Goal: Task Accomplishment & Management: Manage account settings

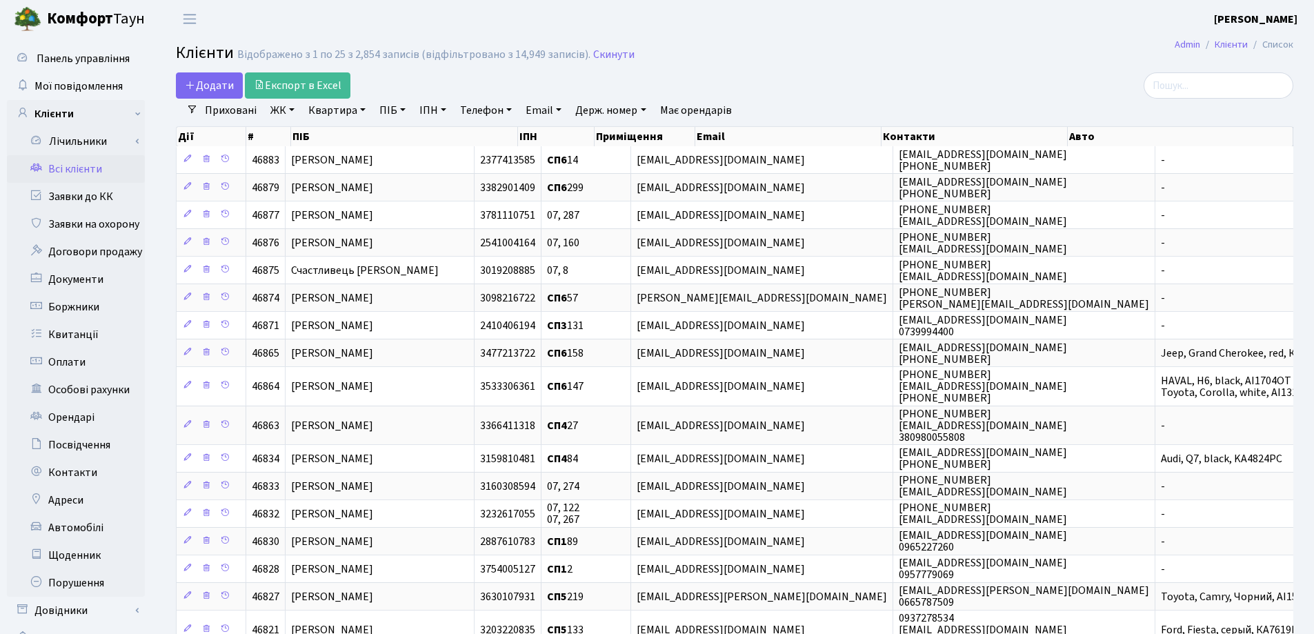
select select "25"
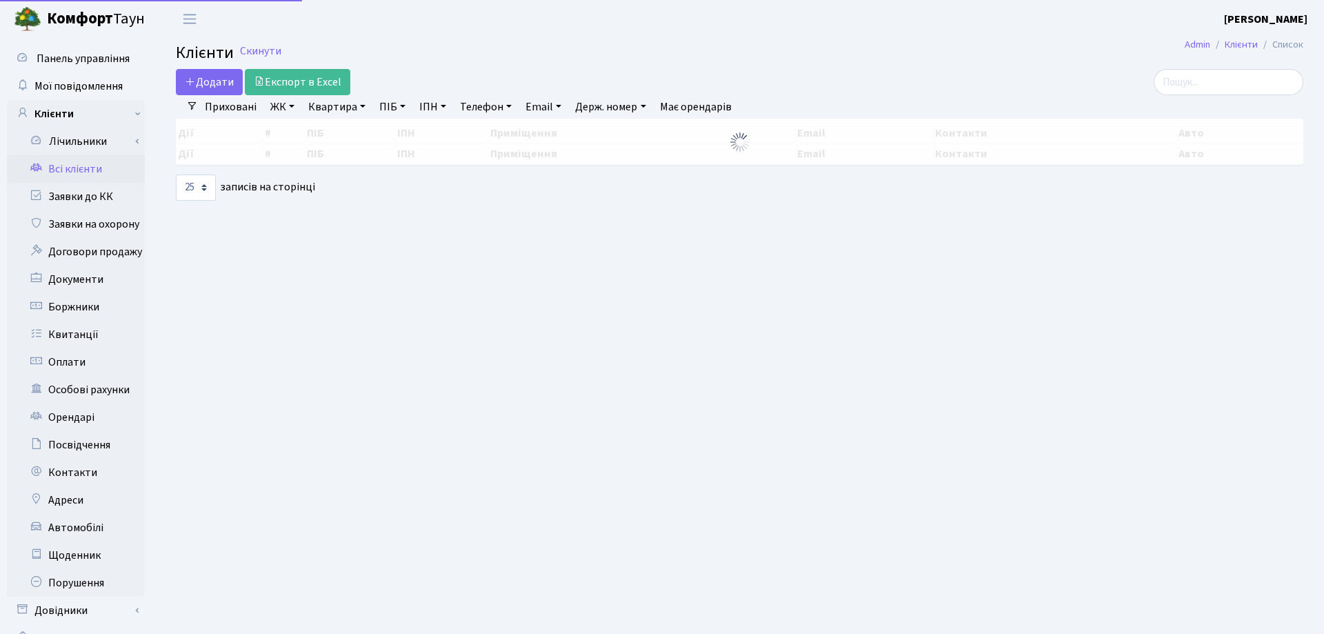
select select "25"
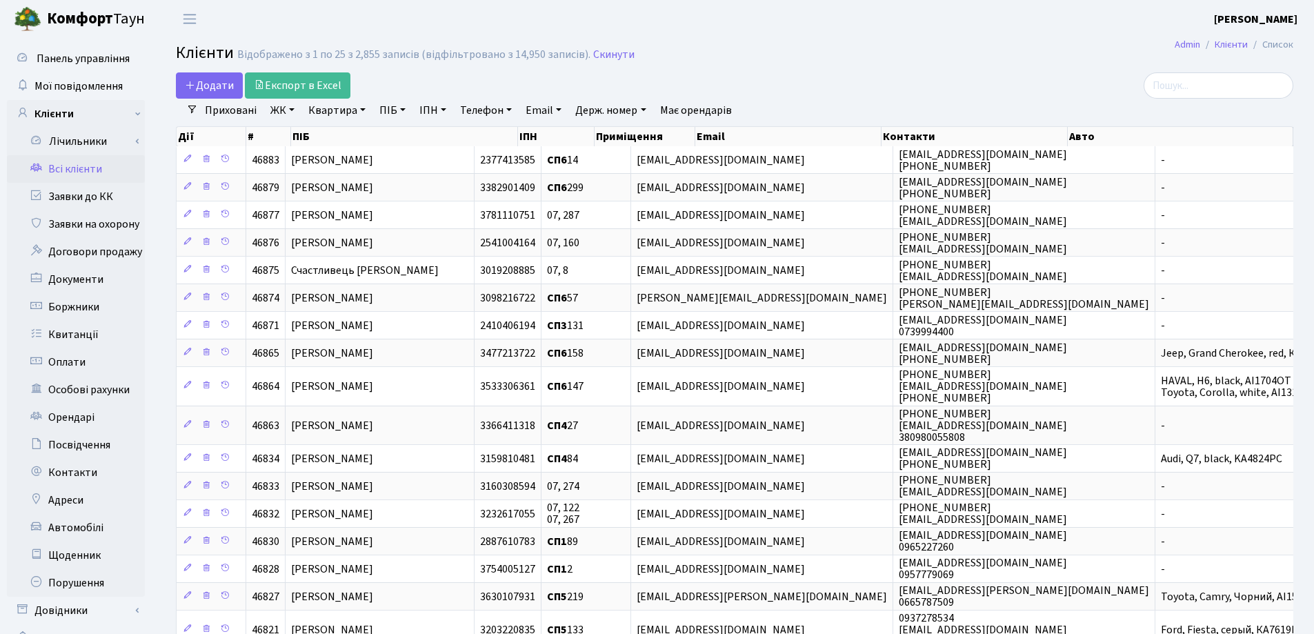
click at [362, 108] on link "Квартира" at bounding box center [337, 110] width 68 height 23
type input "23"
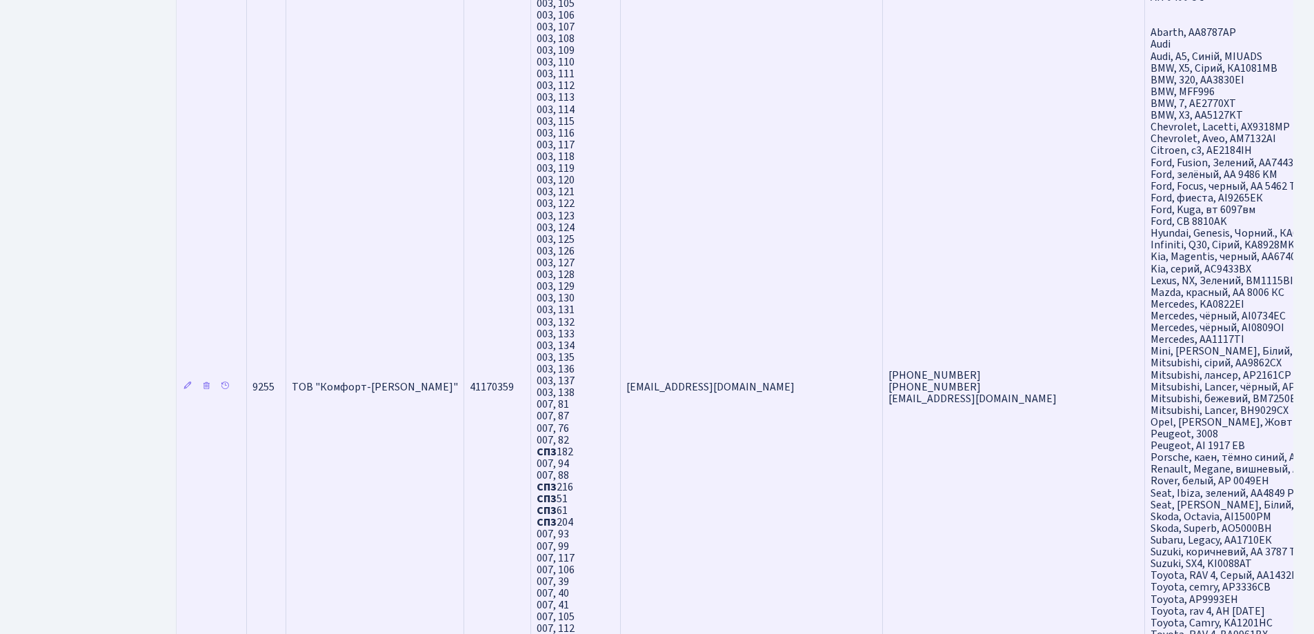
scroll to position [2207, 0]
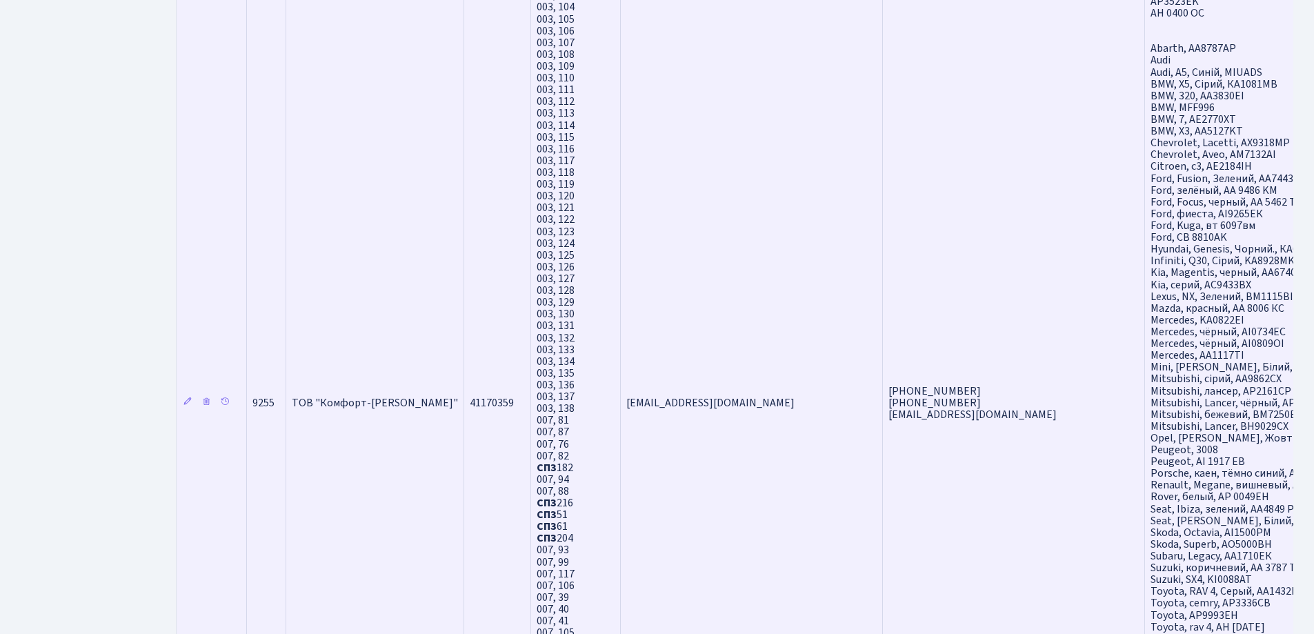
click at [376, 401] on span "ТОВ "Комфорт-Таун Ріелт"" at bounding box center [375, 402] width 166 height 15
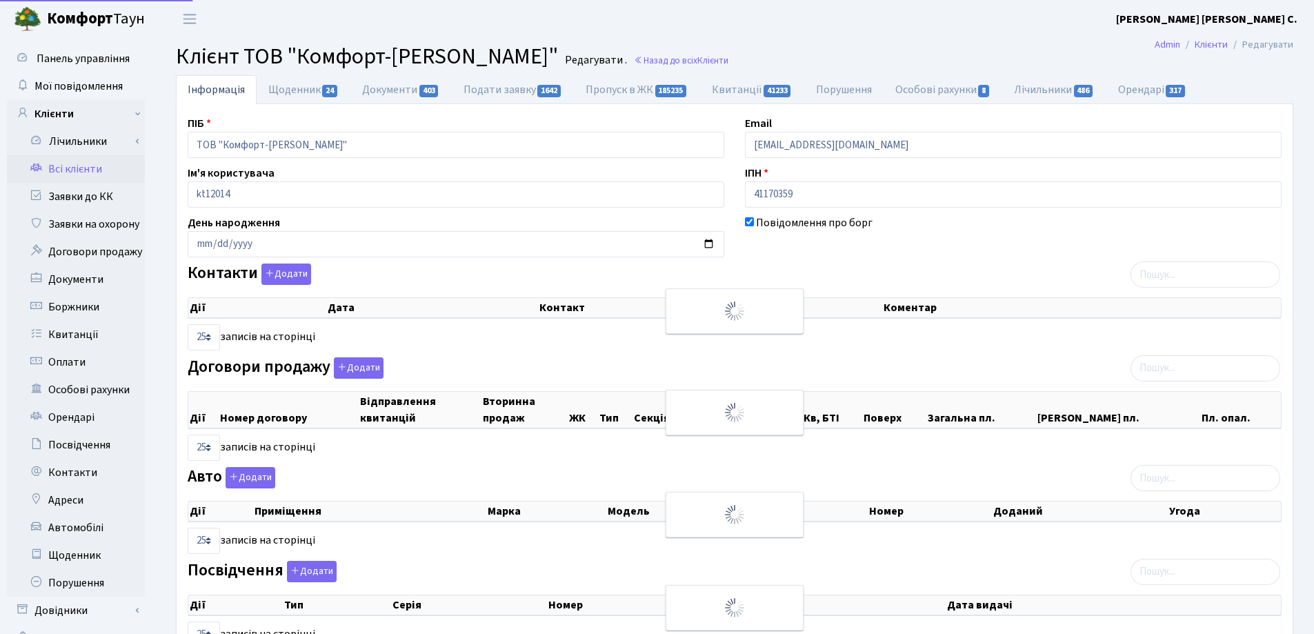
select select "25"
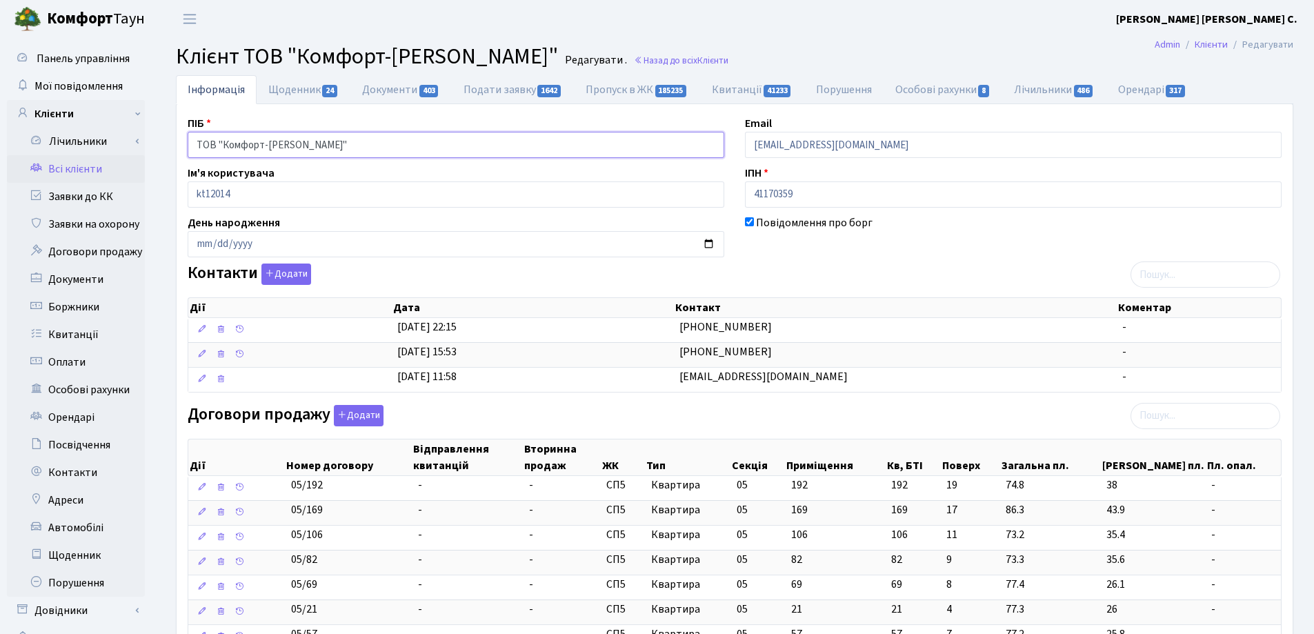
drag, startPoint x: 346, startPoint y: 145, endPoint x: 185, endPoint y: 161, distance: 161.5
click at [639, 58] on link "Назад до всіх Клієнти" at bounding box center [681, 60] width 94 height 13
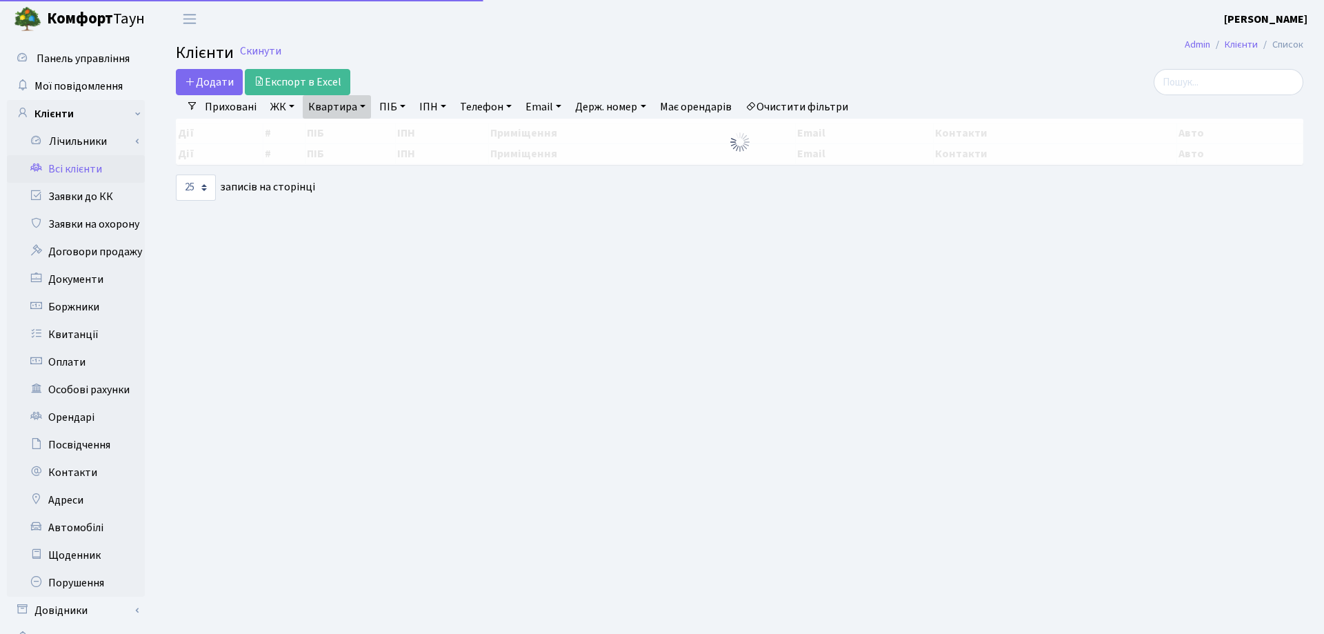
select select "25"
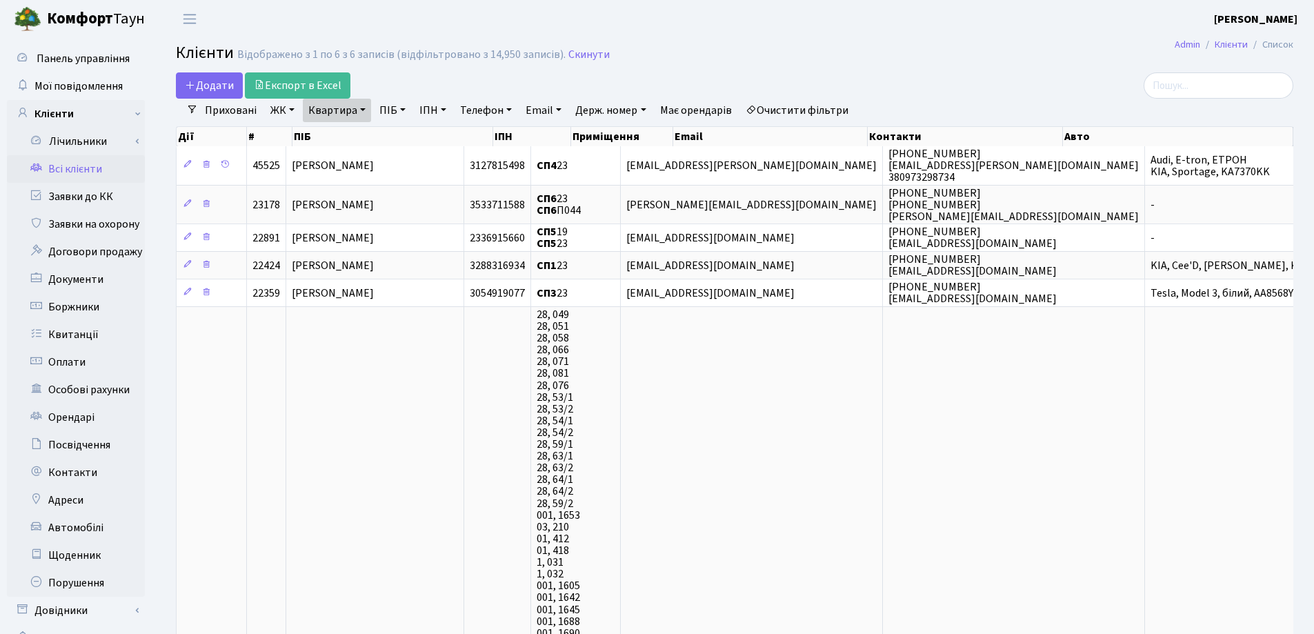
click at [364, 109] on link "Квартира" at bounding box center [337, 110] width 68 height 23
click at [364, 144] on input "23" at bounding box center [343, 137] width 81 height 26
type input "2"
type input "158"
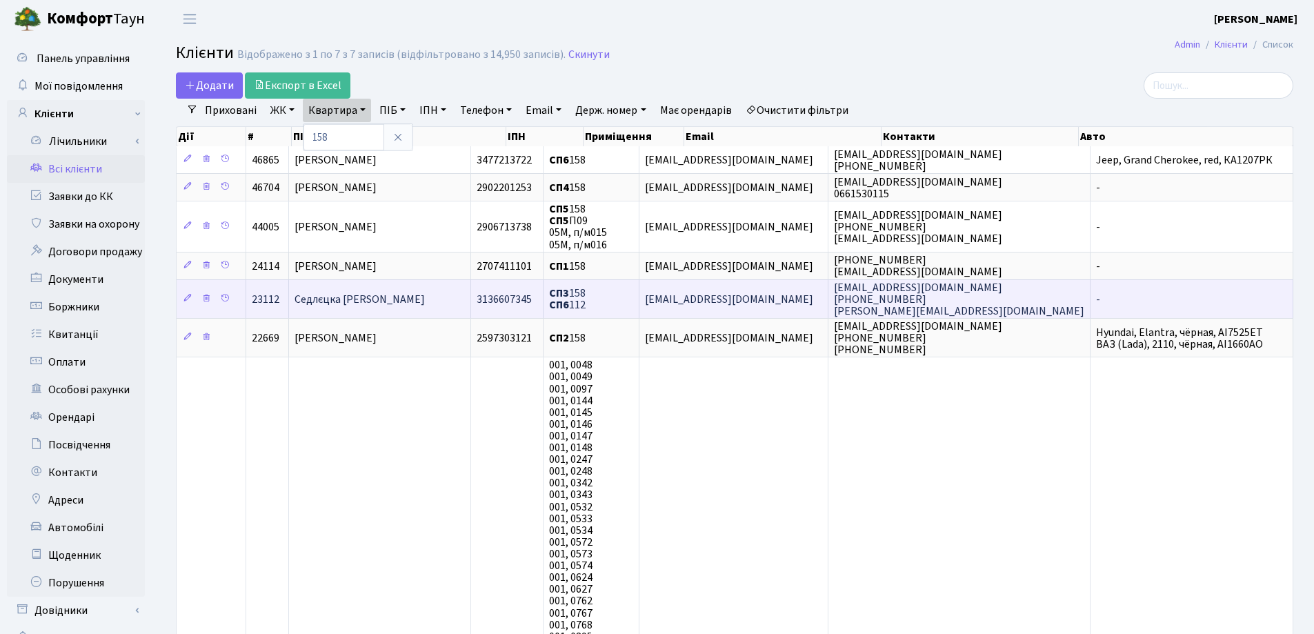
click at [394, 295] on span "Седлєцка Юлія Михайлівна" at bounding box center [359, 299] width 130 height 15
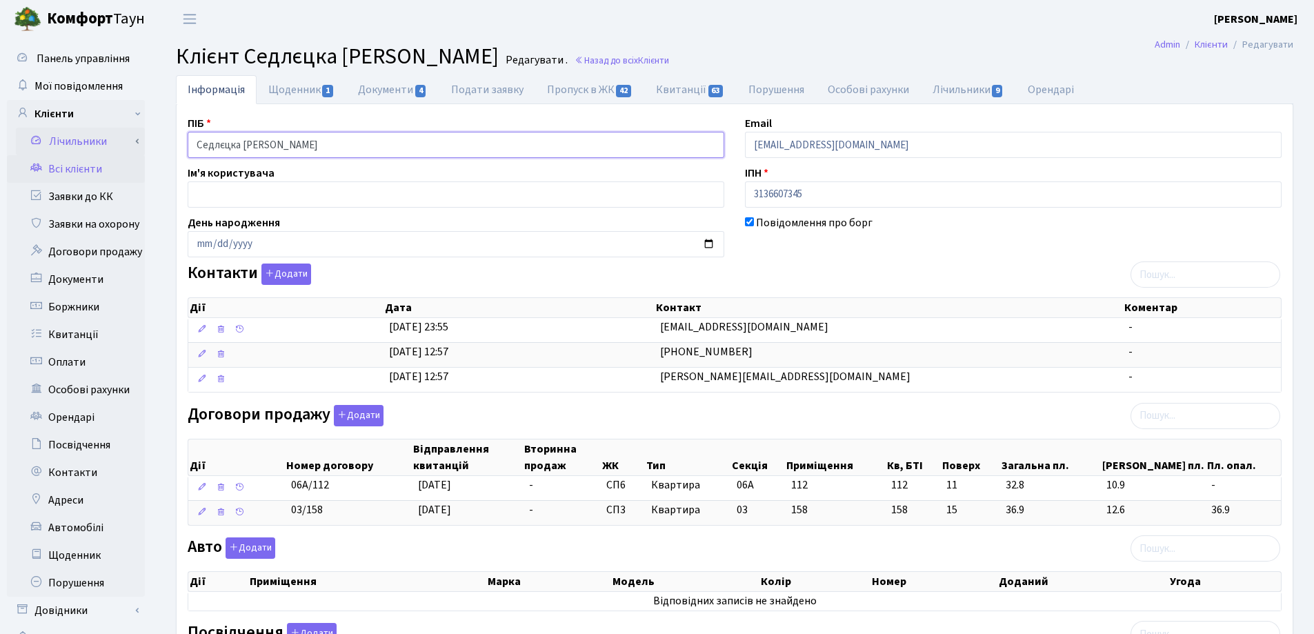
drag, startPoint x: 352, startPoint y: 143, endPoint x: 180, endPoint y: 141, distance: 172.4
click at [133, 141] on div "Панель управління Мої повідомлення Клієнти Лічильники Показання" at bounding box center [657, 484] width 1314 height 892
click at [694, 36] on header "[PERSON_NAME] [PERSON_NAME] Мій обліковий запис Вийти" at bounding box center [657, 19] width 1314 height 38
click at [651, 63] on span "Клієнти" at bounding box center [653, 60] width 31 height 13
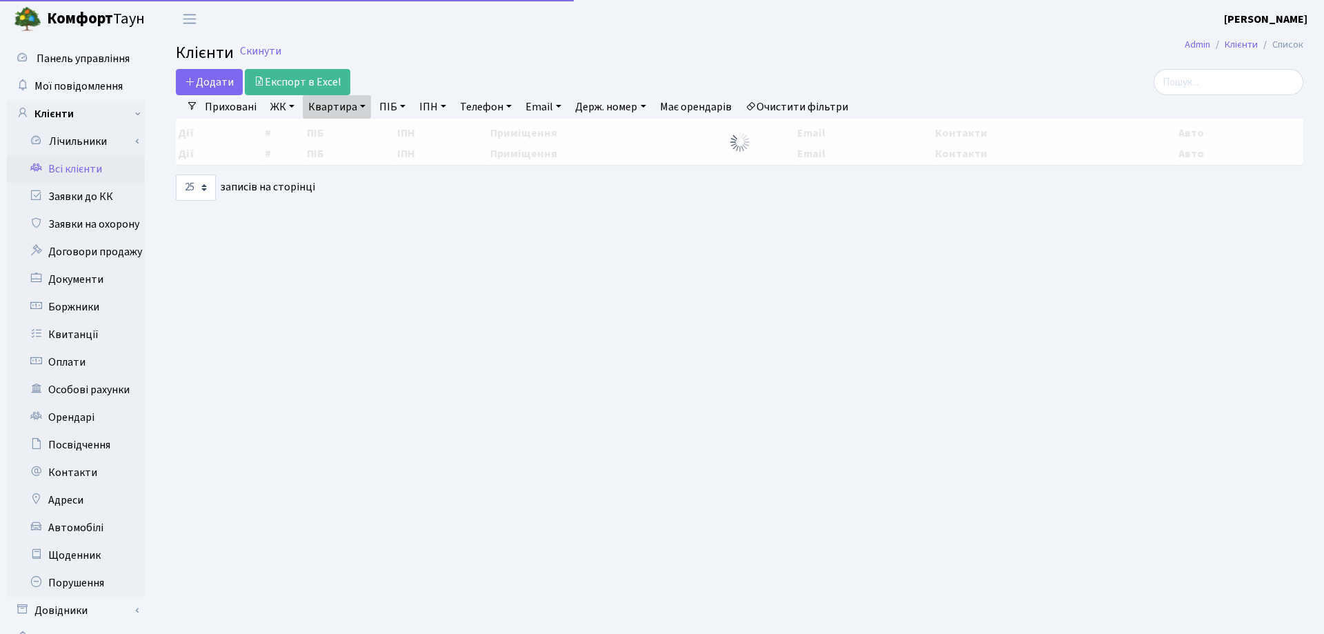
select select "25"
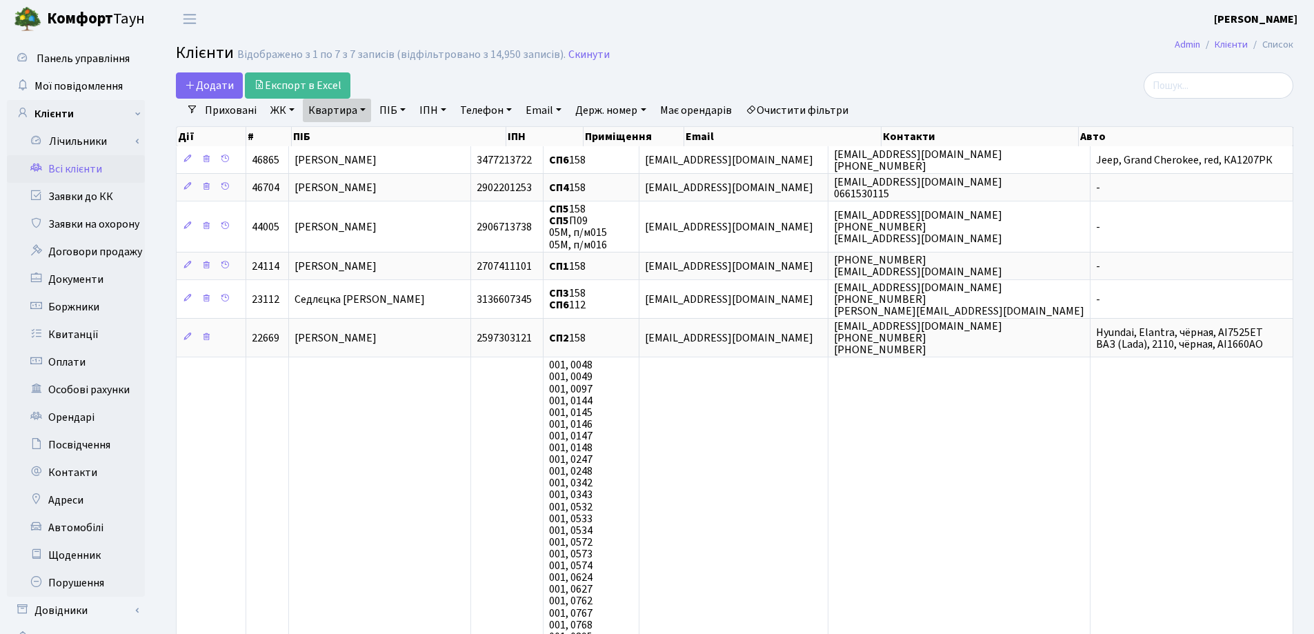
click at [362, 109] on link "Квартира" at bounding box center [337, 110] width 68 height 23
click at [378, 139] on input "158" at bounding box center [343, 137] width 81 height 26
type input "1"
type input "204"
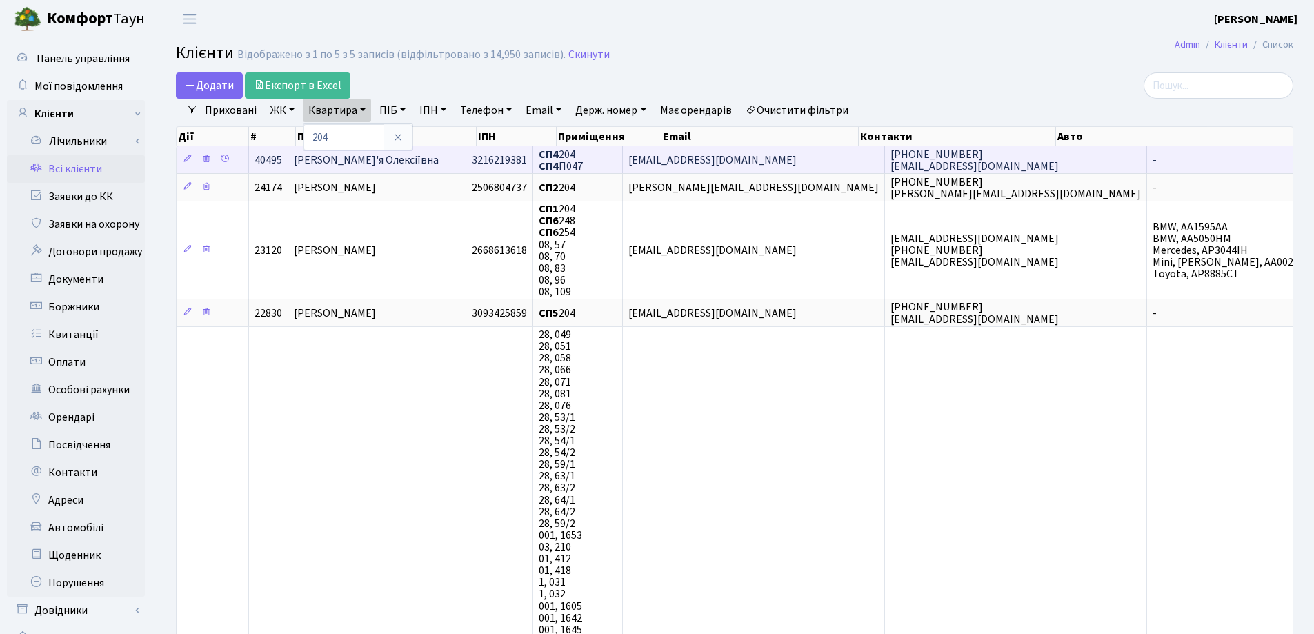
click at [386, 167] on span "[PERSON_NAME]'я Олексіївна" at bounding box center [366, 159] width 145 height 15
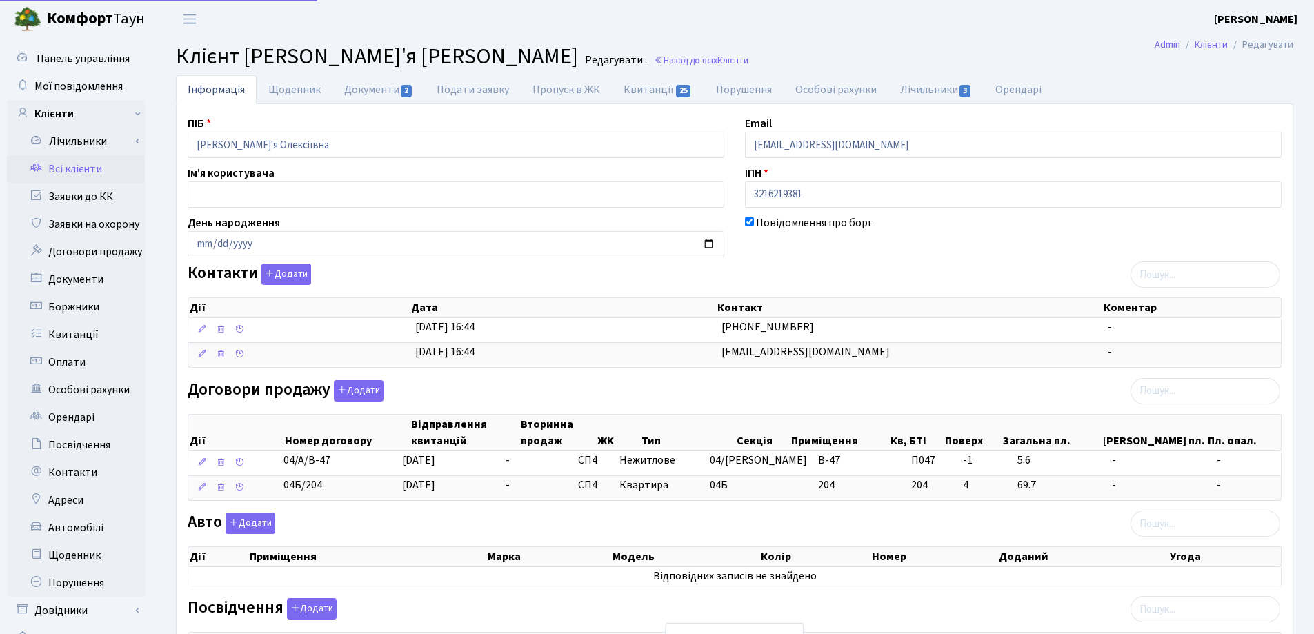
select select "25"
drag, startPoint x: 363, startPoint y: 134, endPoint x: 200, endPoint y: 144, distance: 163.7
click at [161, 143] on div "Інформація Щоденник Документи 2 Подати заявку Пропуск в ЖК Квитанції 25 Порушен…" at bounding box center [734, 465] width 1159 height 781
click at [597, 32] on header "[PERSON_NAME] [PERSON_NAME] Мій обліковий запис Вийти" at bounding box center [657, 19] width 1314 height 38
click at [654, 63] on link "Назад до всіх Клієнти" at bounding box center [701, 60] width 94 height 13
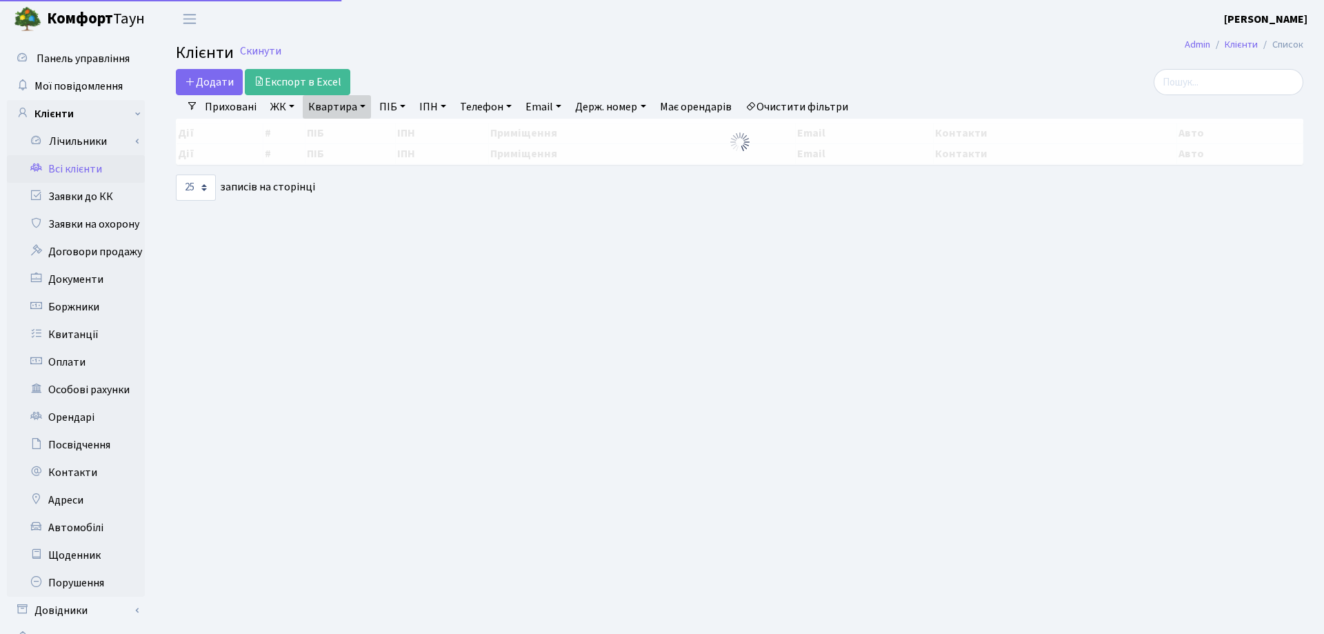
select select "25"
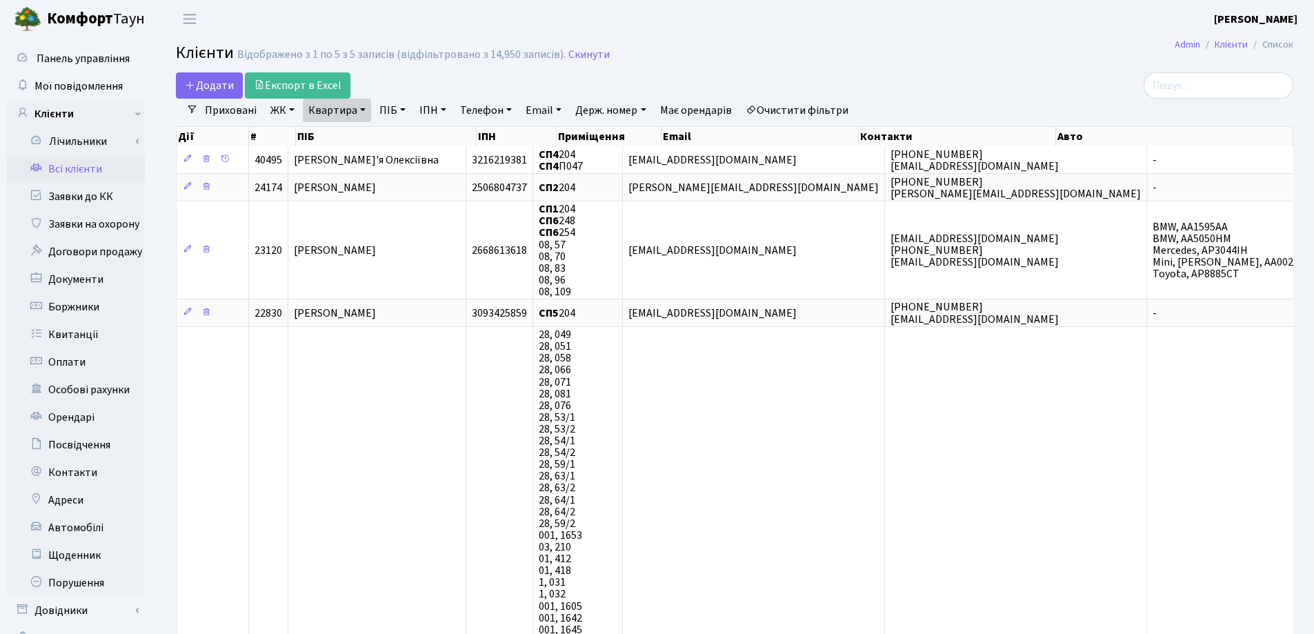
click at [361, 108] on link "Квартира" at bounding box center [337, 110] width 68 height 23
click at [398, 139] on icon at bounding box center [397, 137] width 11 height 11
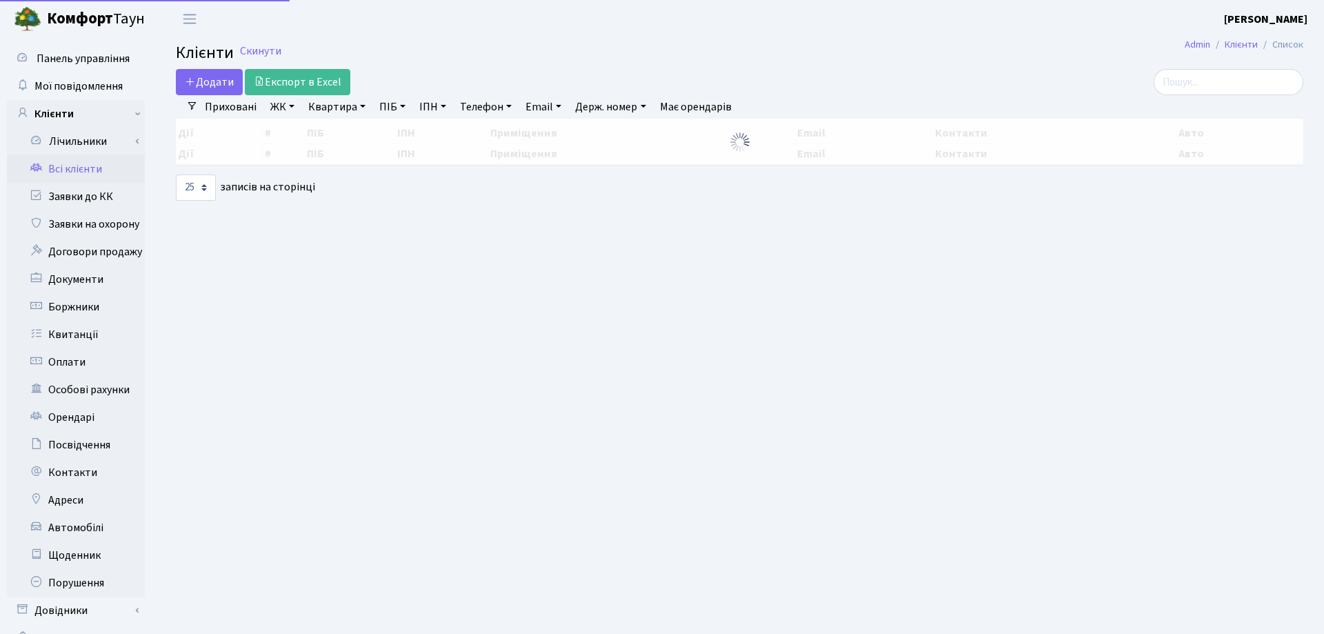
select select "25"
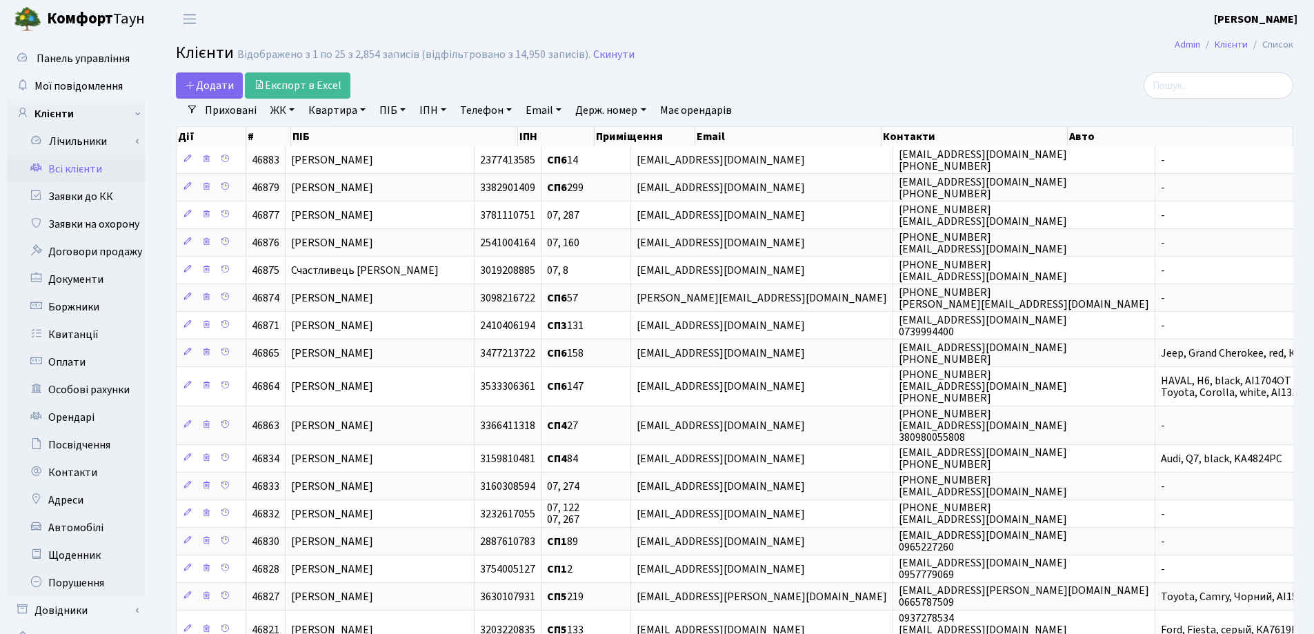
click at [885, 52] on h2 "Клієнти Відображено з 1 по 25 з 2,854 записів (відфільтровано з 14,950 записів)…" at bounding box center [734, 54] width 1117 height 23
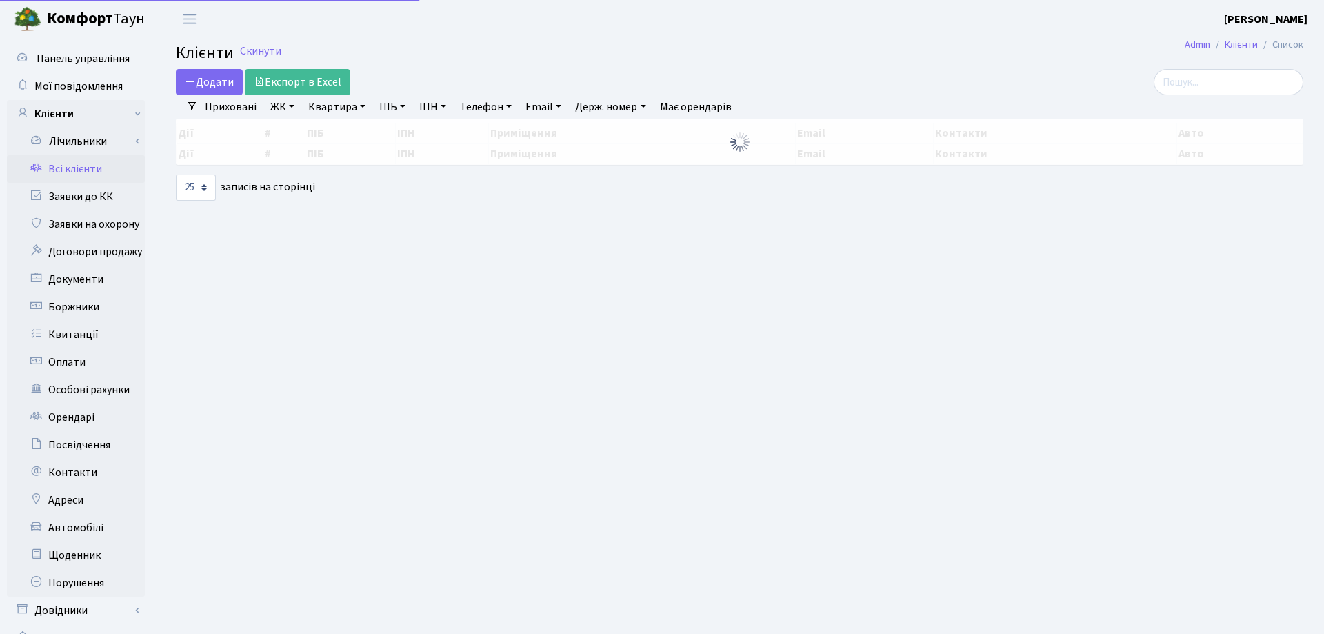
select select "25"
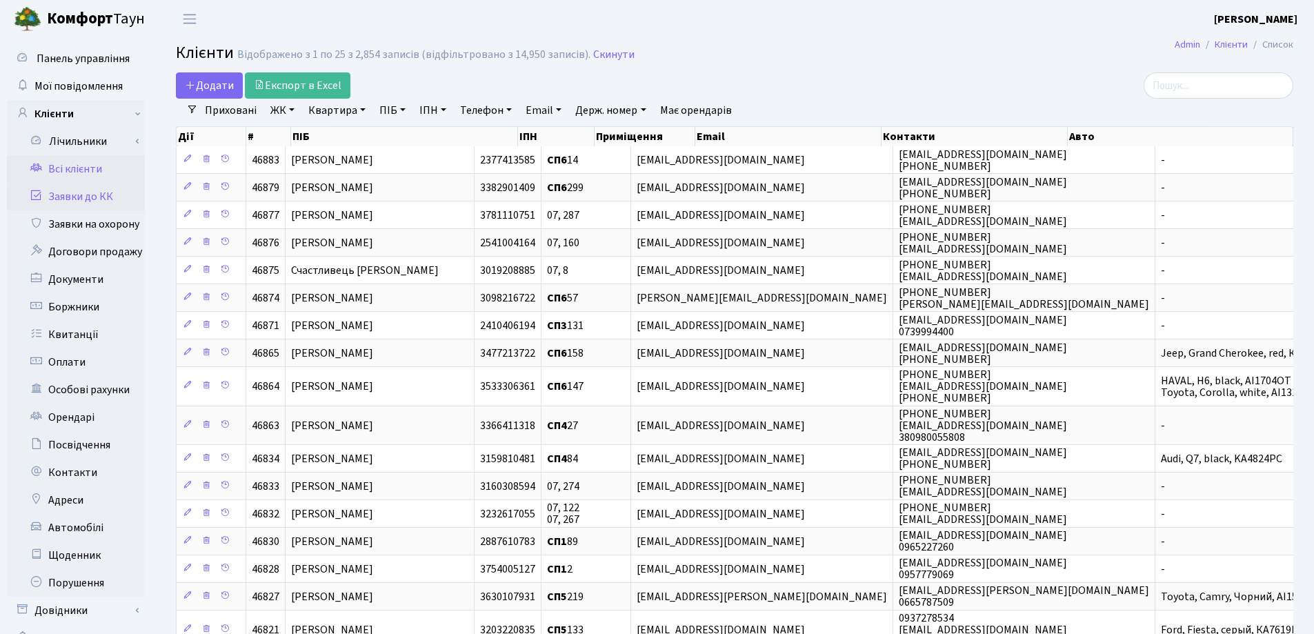
click at [83, 199] on link "Заявки до КК" at bounding box center [76, 197] width 138 height 28
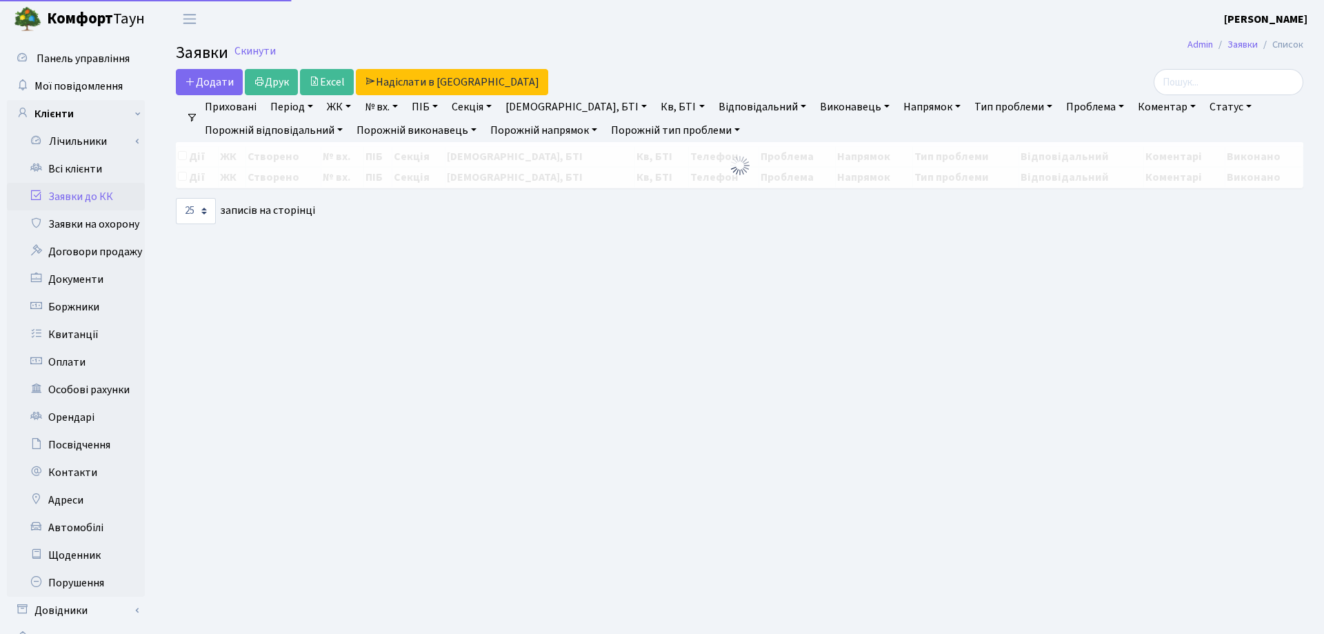
select select "25"
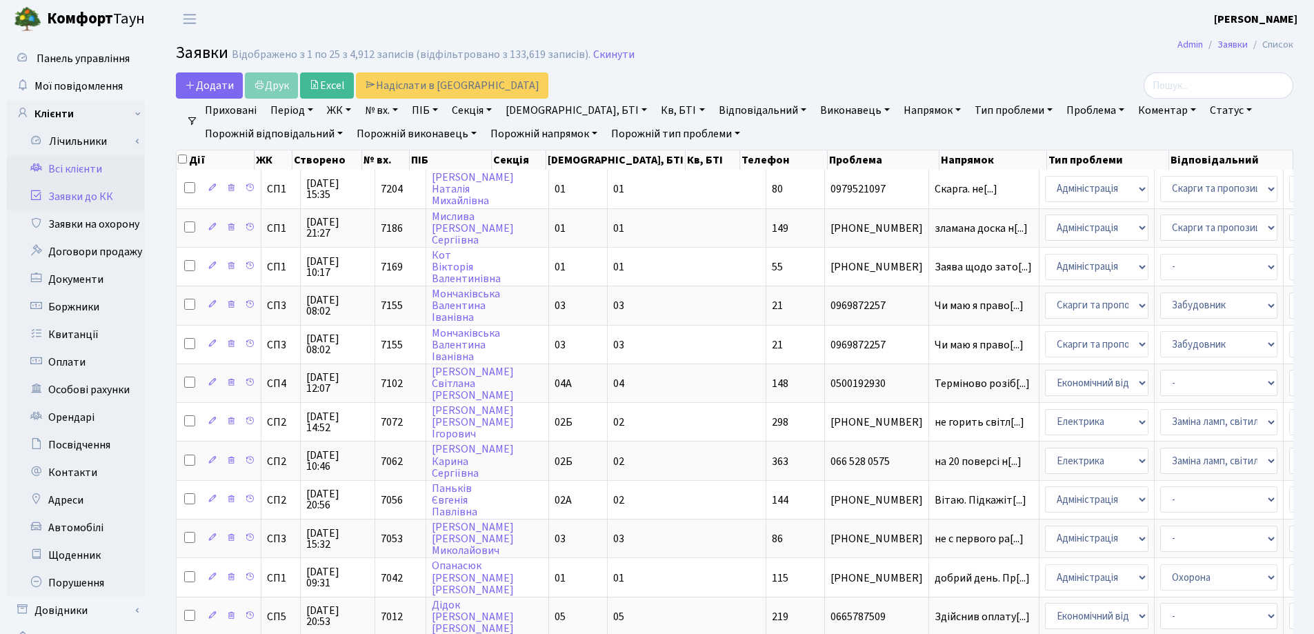
click at [70, 169] on link "Всі клієнти" at bounding box center [76, 169] width 138 height 28
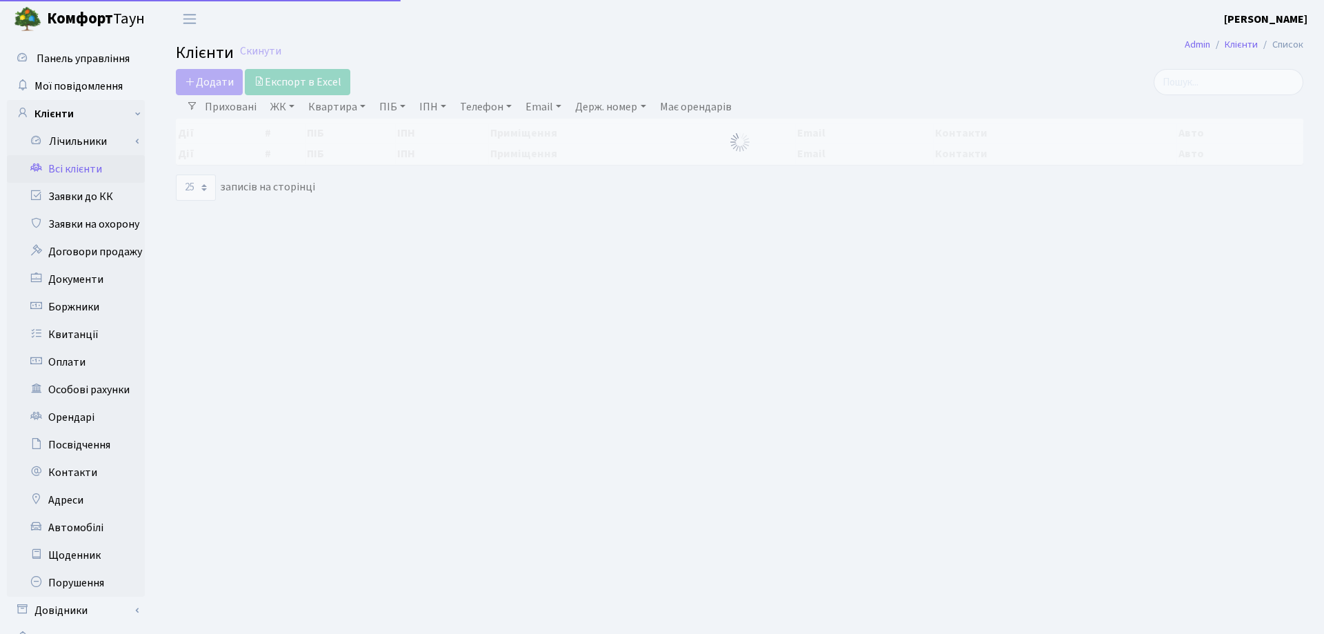
select select "25"
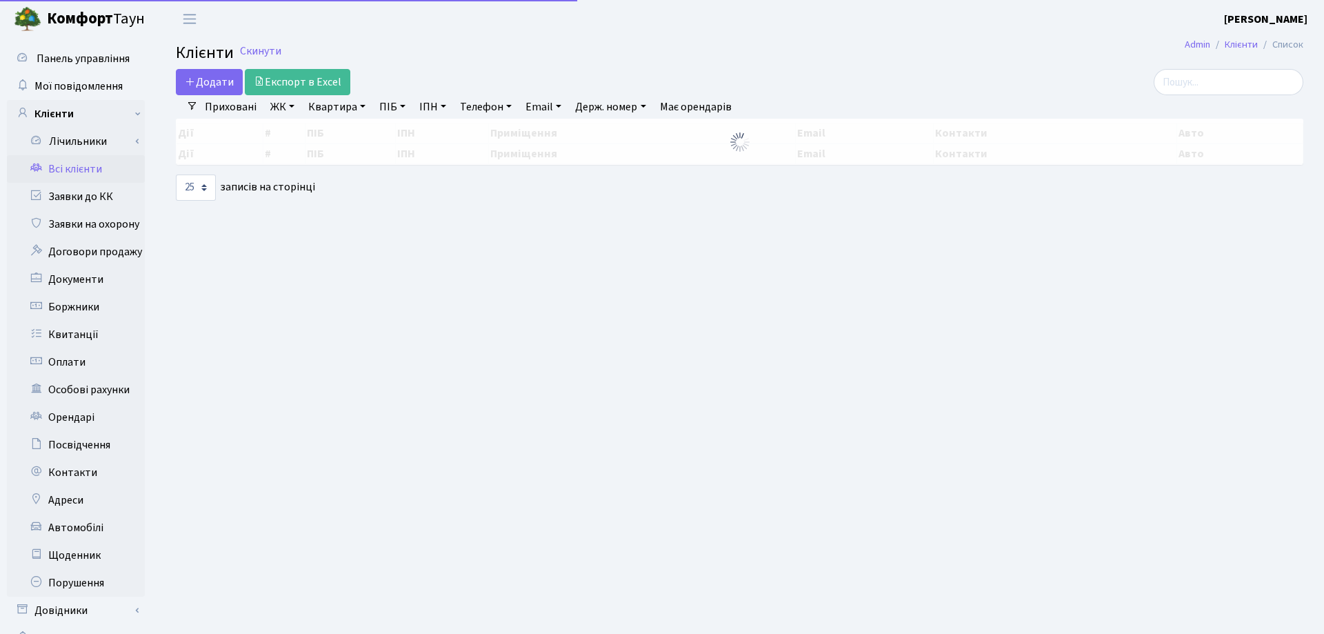
select select "25"
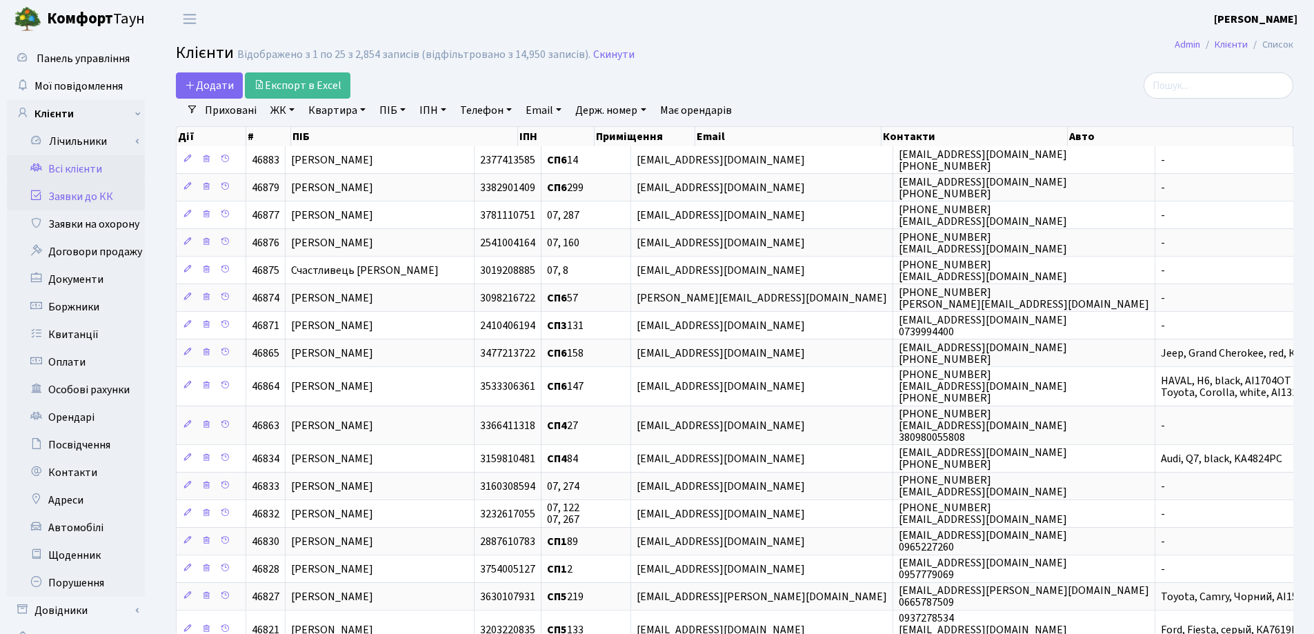
click at [68, 197] on link "Заявки до КК" at bounding box center [76, 197] width 138 height 28
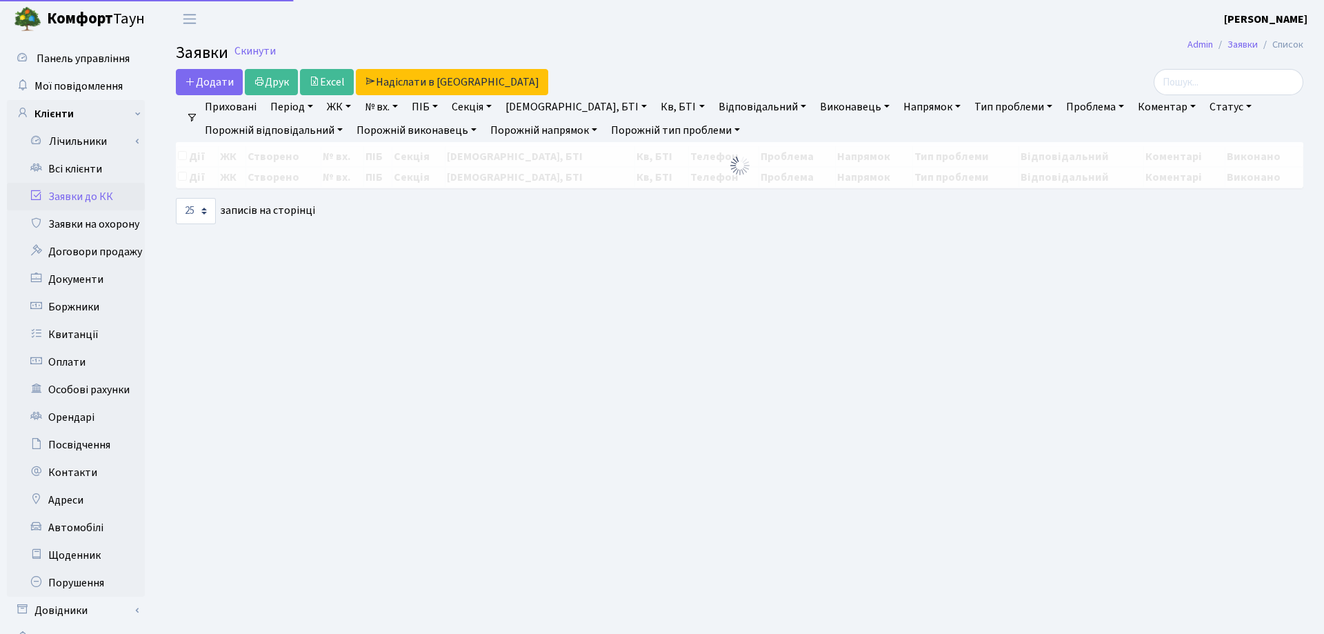
select select "25"
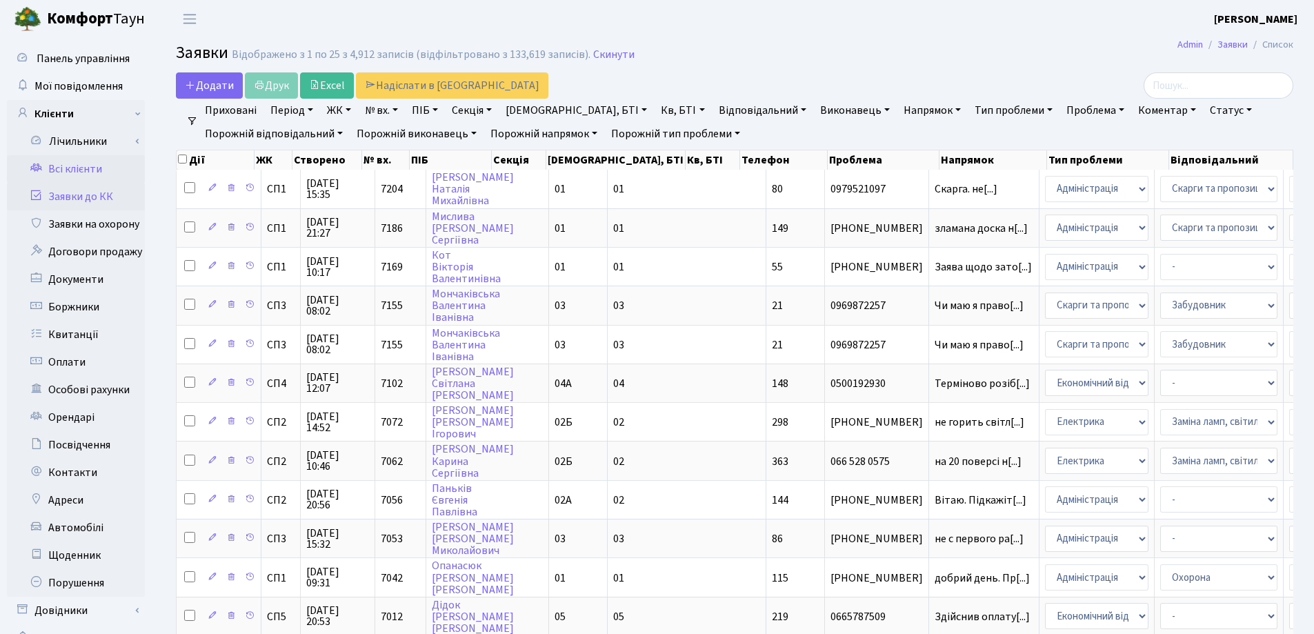
click at [91, 164] on link "Всі клієнти" at bounding box center [76, 169] width 138 height 28
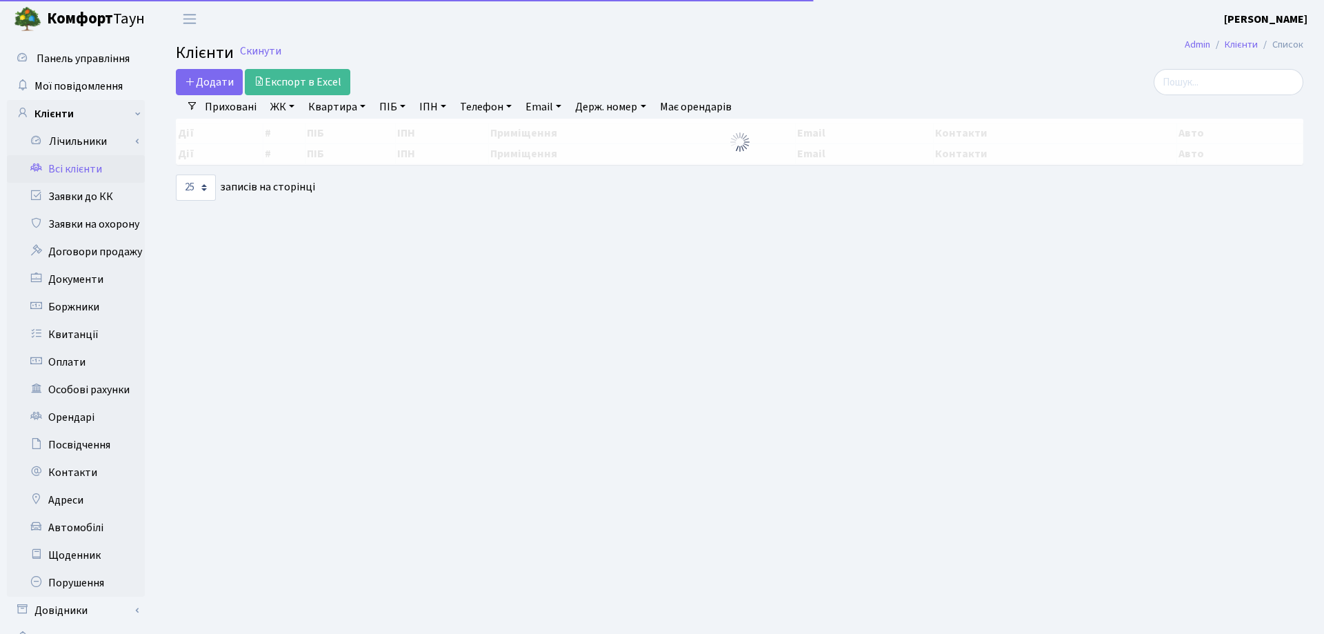
select select "25"
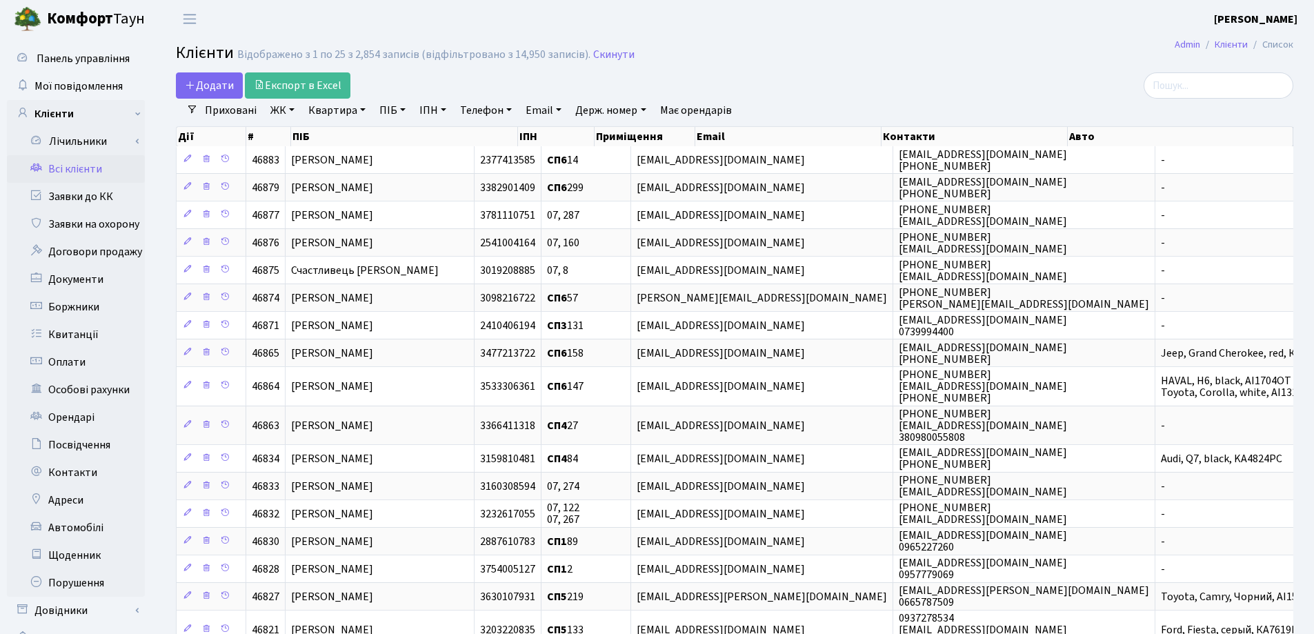
click at [352, 108] on link "Квартира" at bounding box center [337, 110] width 68 height 23
click at [368, 132] on input "text" at bounding box center [343, 137] width 81 height 26
type input "13"
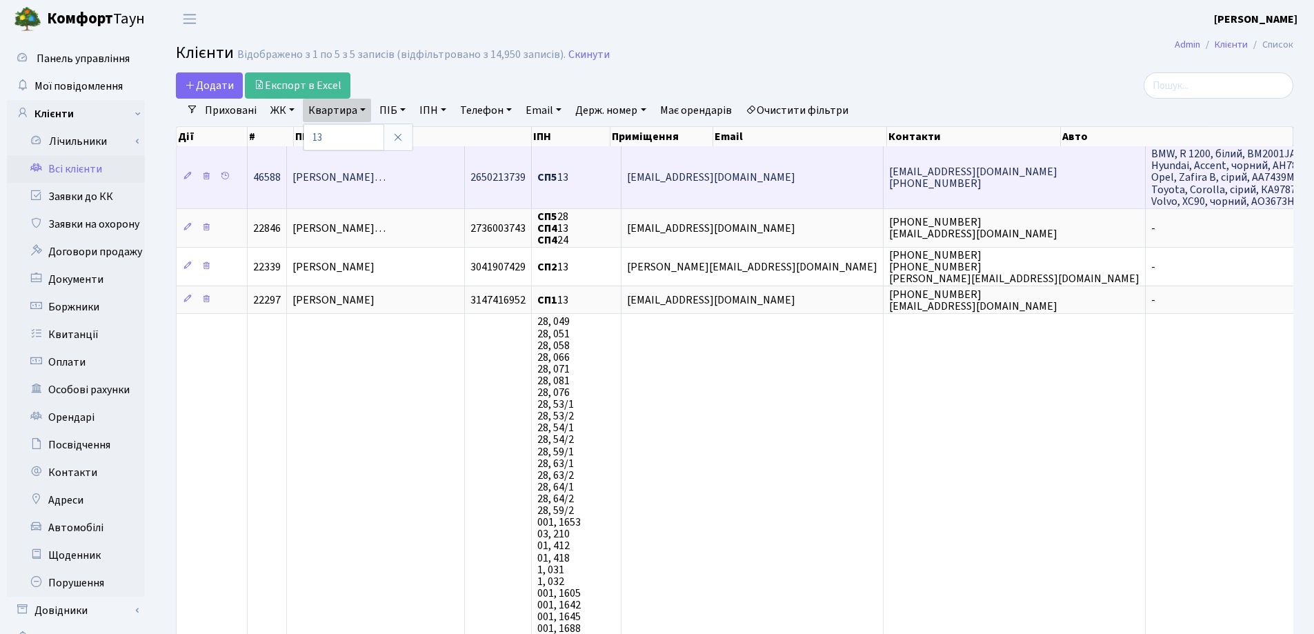
click at [386, 177] on span "Мураховський Тимофій Олександров…" at bounding box center [338, 177] width 93 height 15
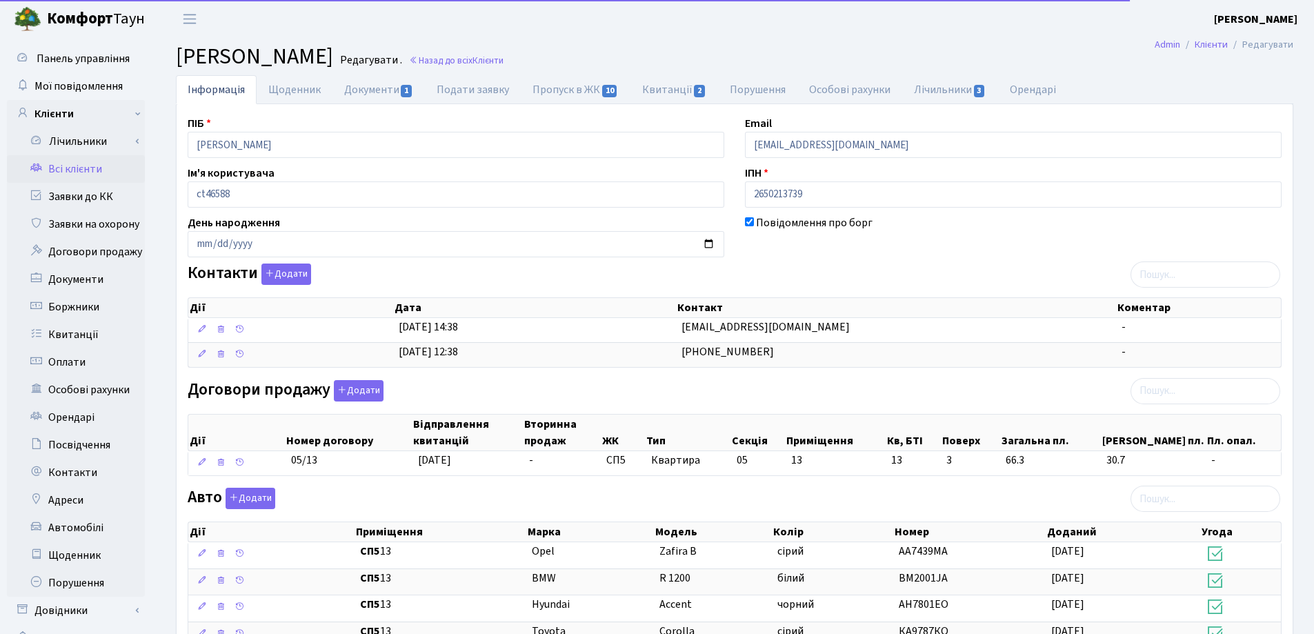
scroll to position [207, 0]
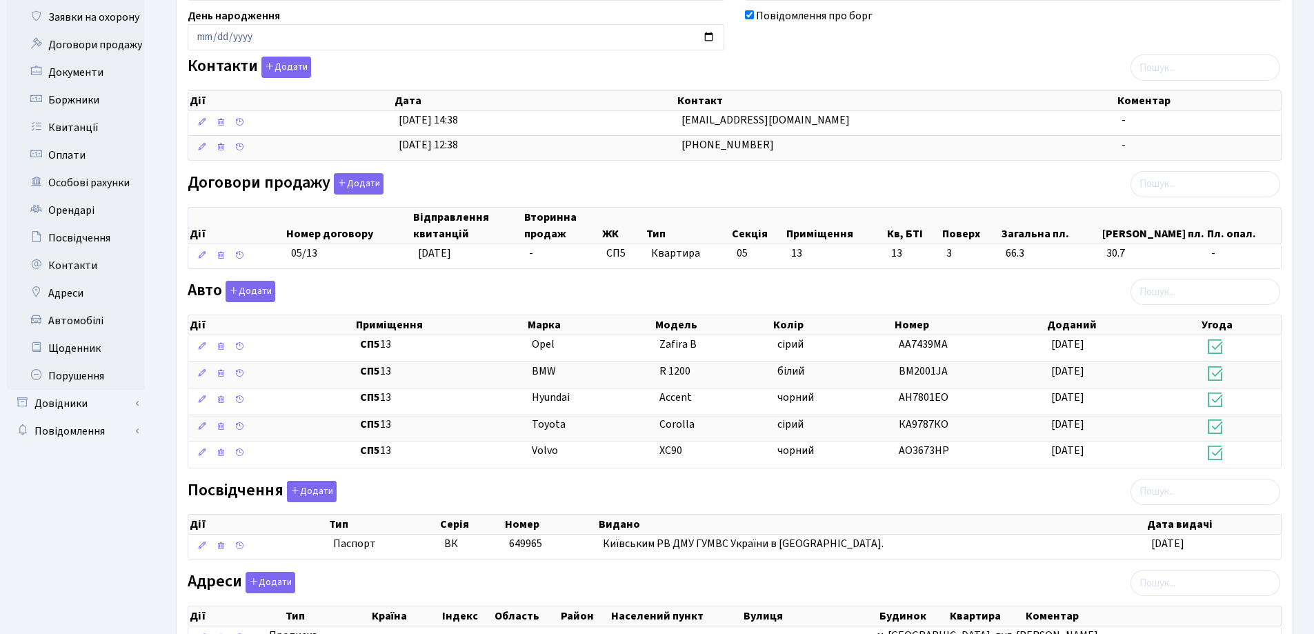
click at [881, 33] on div "Повідомлення про борг" at bounding box center [1012, 29] width 557 height 43
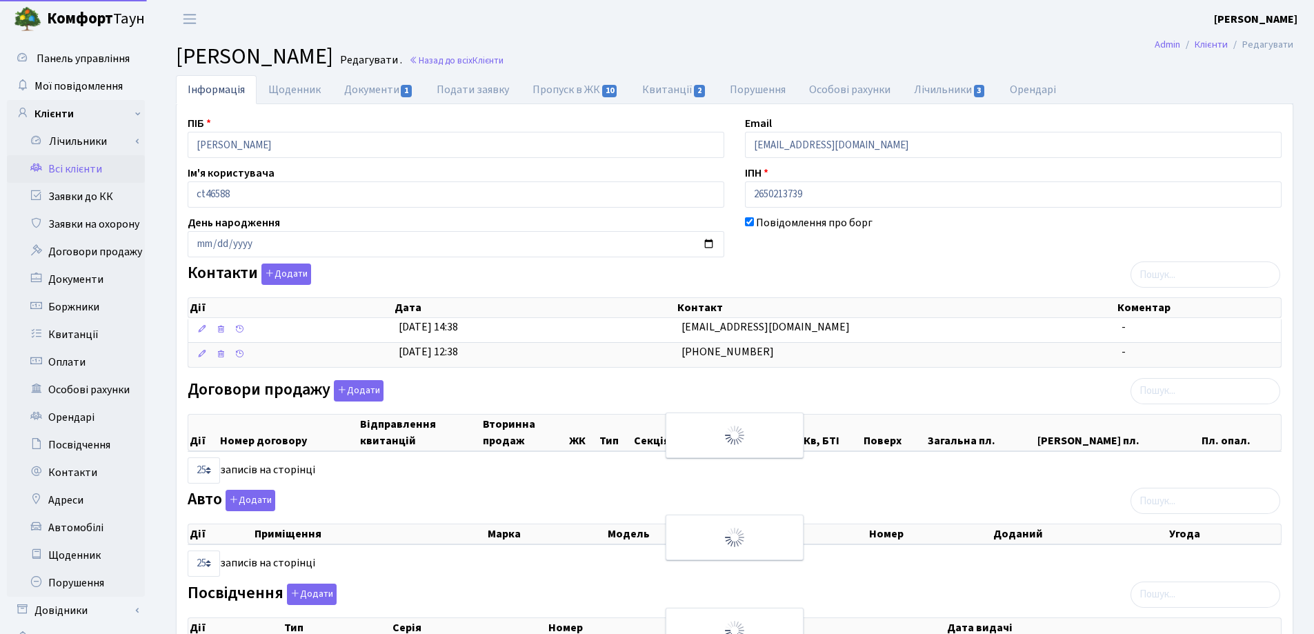
select select "25"
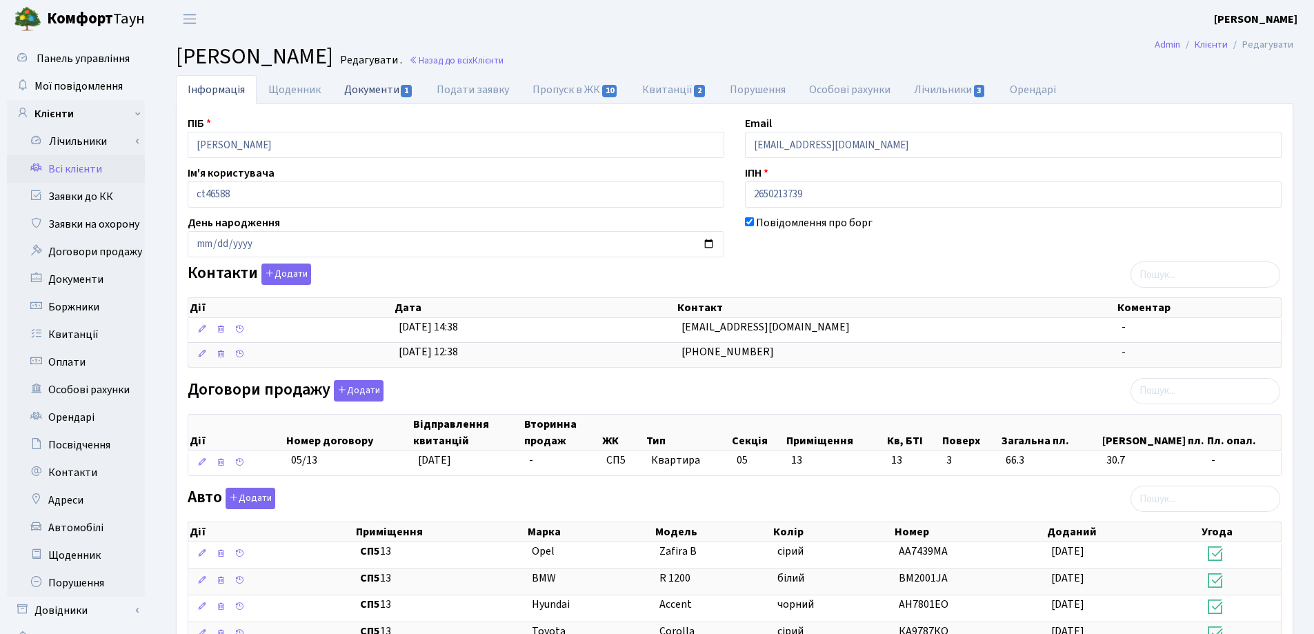
click at [361, 89] on link "Документи 1" at bounding box center [378, 89] width 92 height 28
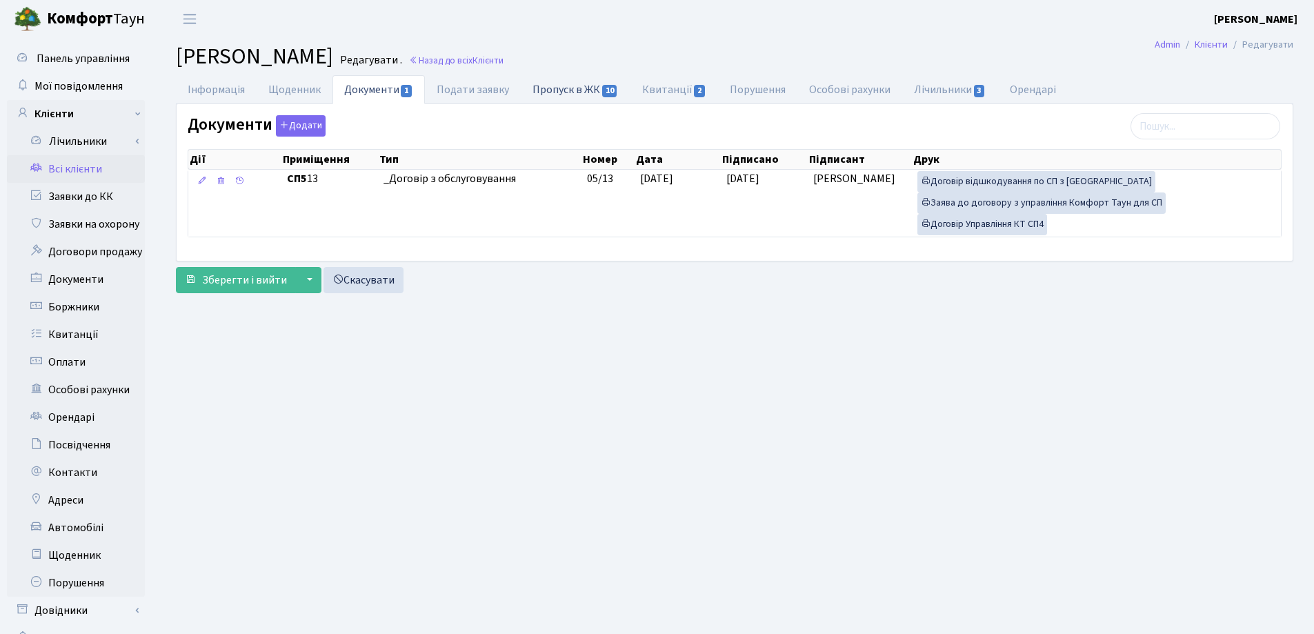
click at [542, 88] on link "Пропуск в ЖК 10" at bounding box center [575, 89] width 109 height 28
select select "25"
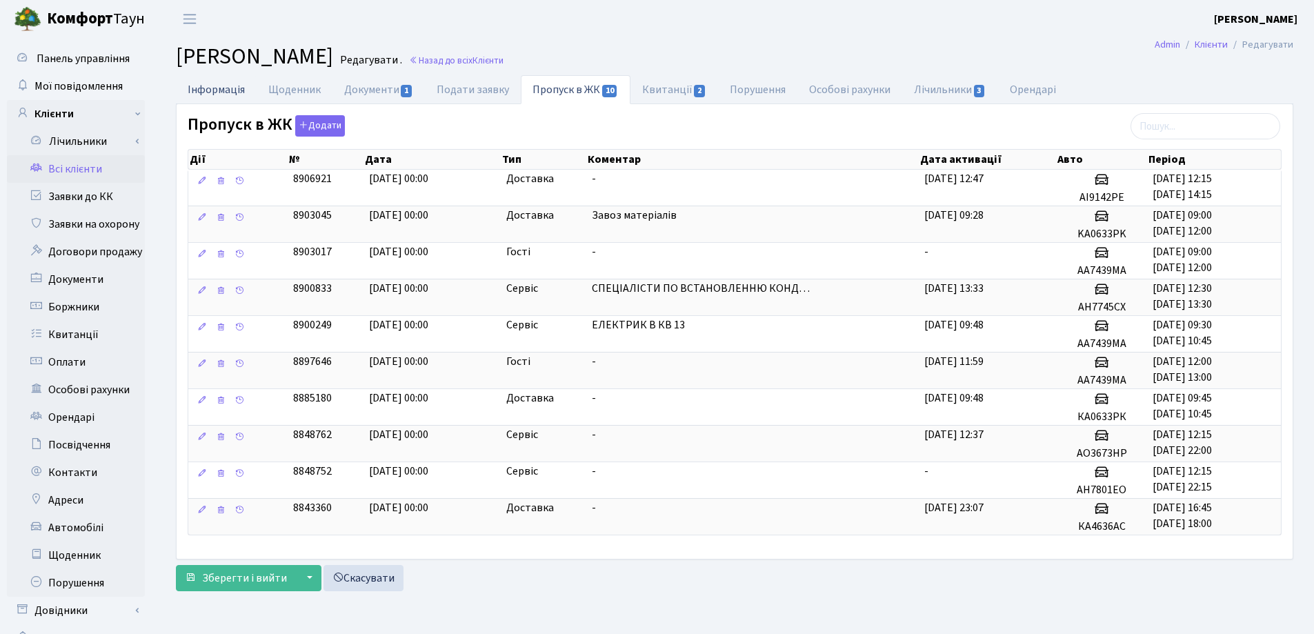
click at [194, 92] on link "Інформація" at bounding box center [216, 89] width 81 height 28
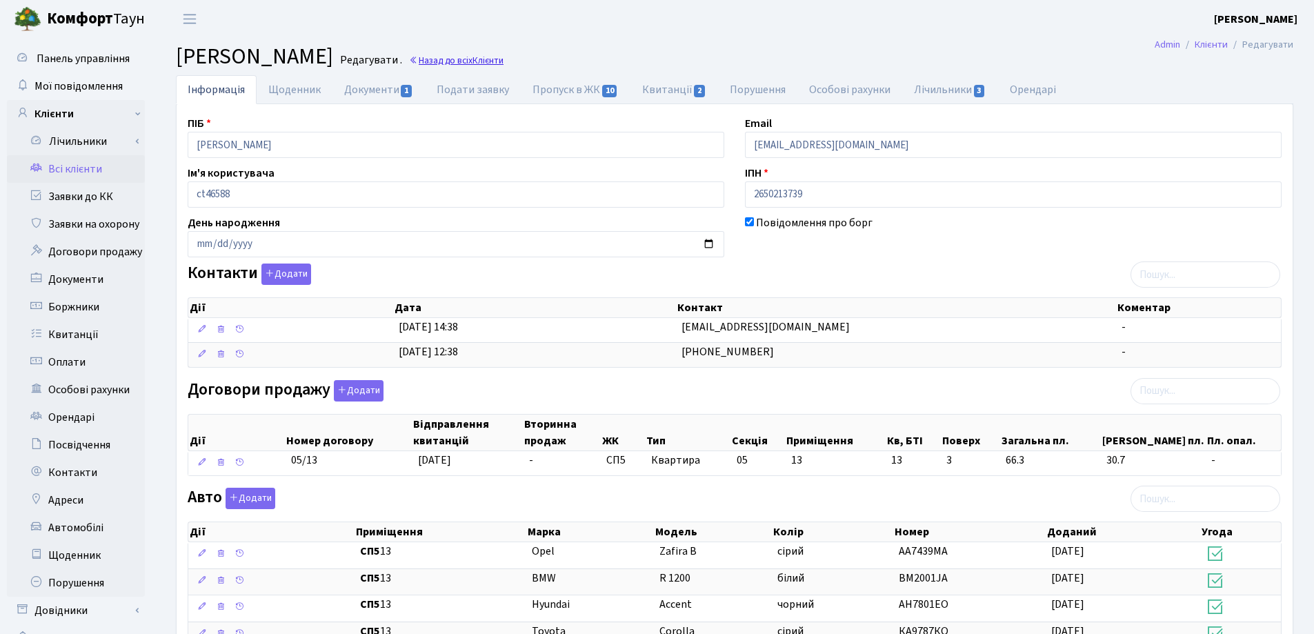
click at [503, 60] on link "Назад до всіх Клієнти" at bounding box center [456, 60] width 94 height 13
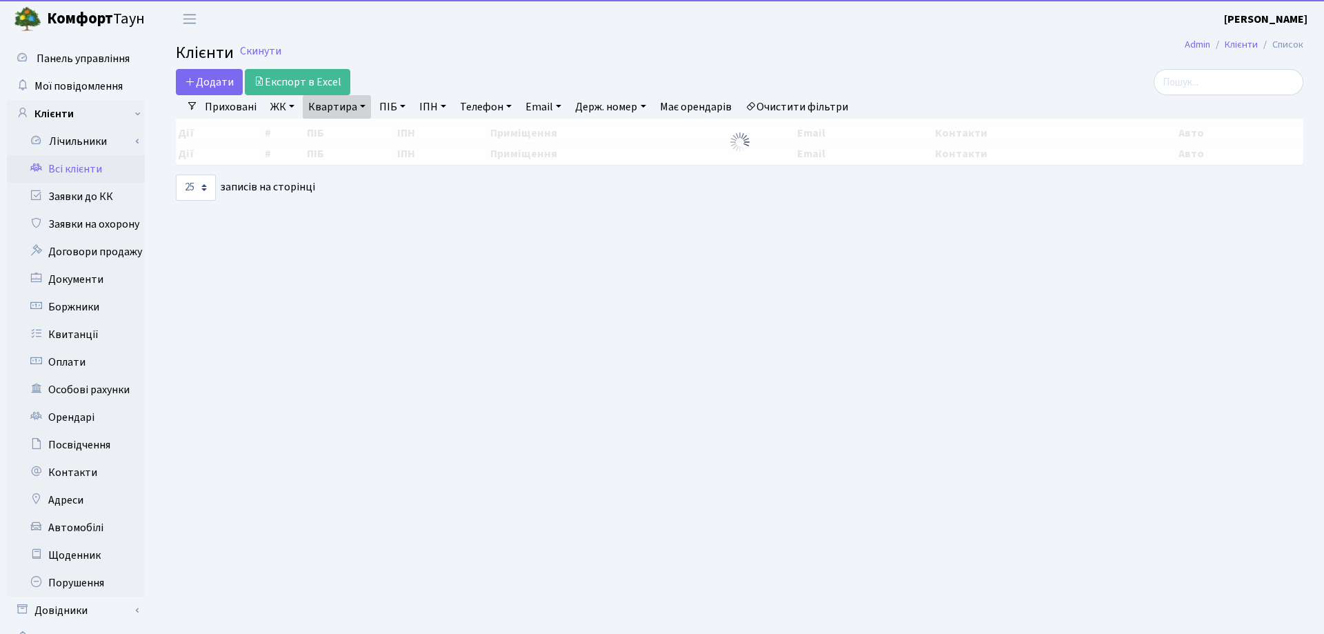
select select "25"
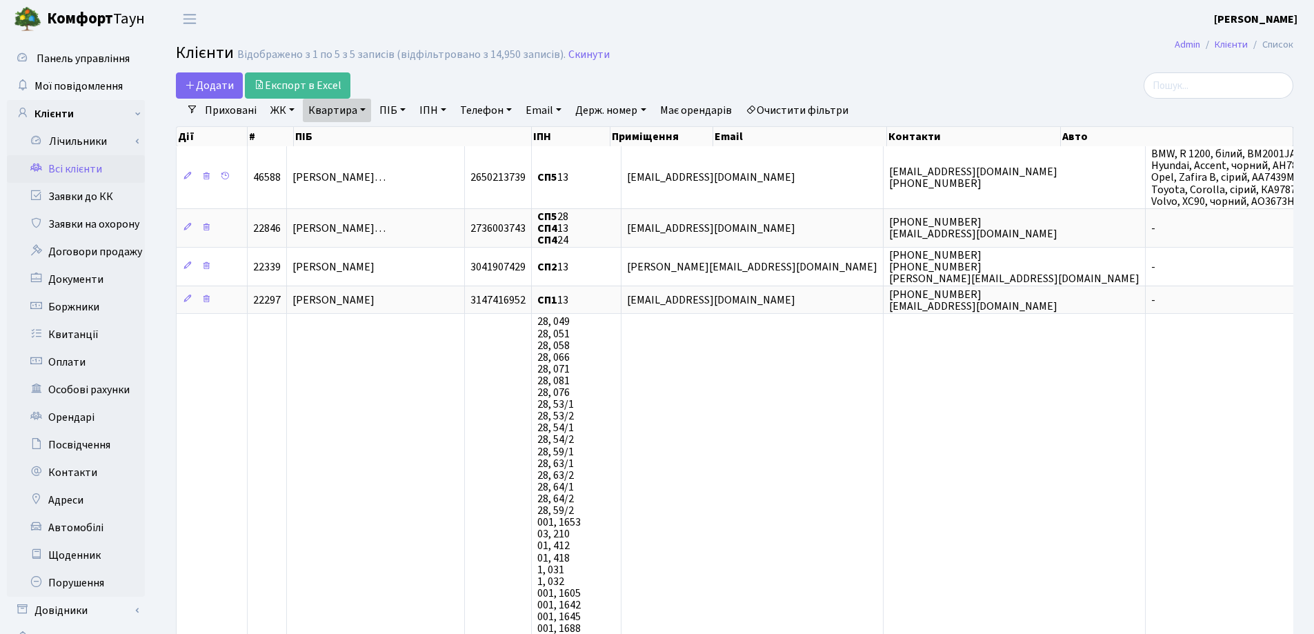
click at [361, 110] on link "Квартира" at bounding box center [337, 110] width 68 height 23
click at [403, 136] on icon at bounding box center [397, 137] width 11 height 11
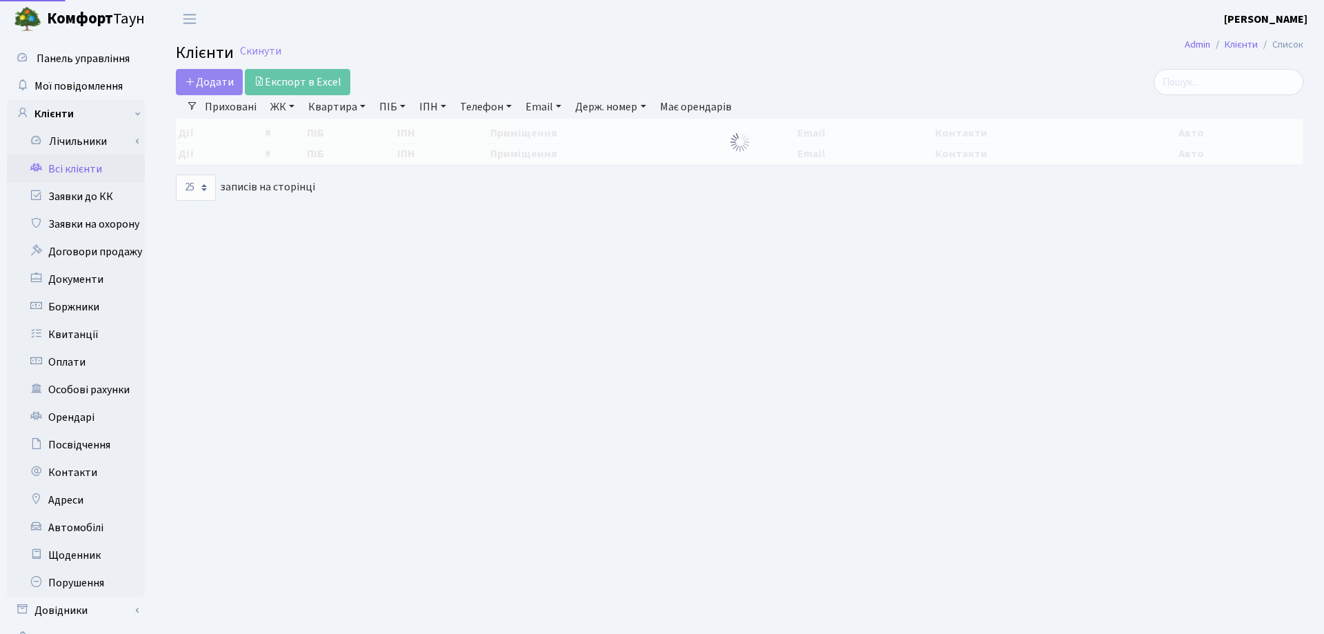
select select "25"
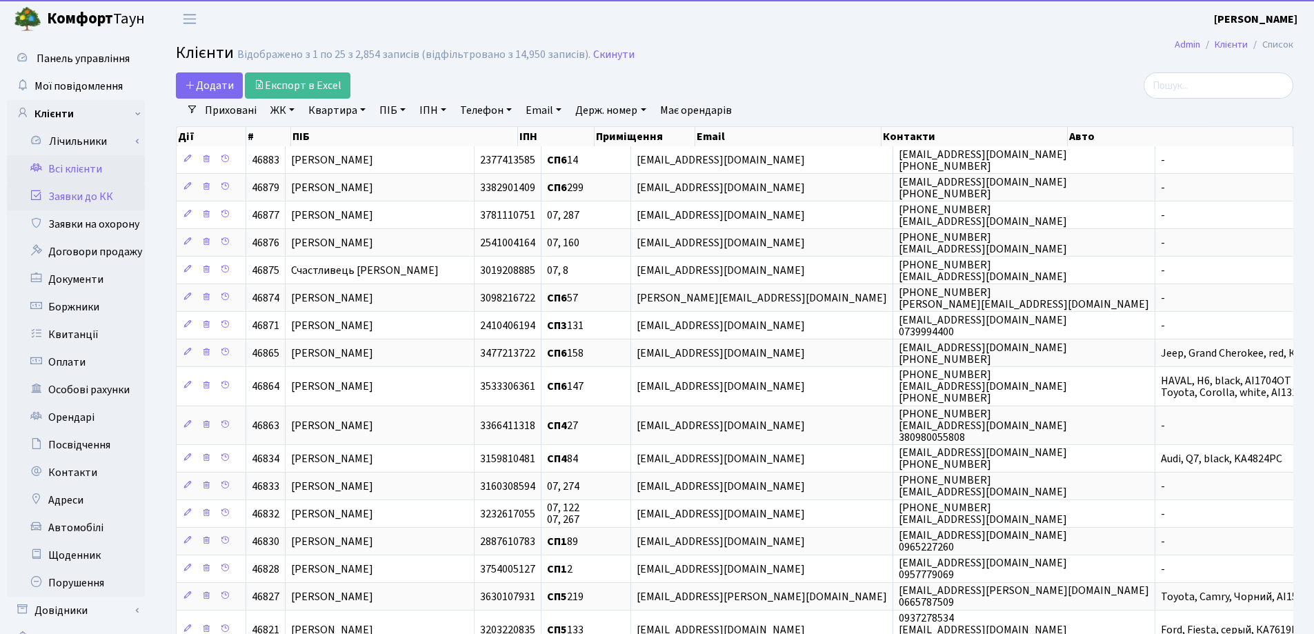
click at [101, 198] on link "Заявки до КК" at bounding box center [76, 197] width 138 height 28
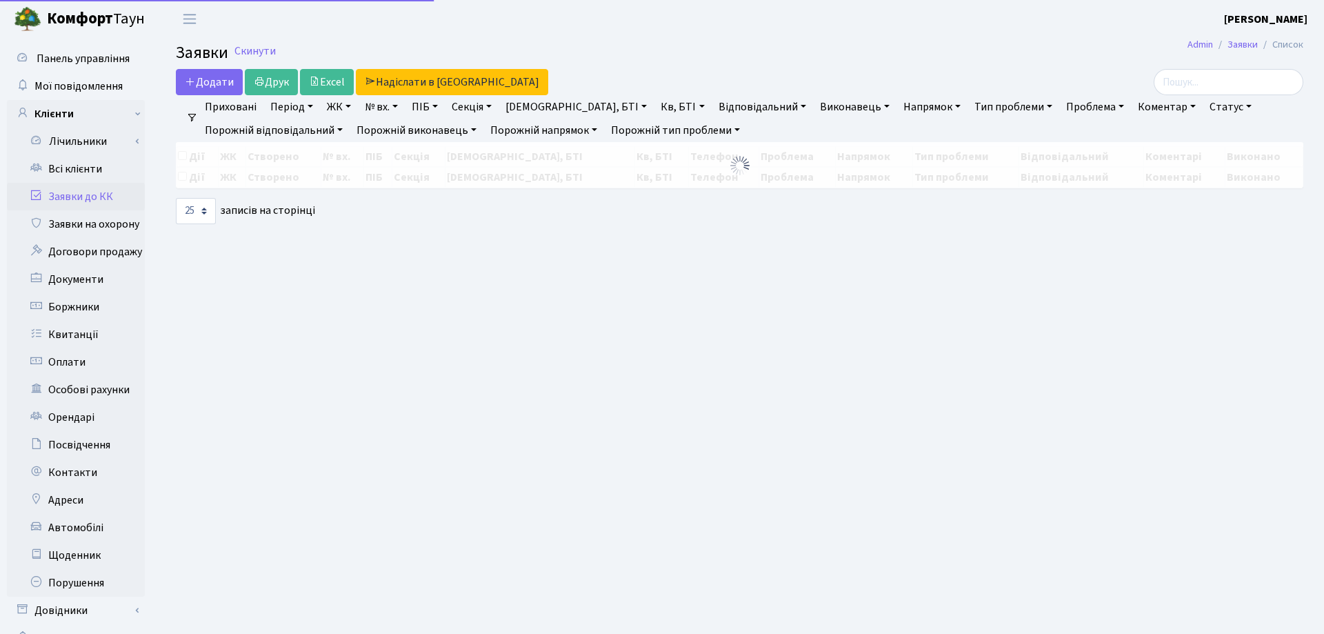
select select "25"
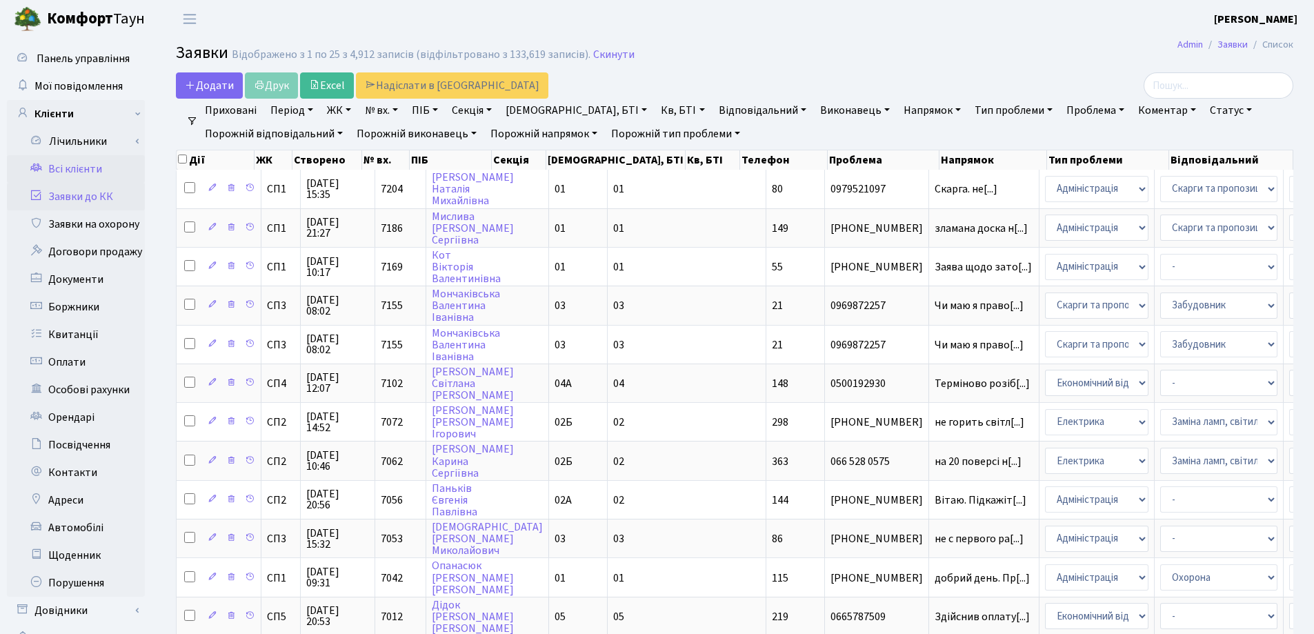
click at [57, 166] on link "Всі клієнти" at bounding box center [76, 169] width 138 height 28
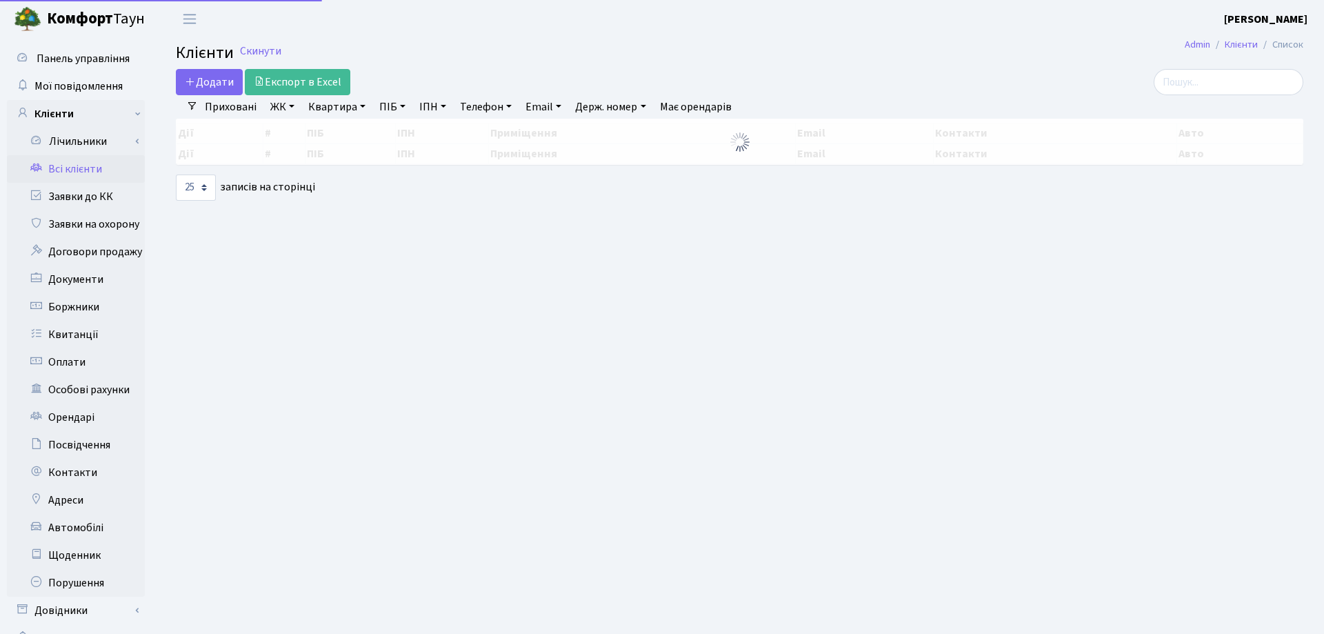
select select "25"
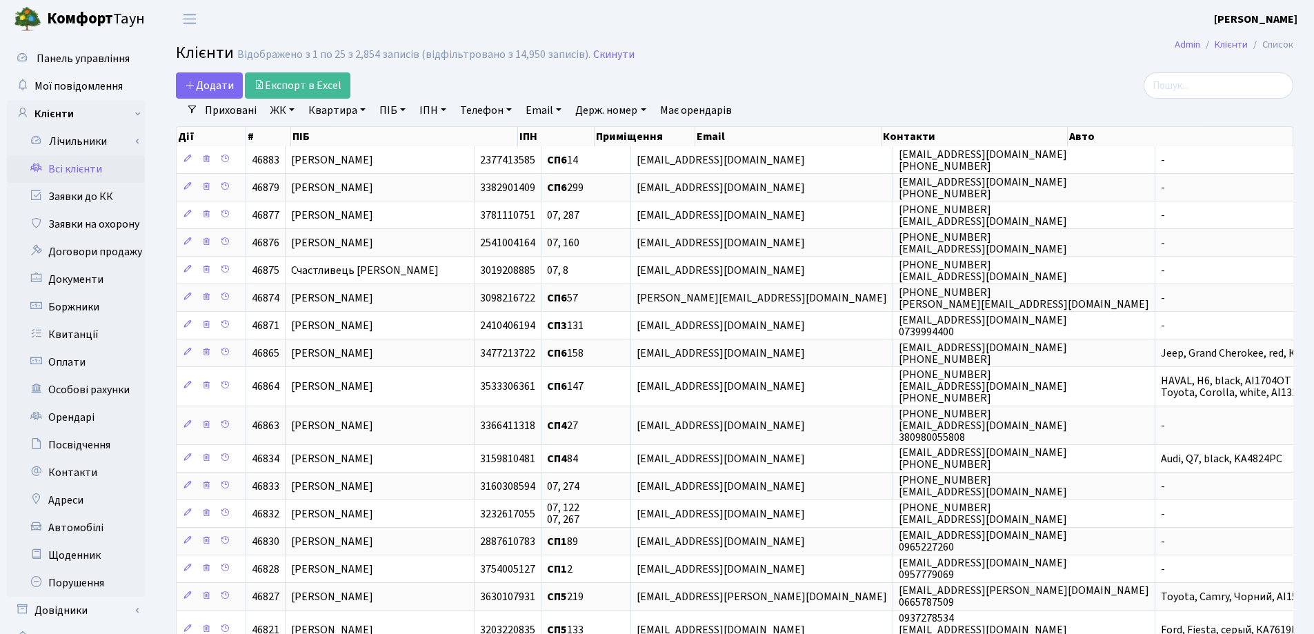
click at [364, 112] on link "Квартира" at bounding box center [337, 110] width 68 height 23
type input "255"
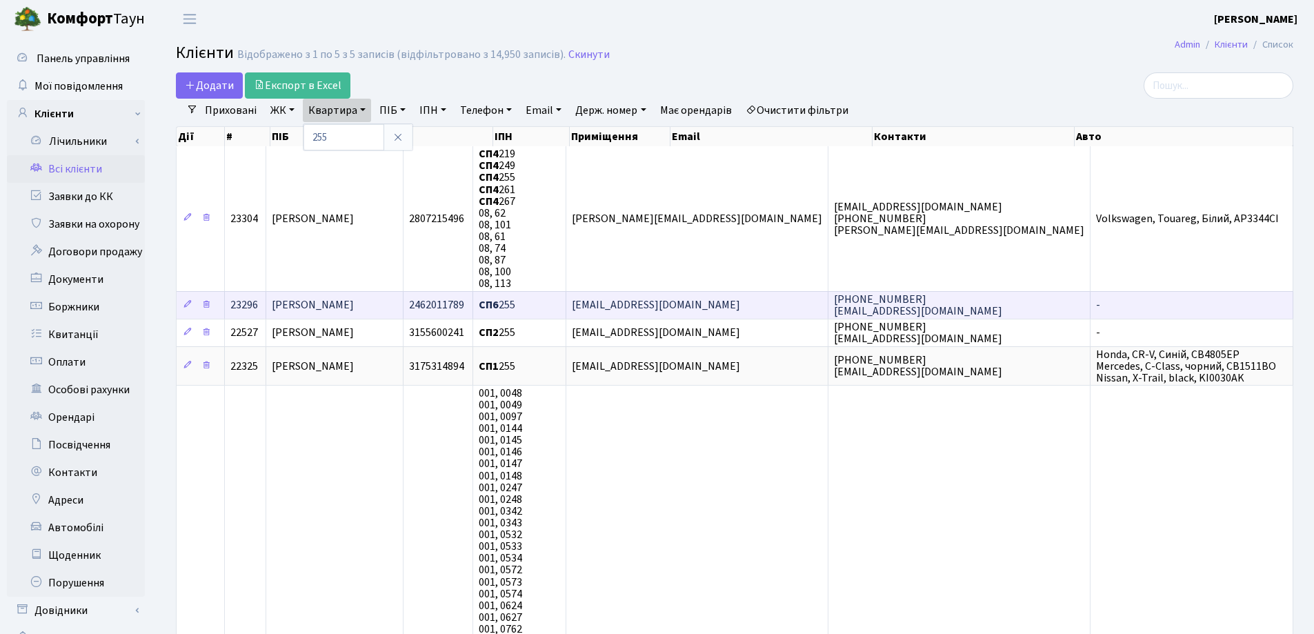
click at [354, 306] on span "[PERSON_NAME]" at bounding box center [313, 305] width 82 height 15
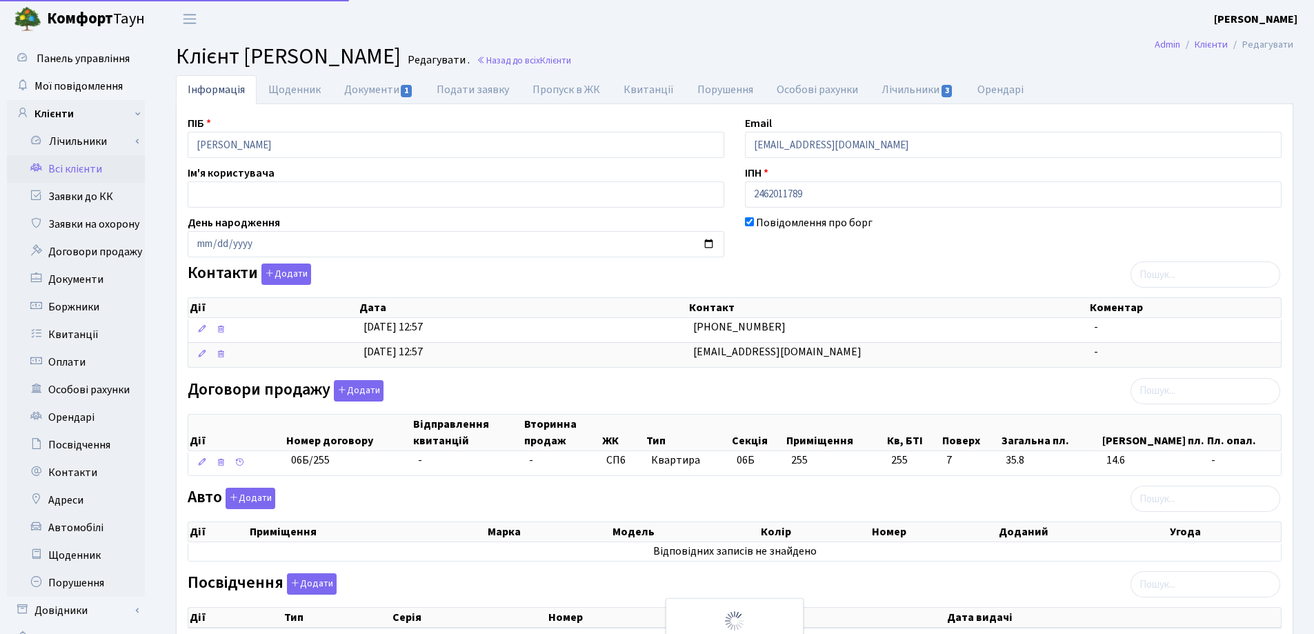
select select "25"
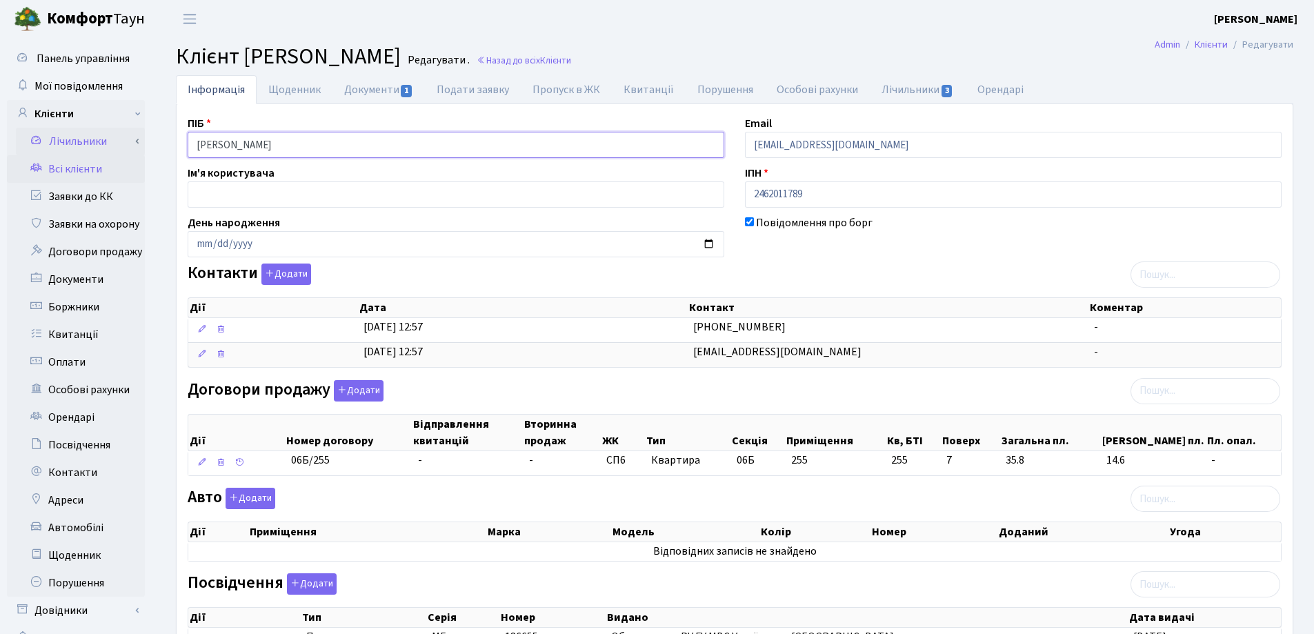
drag, startPoint x: 381, startPoint y: 136, endPoint x: 121, endPoint y: 146, distance: 259.5
click at [121, 146] on div "Панель управління Мої повідомлення Клієнти Лічильники Показання" at bounding box center [657, 484] width 1314 height 892
click at [749, 8] on header "[PERSON_NAME] [PERSON_NAME] Мій обліковий запис Вийти" at bounding box center [657, 19] width 1314 height 38
click at [357, 85] on link "Документи 1" at bounding box center [378, 89] width 92 height 28
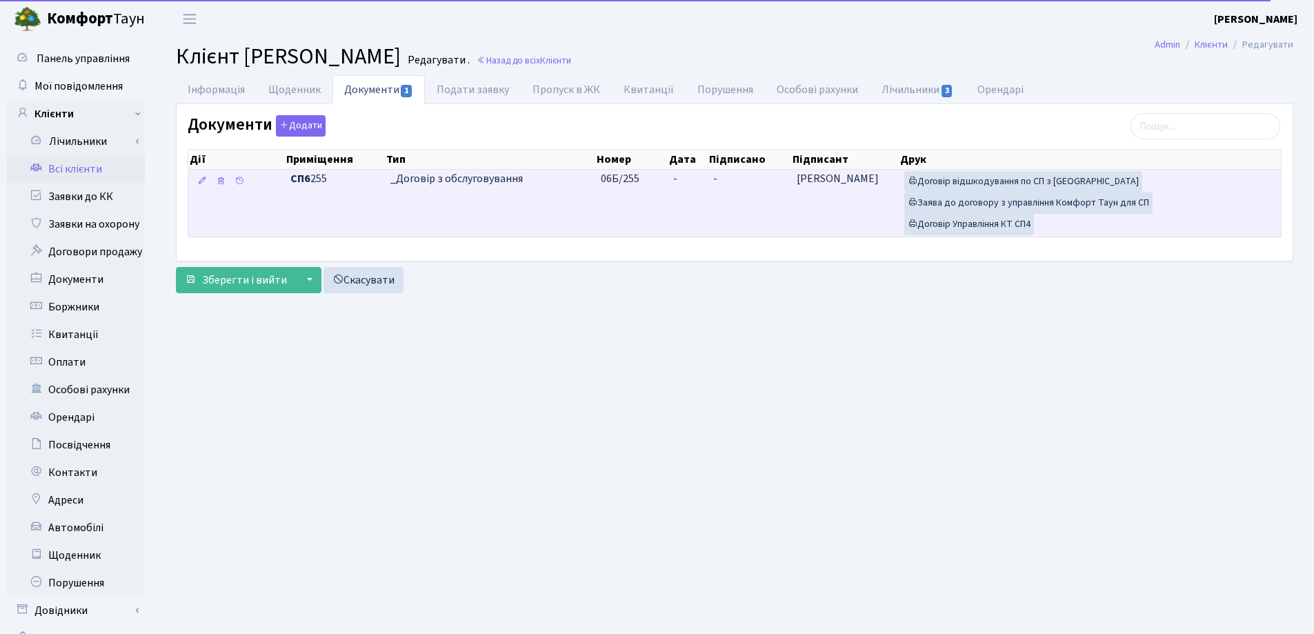
click at [683, 175] on td "-" at bounding box center [688, 203] width 40 height 67
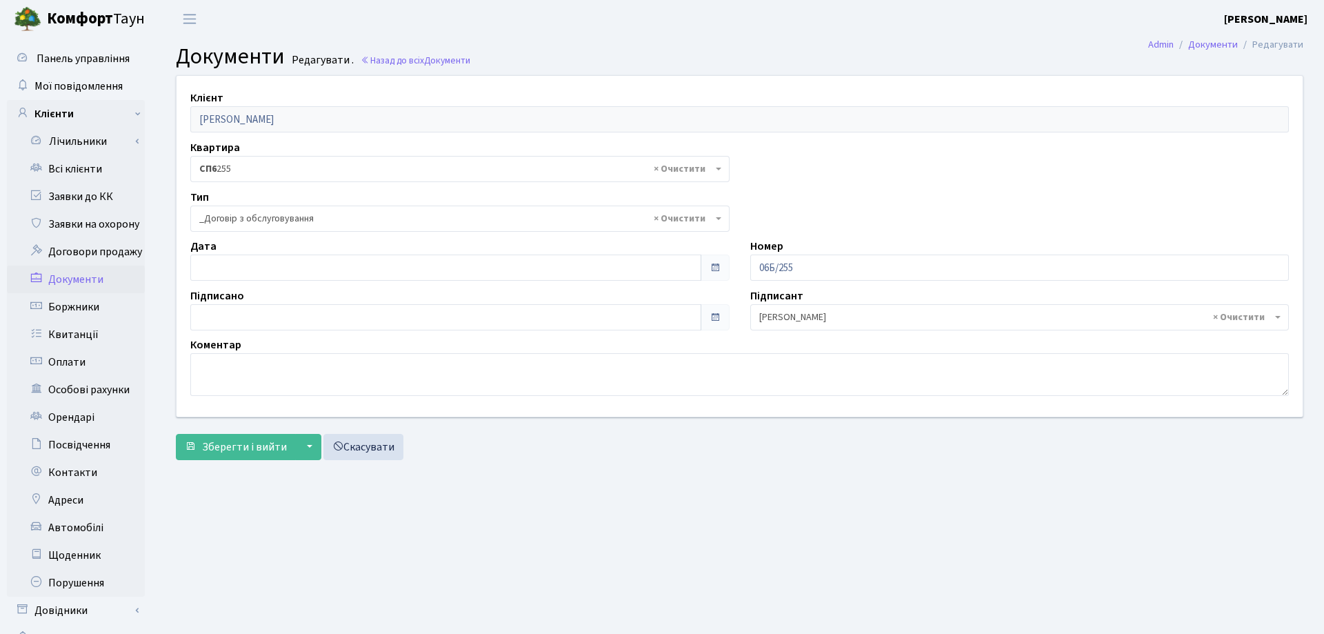
select select "289"
type input "[DATE]"
click at [367, 268] on input "[DATE]" at bounding box center [443, 267] width 506 height 26
click at [255, 439] on span "Зберегти і вийти" at bounding box center [244, 446] width 85 height 15
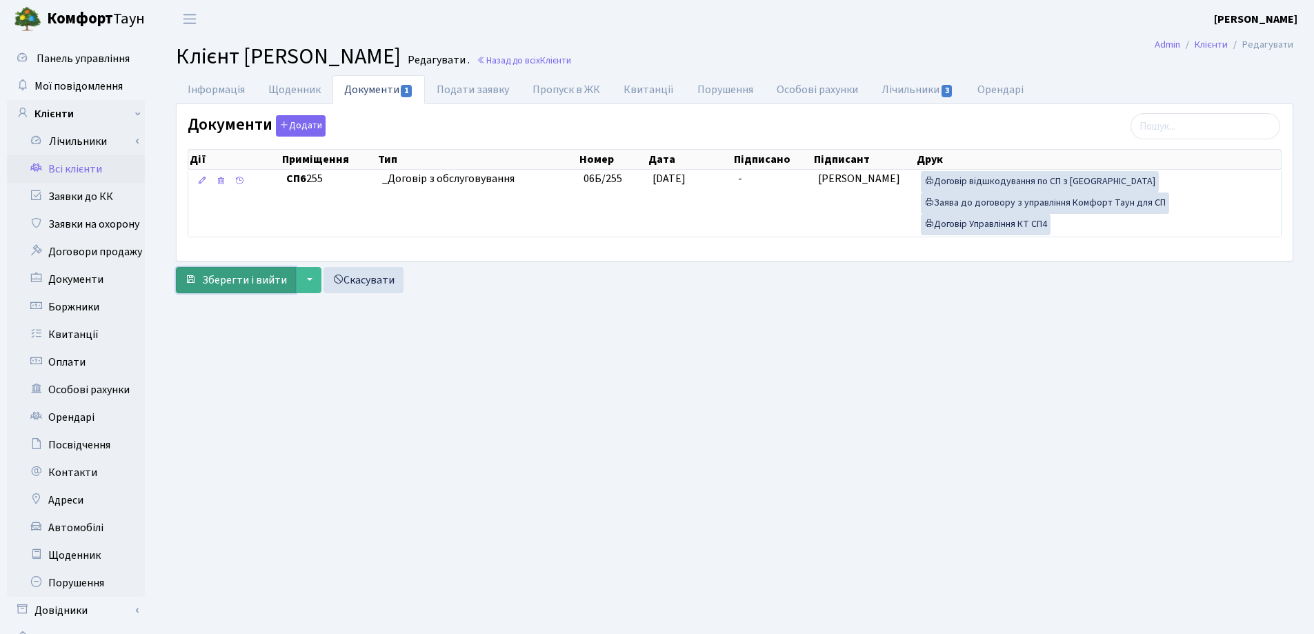
click at [211, 274] on span "Зберегти і вийти" at bounding box center [244, 279] width 85 height 15
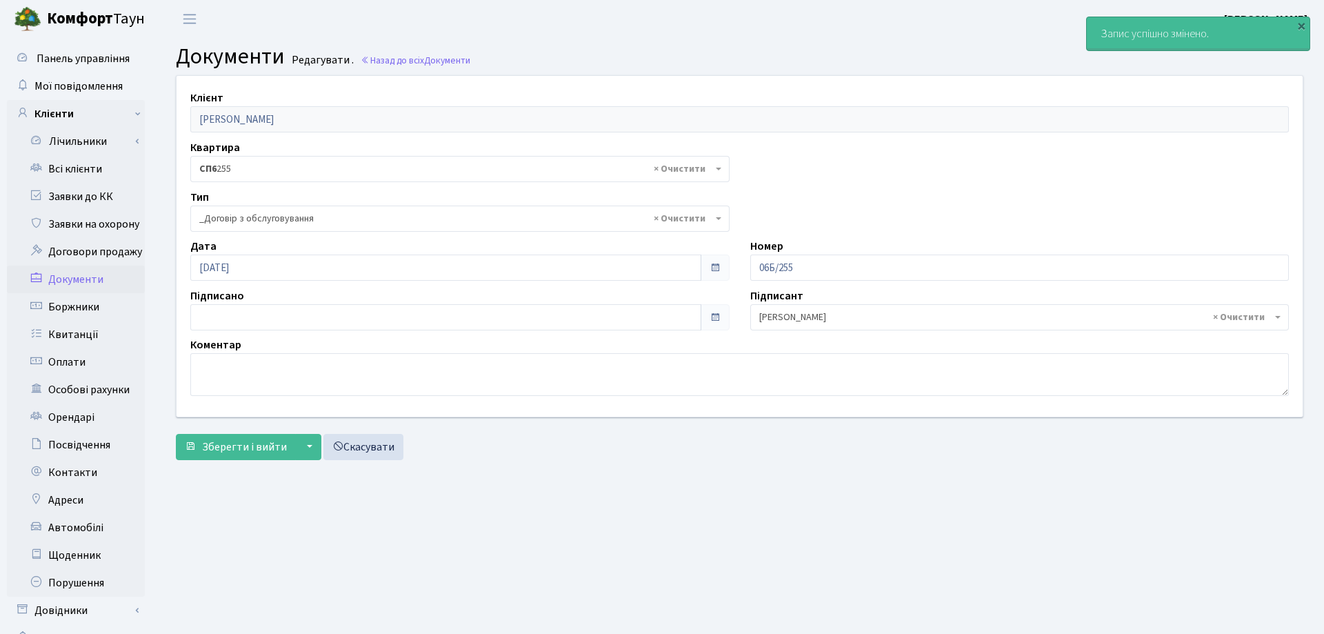
select select "289"
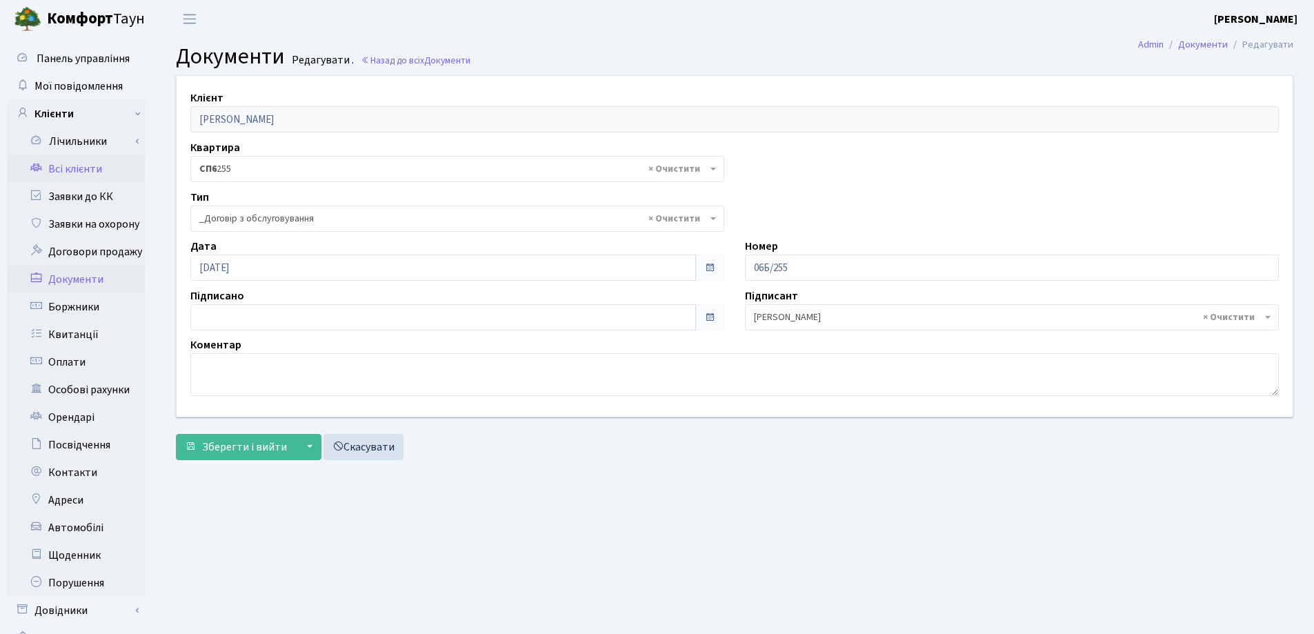
click at [70, 166] on link "Всі клієнти" at bounding box center [76, 169] width 138 height 28
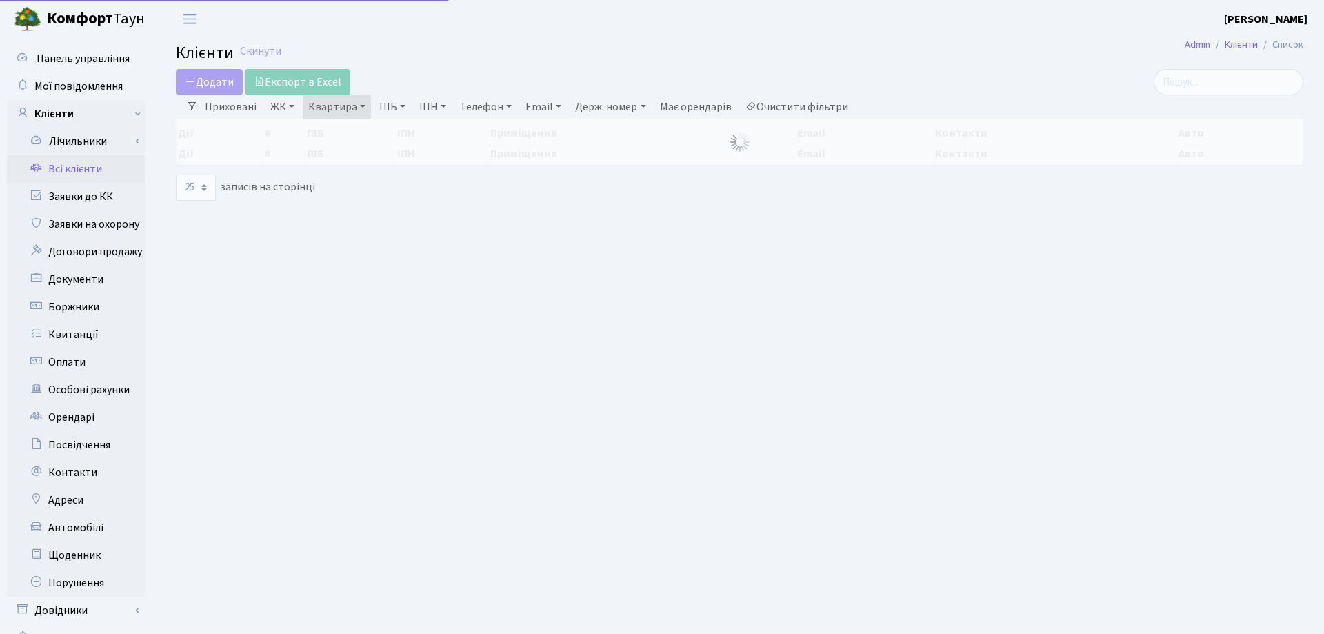
select select "25"
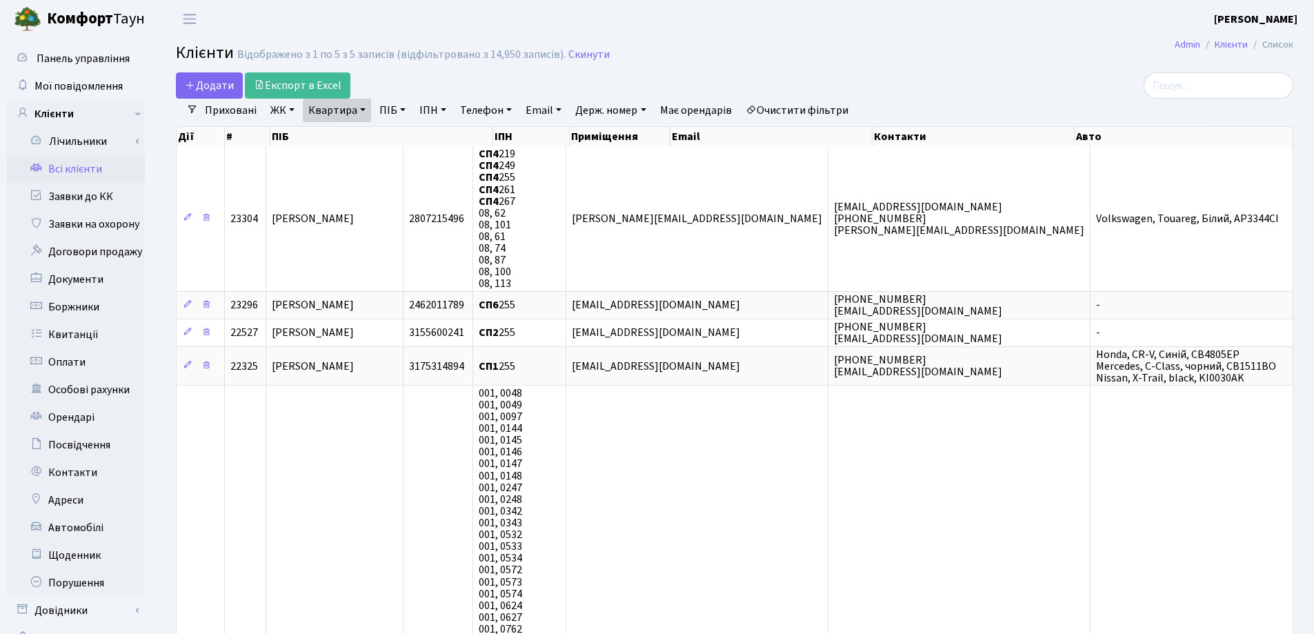
click at [361, 114] on link "Квартира" at bounding box center [337, 110] width 68 height 23
click at [367, 136] on input "255" at bounding box center [343, 137] width 81 height 26
type input "2"
type input "87"
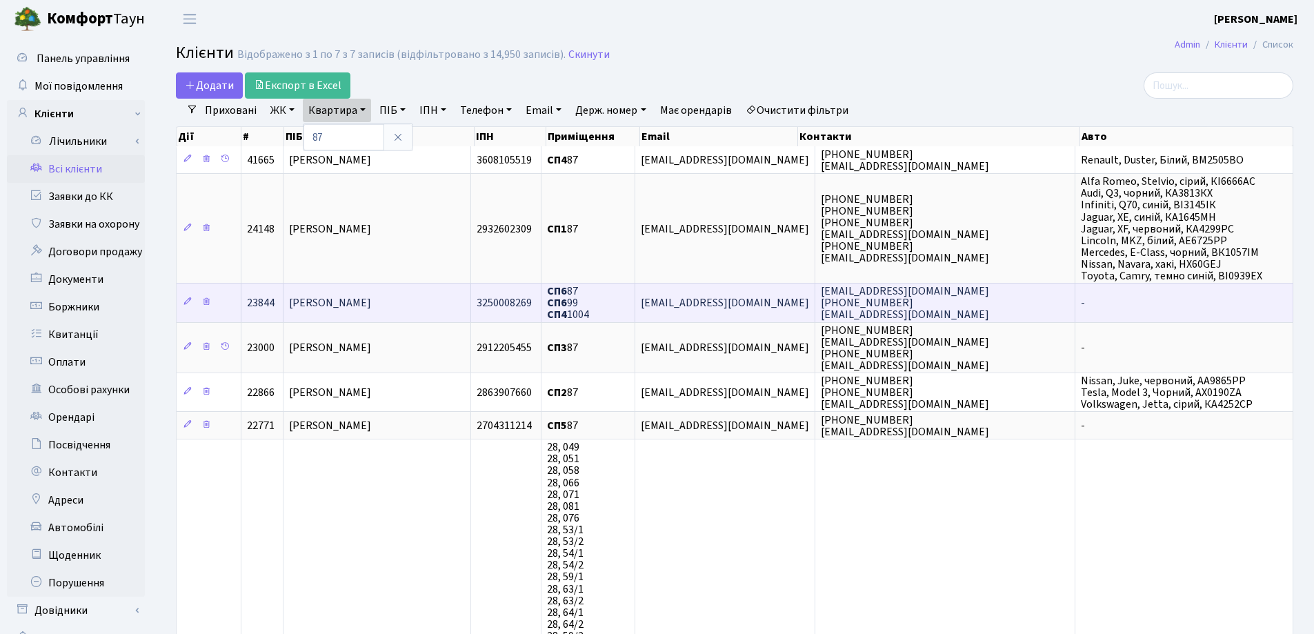
click at [371, 307] on span "Тройнікова Яна Станіславівна" at bounding box center [330, 302] width 82 height 15
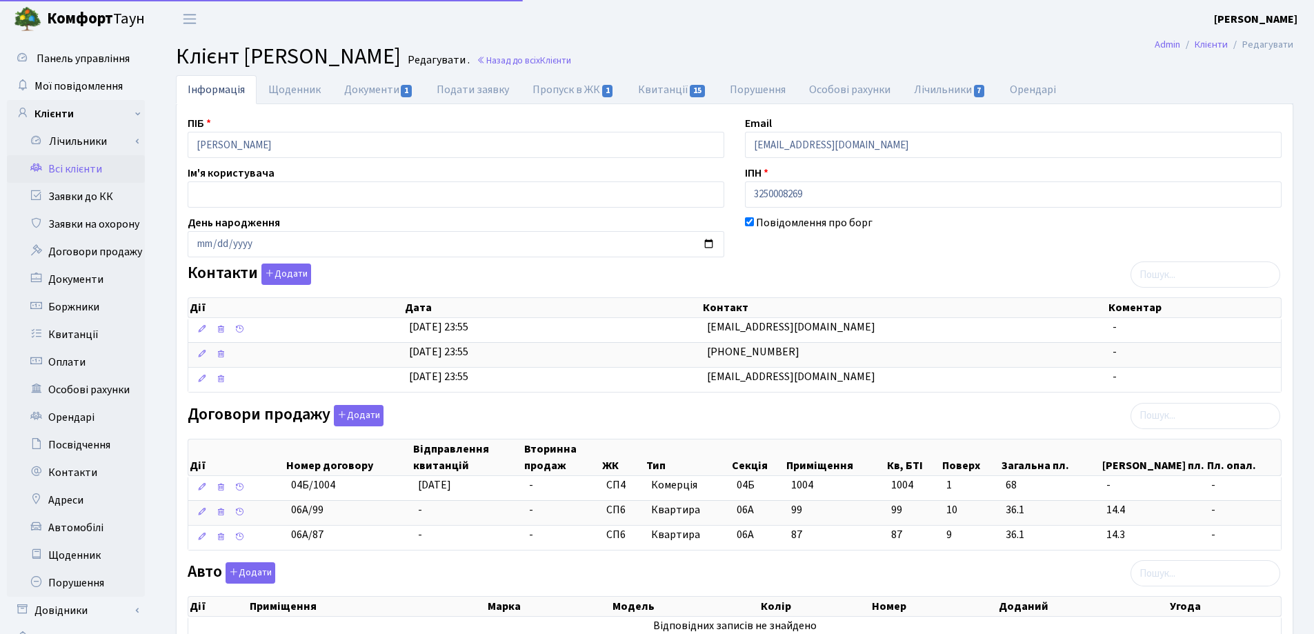
select select "25"
click at [571, 63] on link "Назад до всіх Клієнти" at bounding box center [524, 60] width 94 height 13
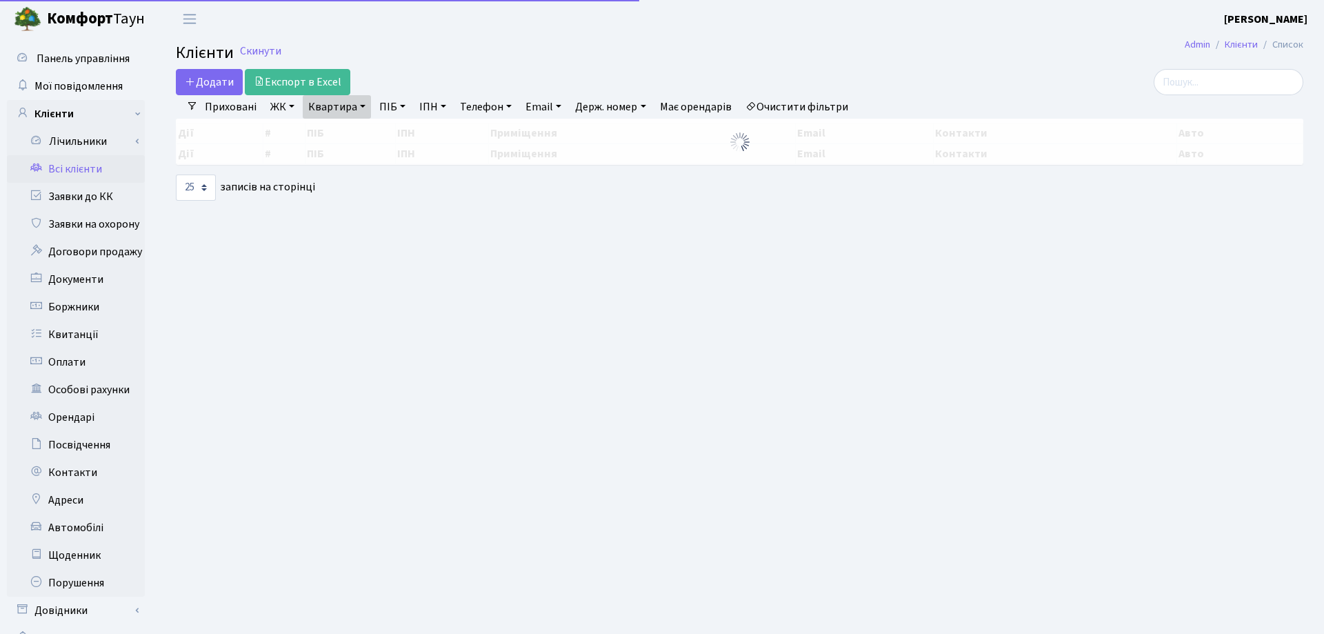
select select "25"
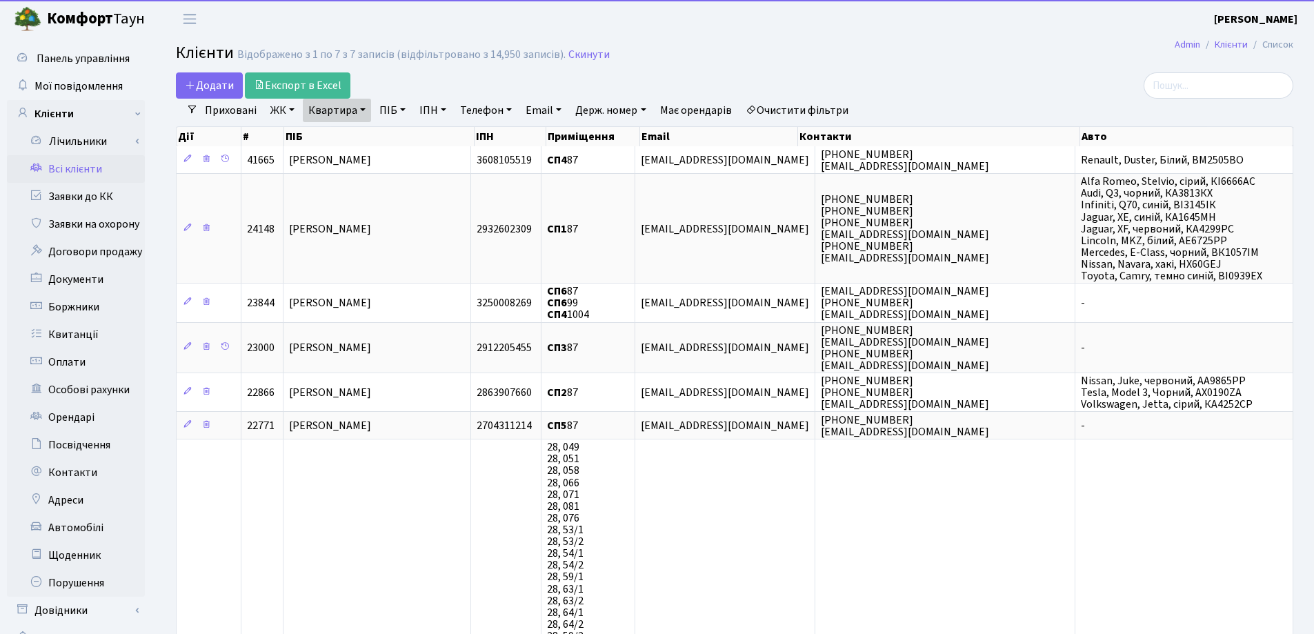
click at [361, 110] on link "Квартира" at bounding box center [337, 110] width 68 height 23
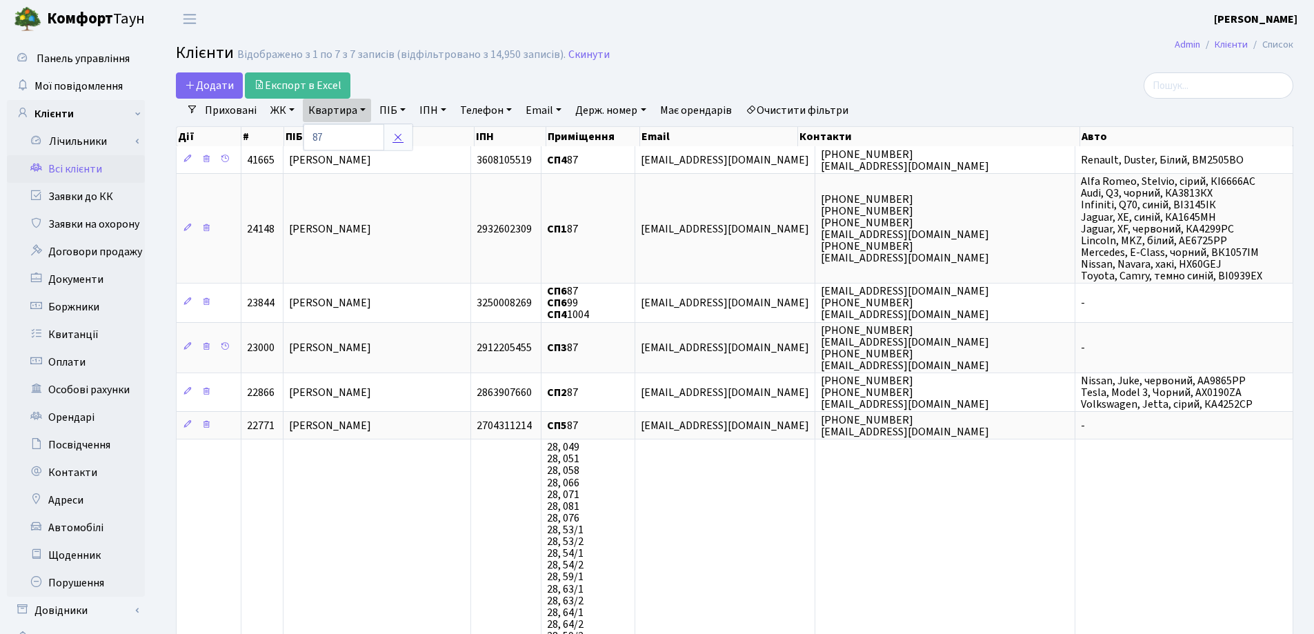
click at [394, 137] on icon at bounding box center [397, 137] width 11 height 11
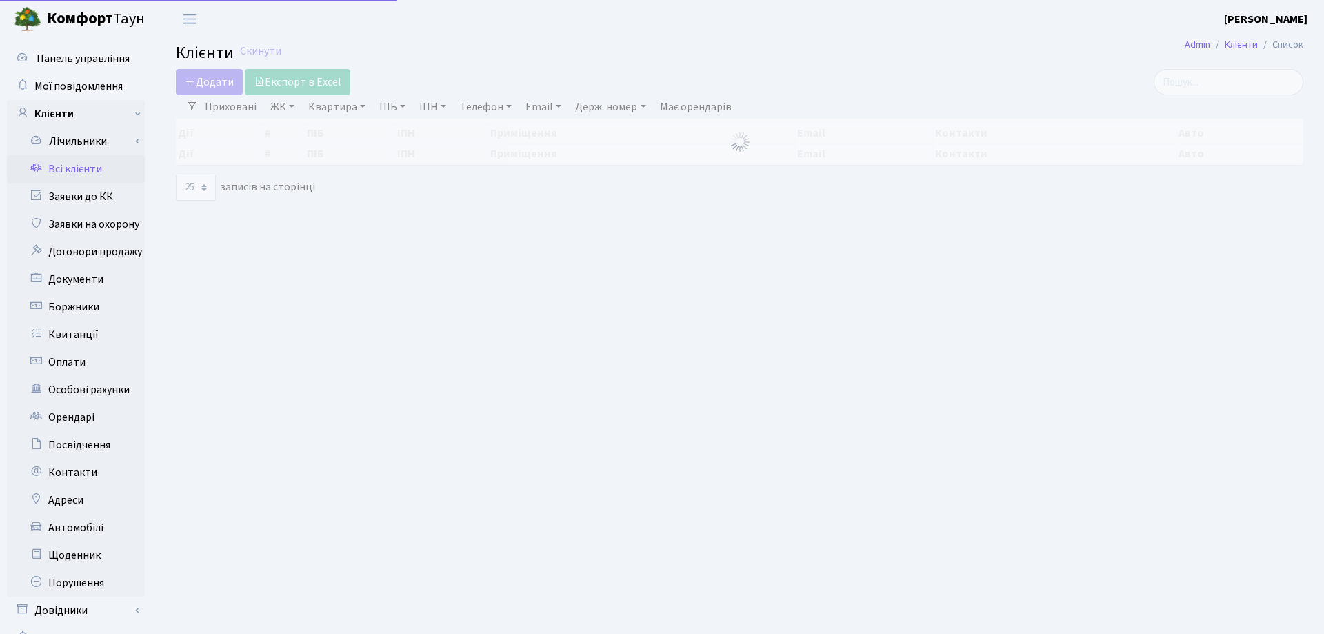
select select "25"
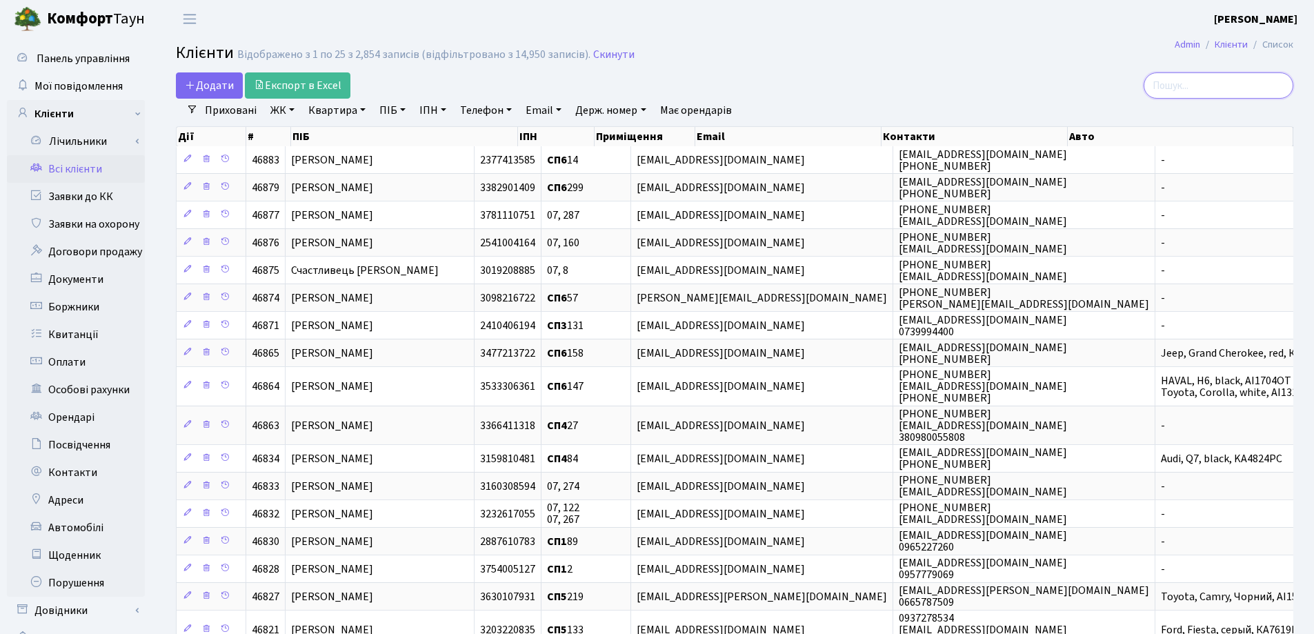
click at [1190, 87] on input "search" at bounding box center [1218, 85] width 150 height 26
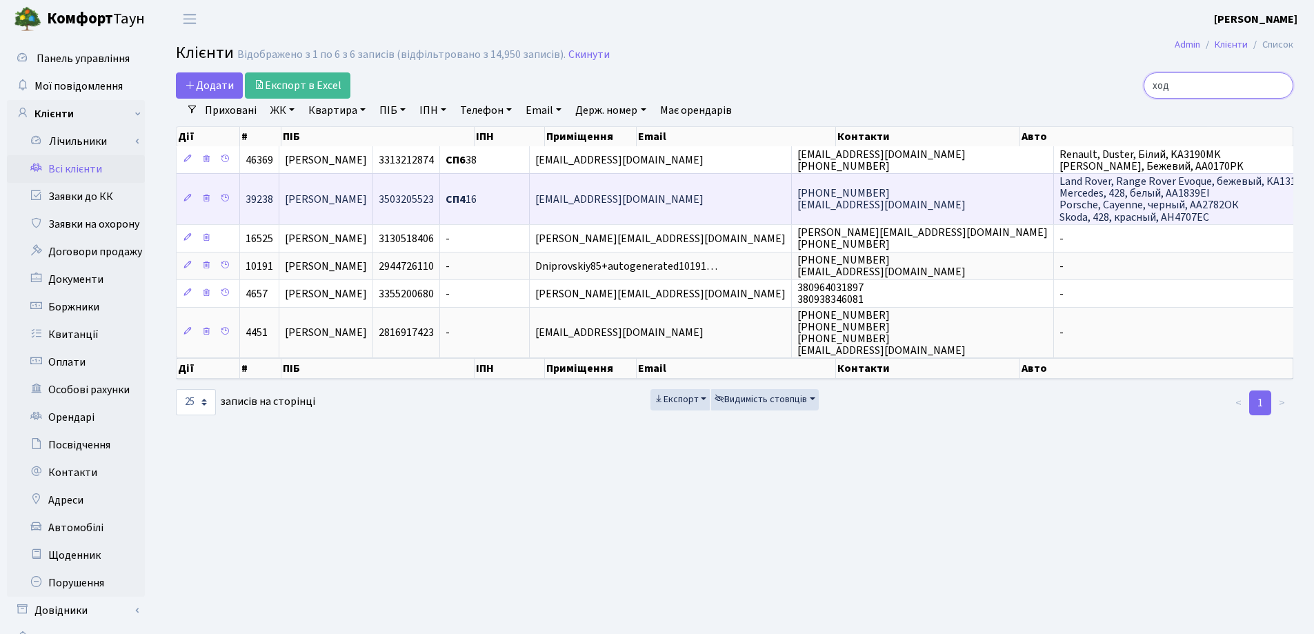
type input "ход"
click at [373, 190] on td "[PERSON_NAME]" at bounding box center [326, 198] width 94 height 50
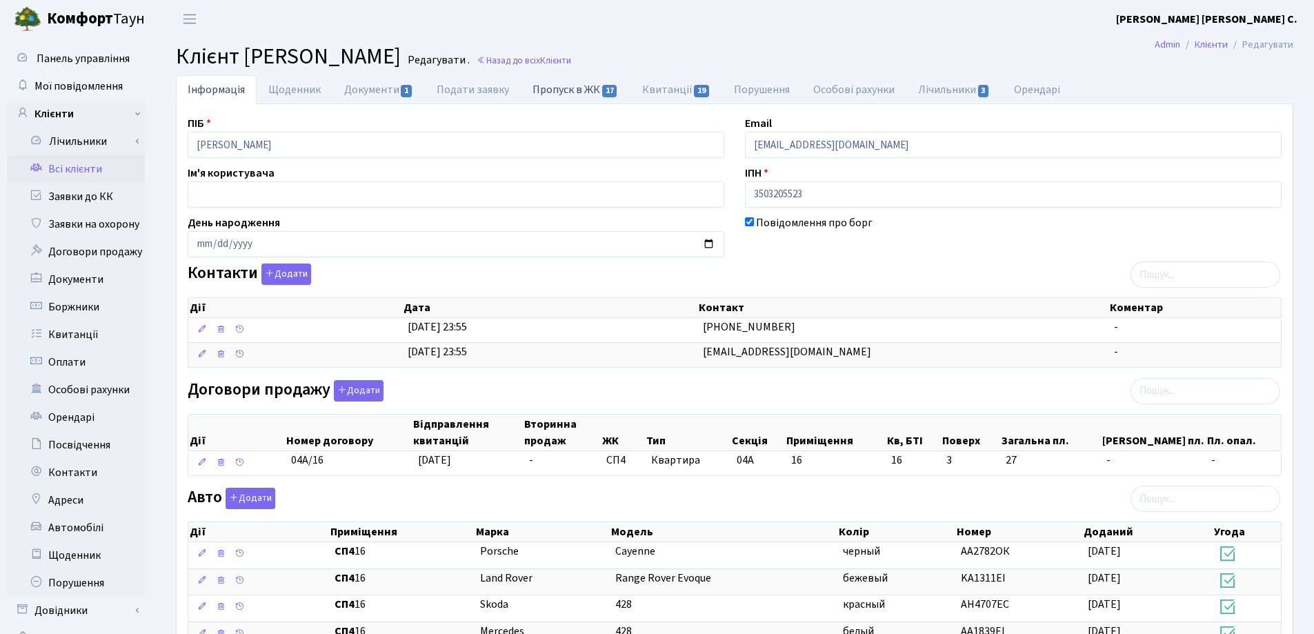
click at [561, 88] on link "Пропуск в ЖК 17" at bounding box center [575, 89] width 109 height 28
select select "25"
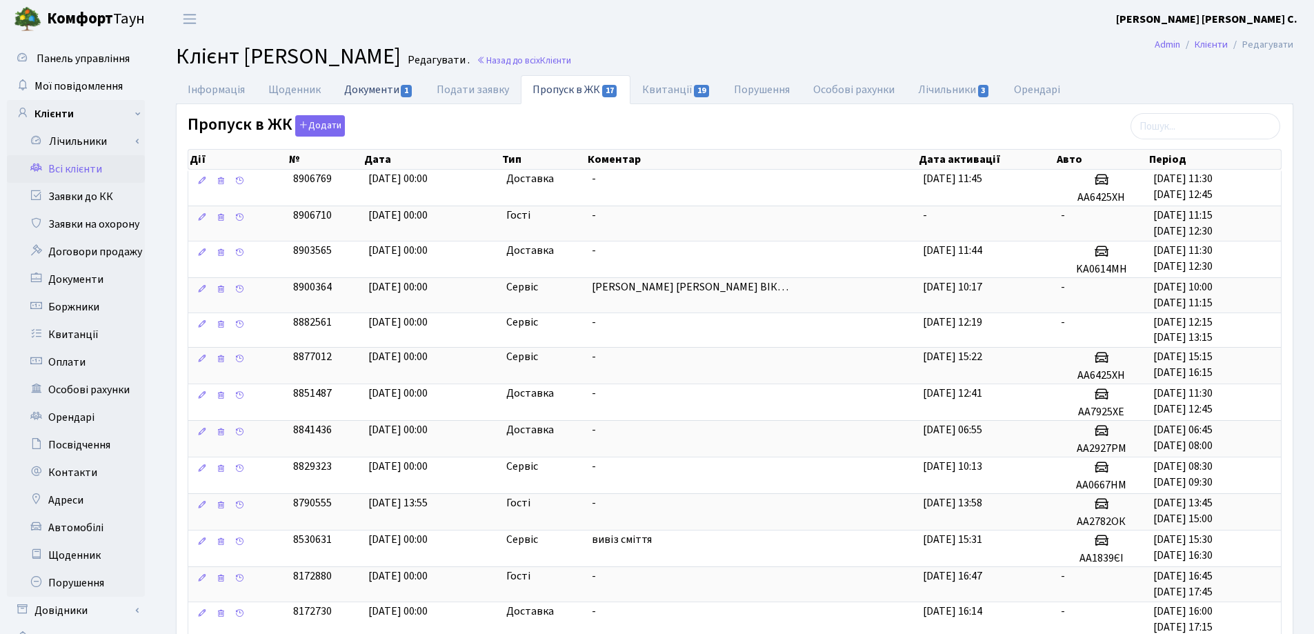
click at [379, 91] on link "Документи 1" at bounding box center [378, 89] width 92 height 28
select select "25"
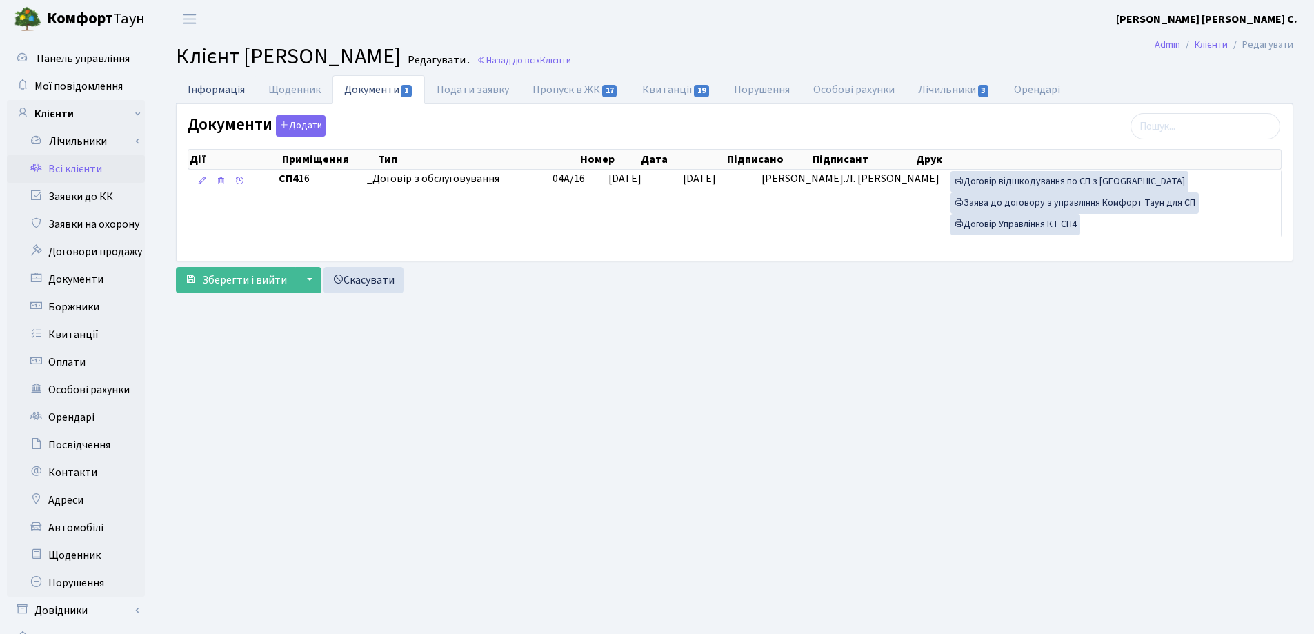
click at [215, 90] on link "Інформація" at bounding box center [216, 89] width 81 height 28
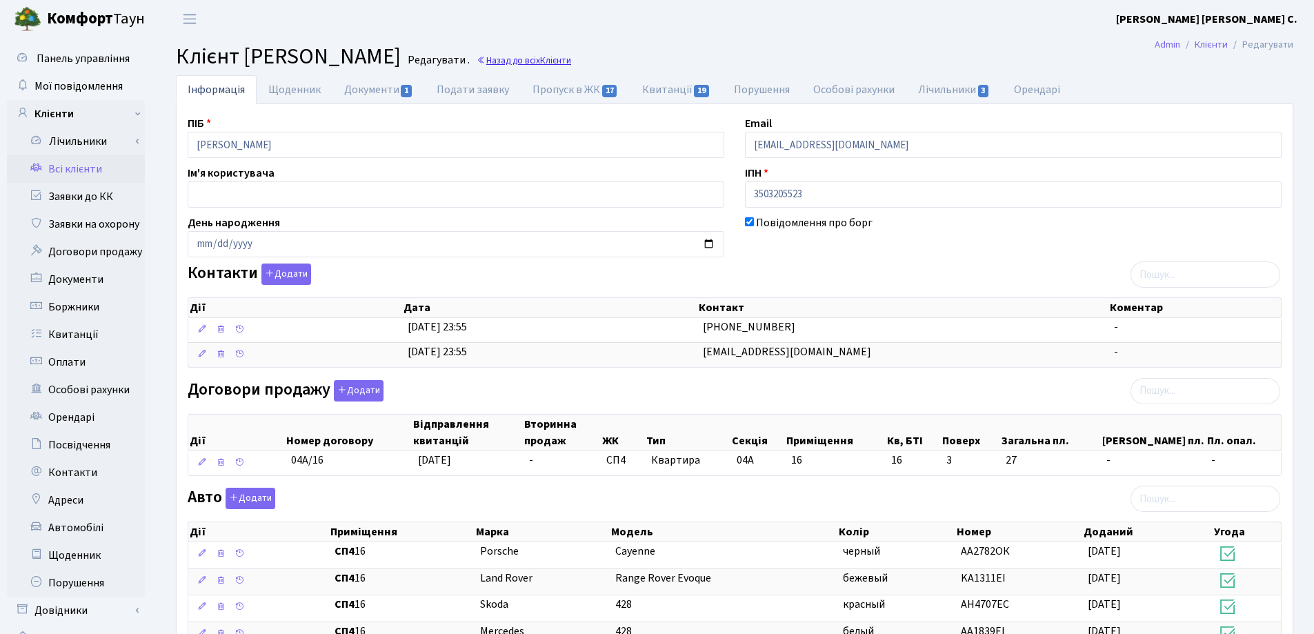
click at [571, 63] on link "Назад до всіх Клієнти" at bounding box center [524, 60] width 94 height 13
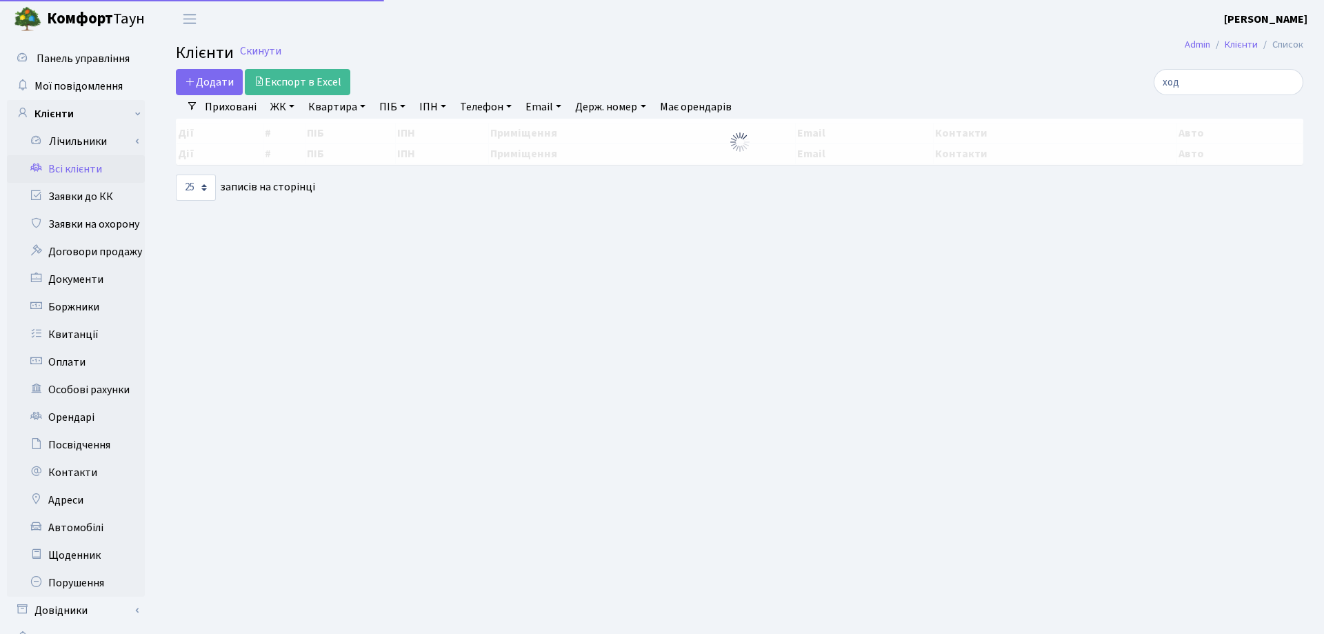
select select "25"
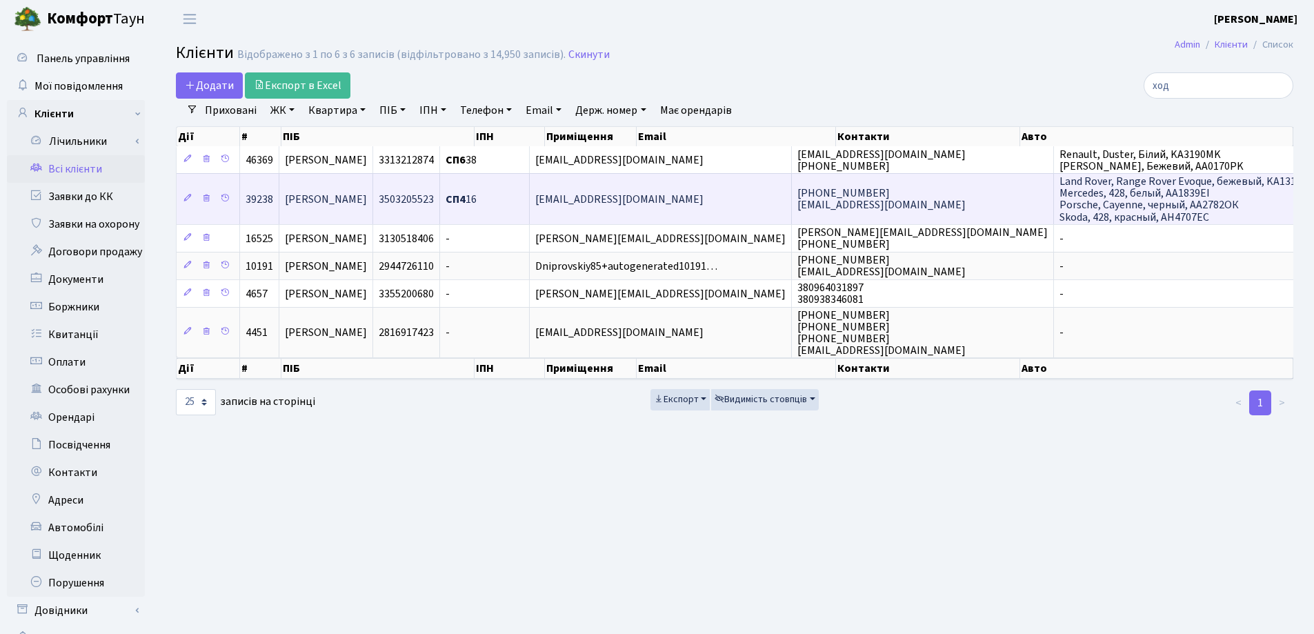
click at [373, 205] on td "[PERSON_NAME]" at bounding box center [326, 198] width 94 height 50
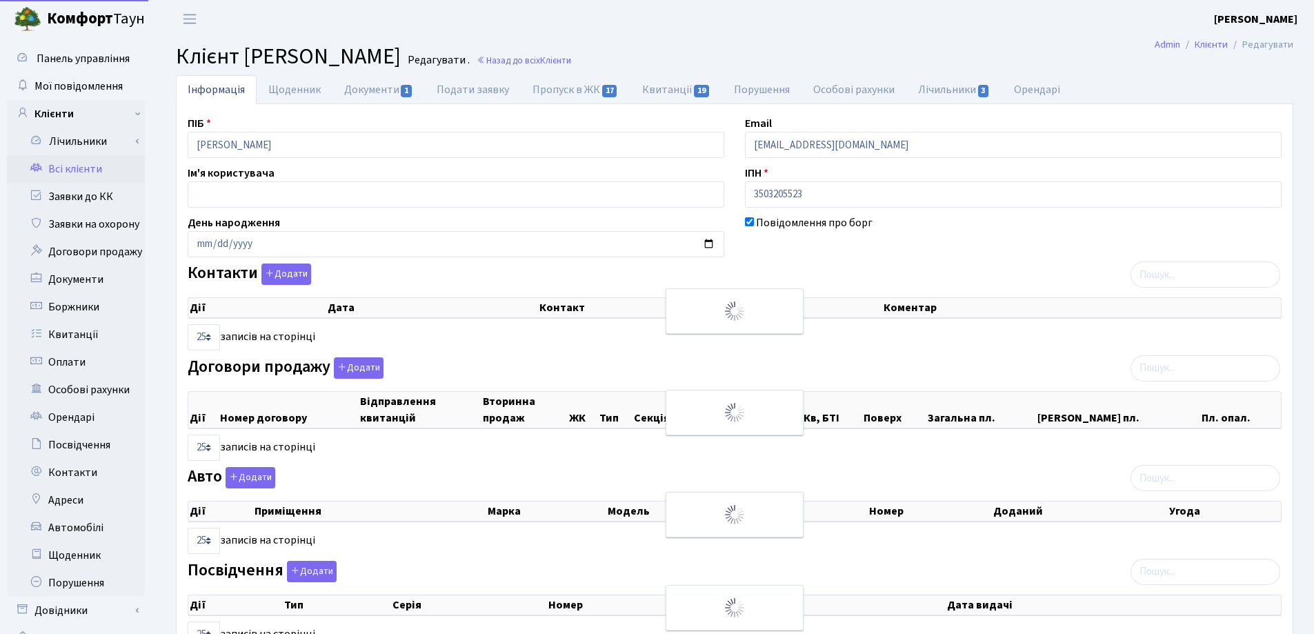
select select "25"
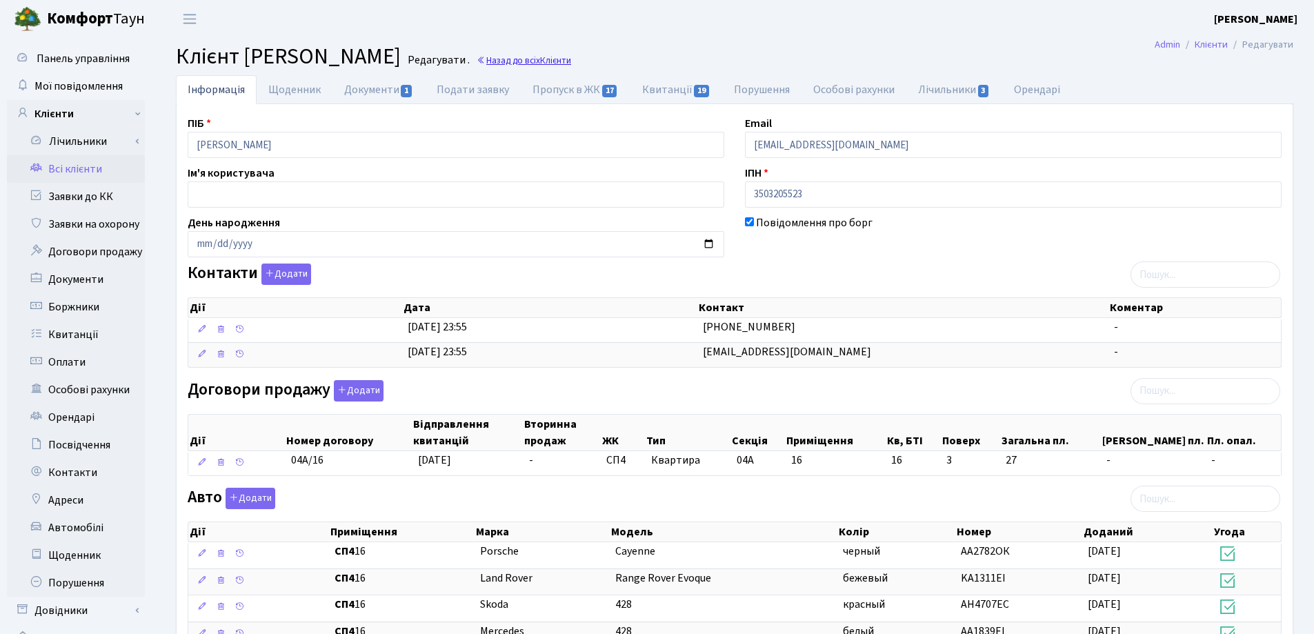
click at [544, 61] on link "Назад до всіх Клієнти" at bounding box center [524, 60] width 94 height 13
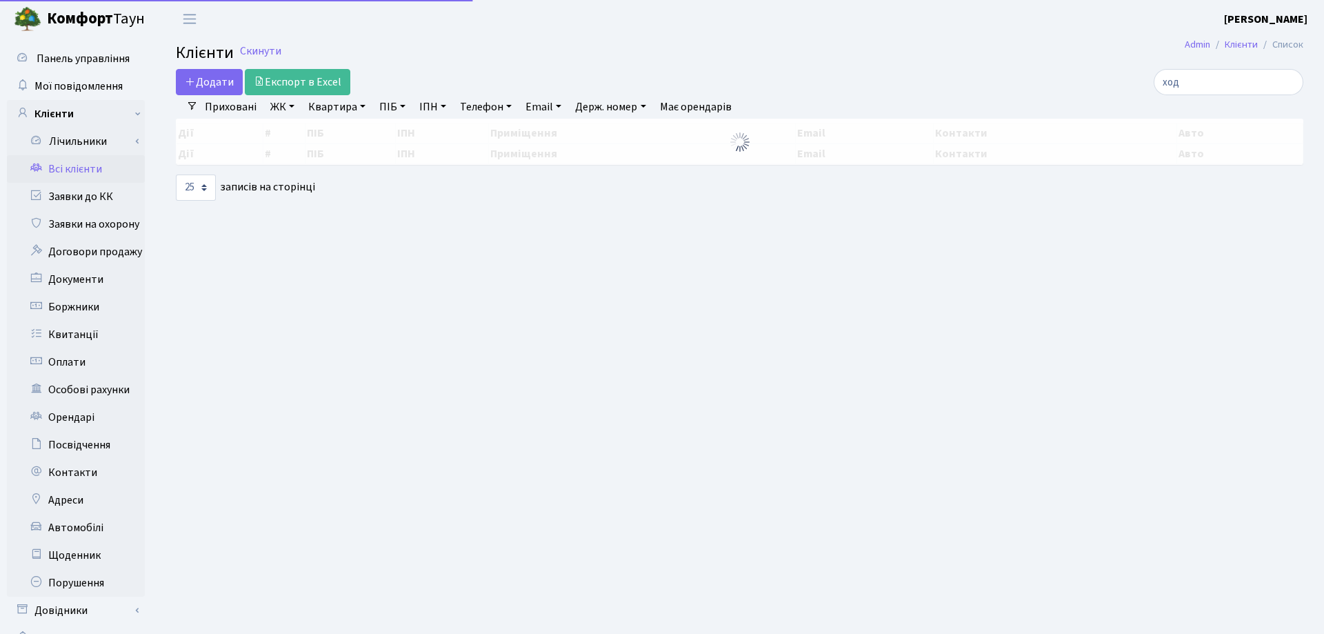
select select "25"
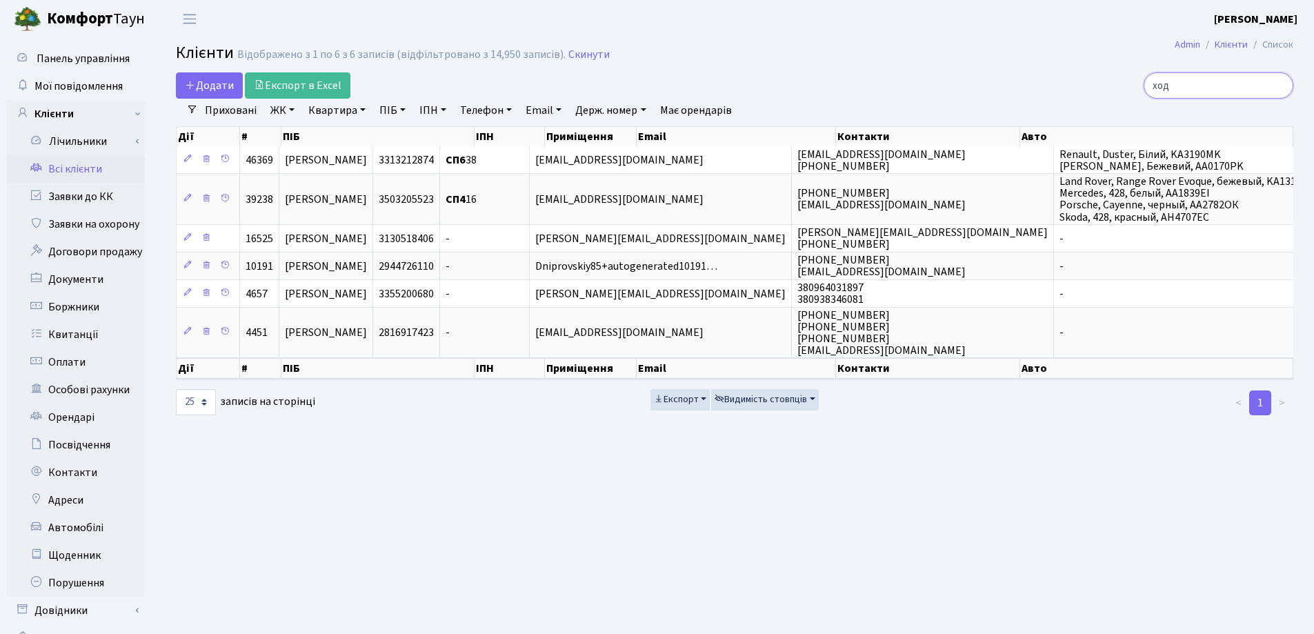
click at [1279, 86] on input "ход" at bounding box center [1218, 85] width 150 height 26
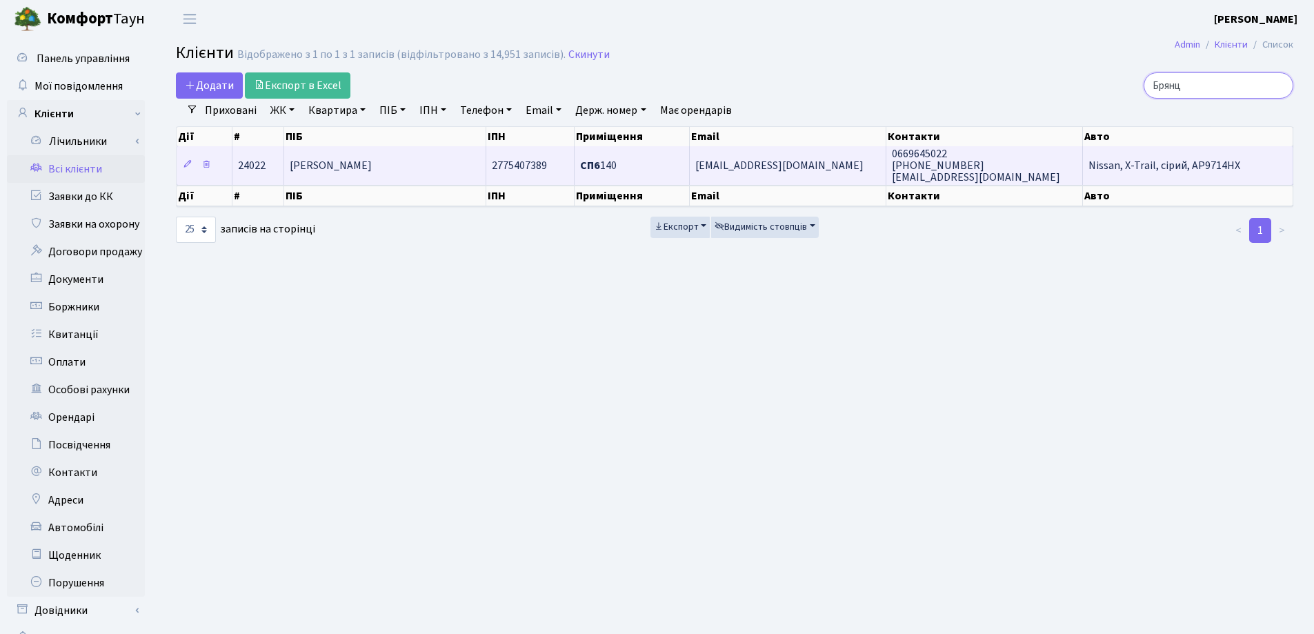
type input "Брянц"
click at [372, 171] on span "Брянцева Тетяна Миколаївна" at bounding box center [331, 165] width 82 height 15
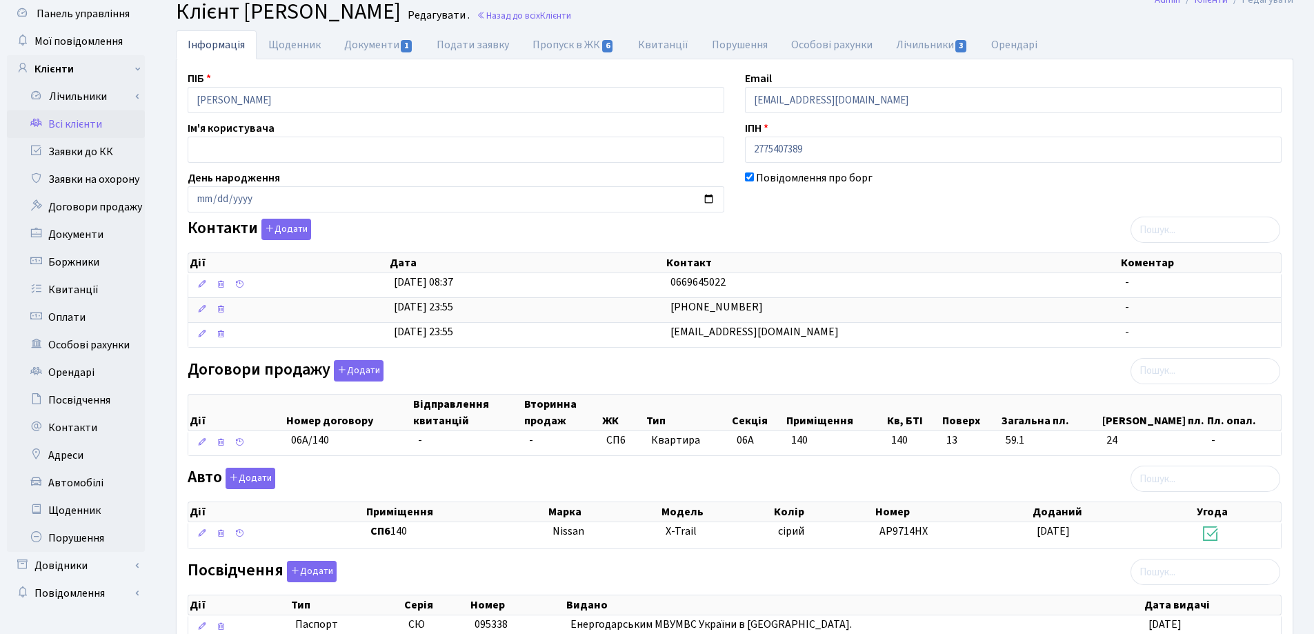
scroll to position [69, 0]
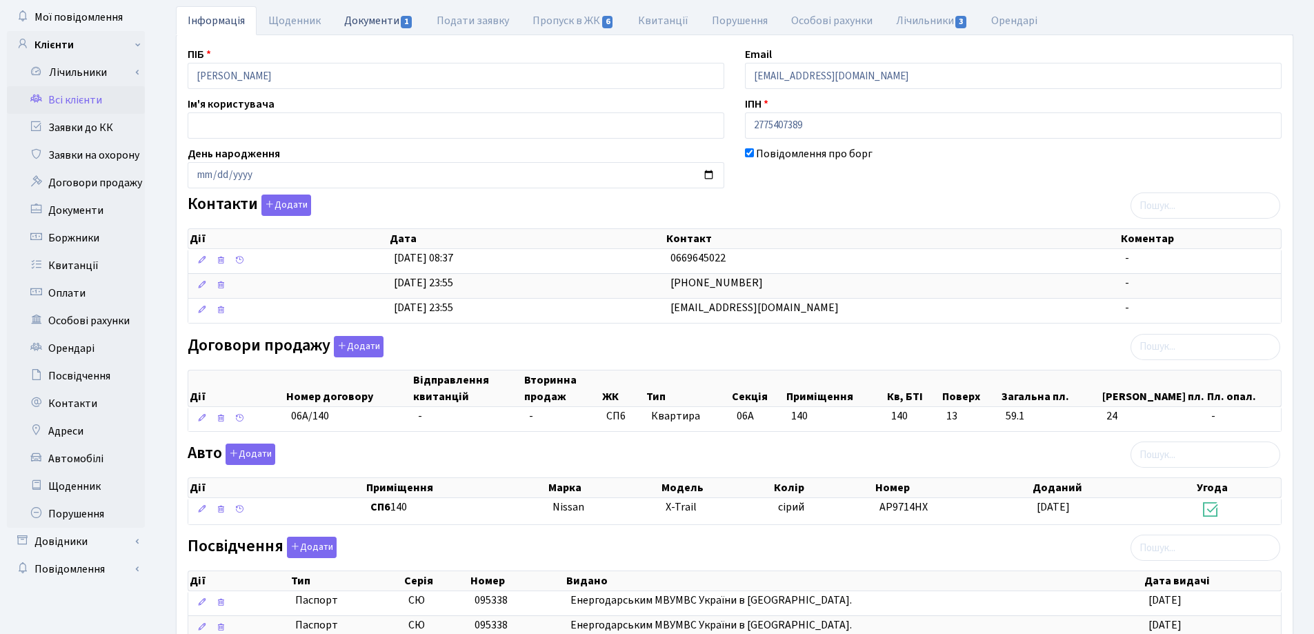
click at [384, 28] on link "Документи 1" at bounding box center [378, 20] width 92 height 28
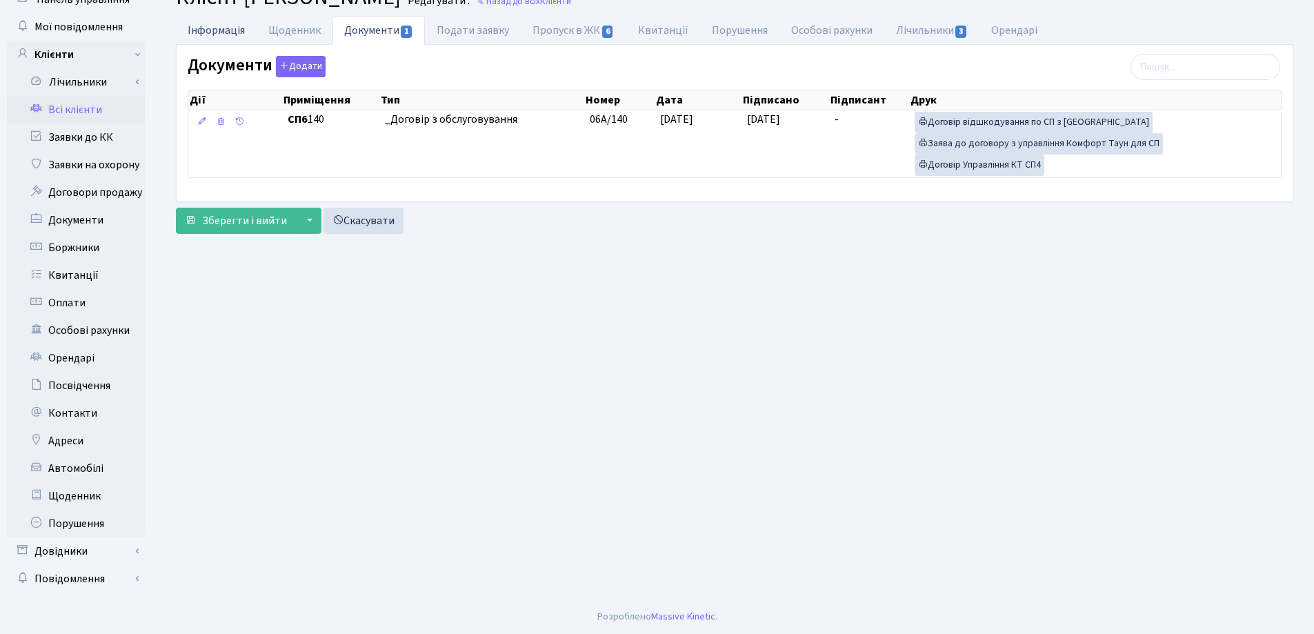
click at [209, 32] on link "Інформація" at bounding box center [216, 30] width 81 height 28
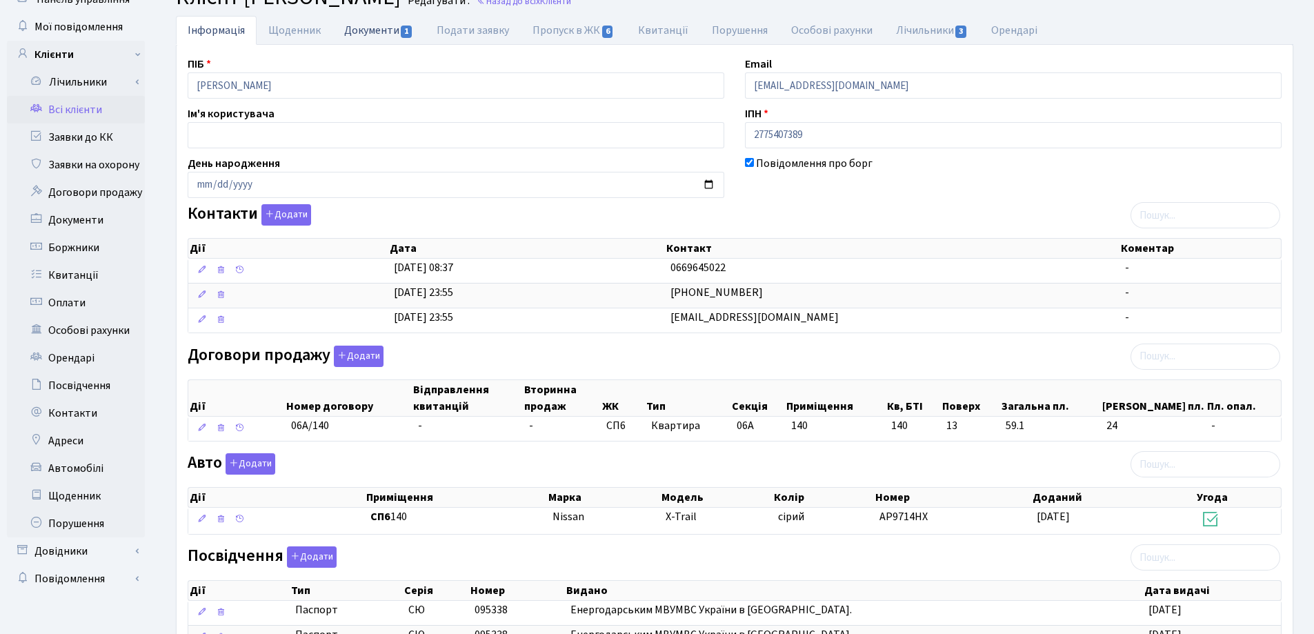
click at [355, 27] on link "Документи 1" at bounding box center [378, 30] width 92 height 28
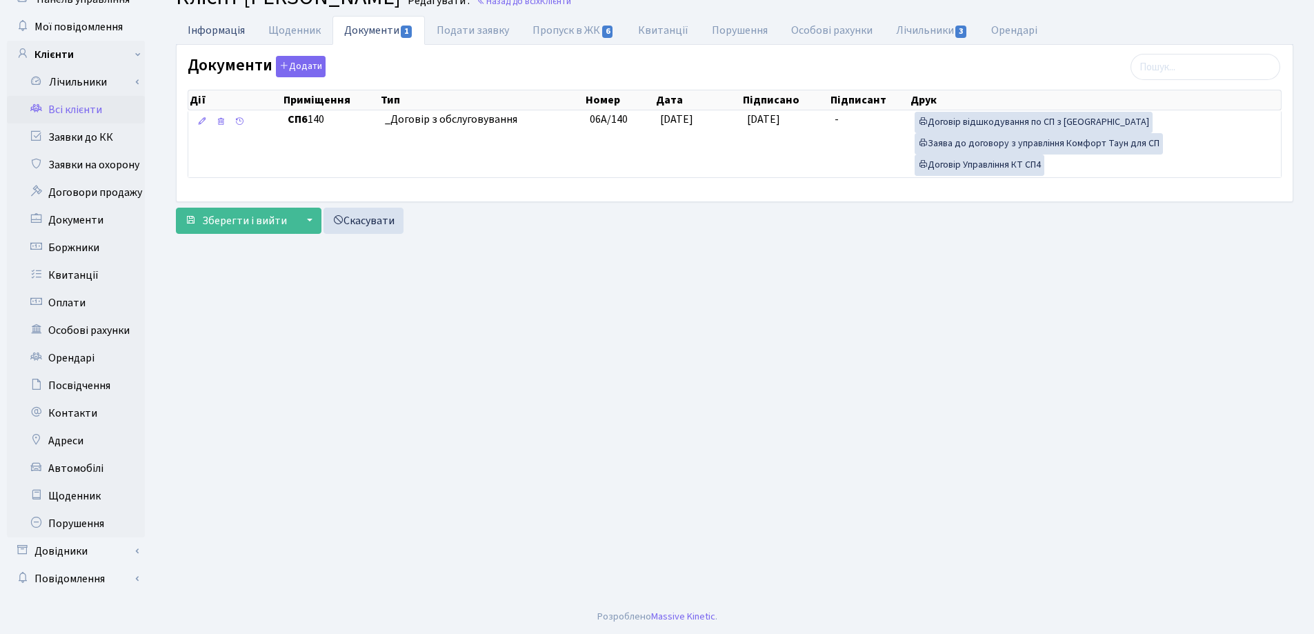
click at [210, 28] on link "Інформація" at bounding box center [216, 30] width 81 height 28
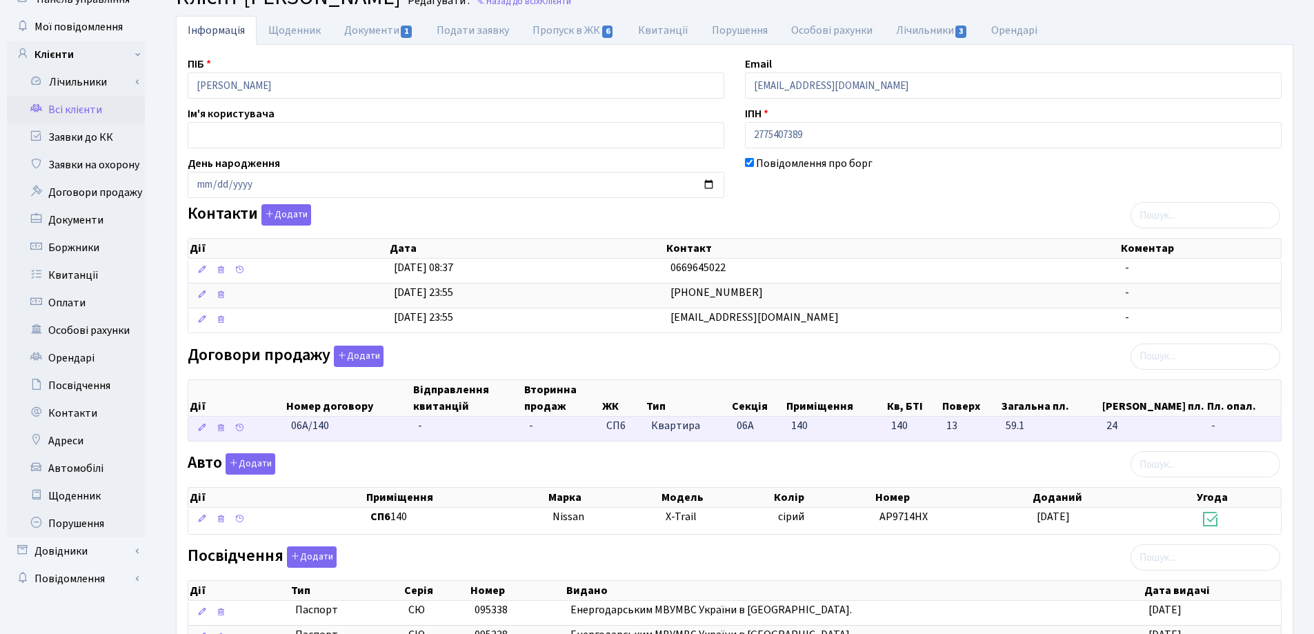
click at [445, 424] on td "-" at bounding box center [467, 429] width 111 height 24
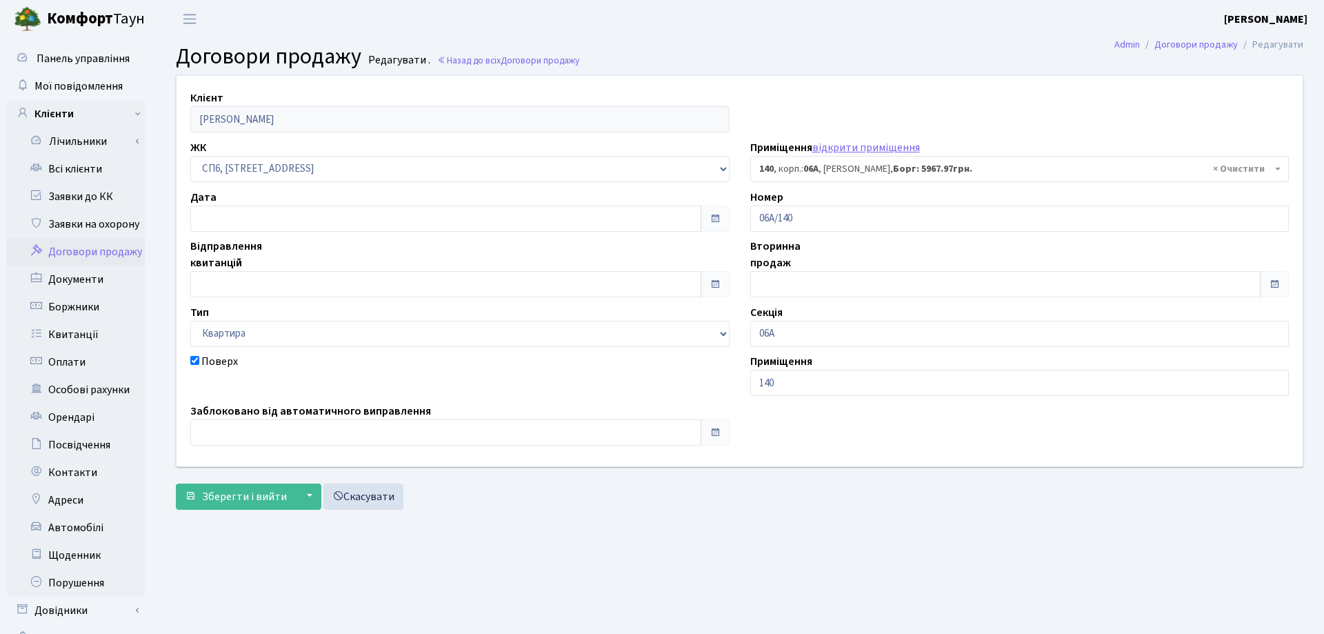
select select "21808"
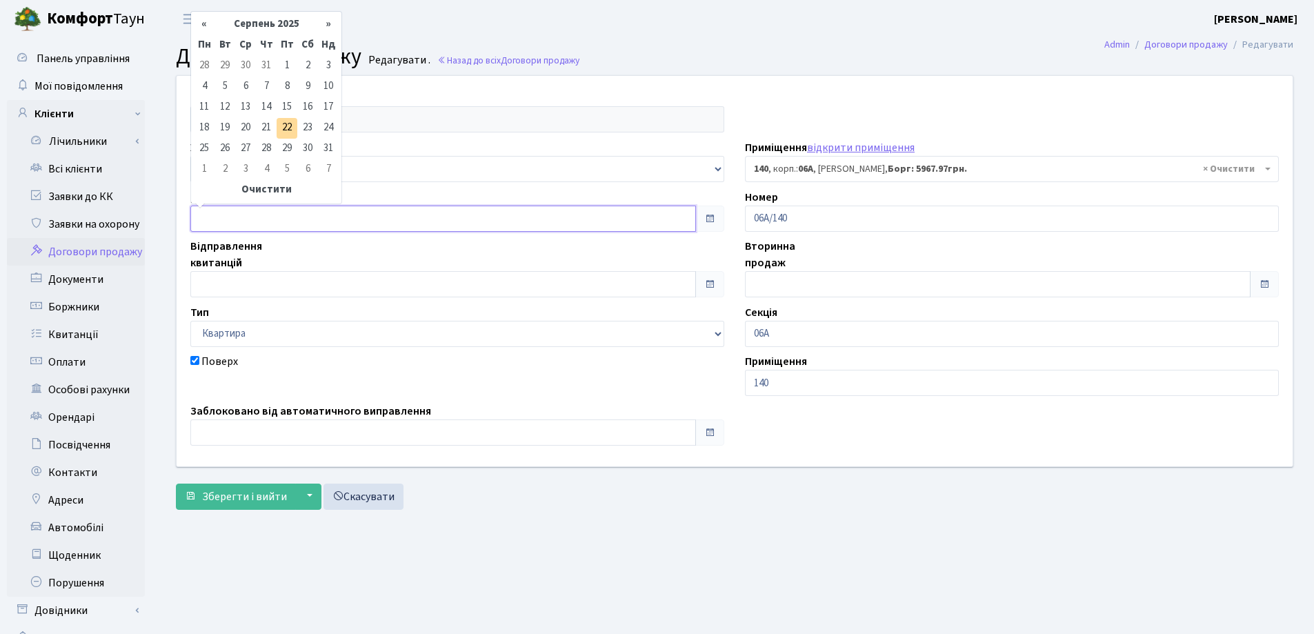
click at [251, 222] on input "text" at bounding box center [443, 219] width 506 height 26
click at [206, 23] on th "«" at bounding box center [204, 24] width 21 height 21
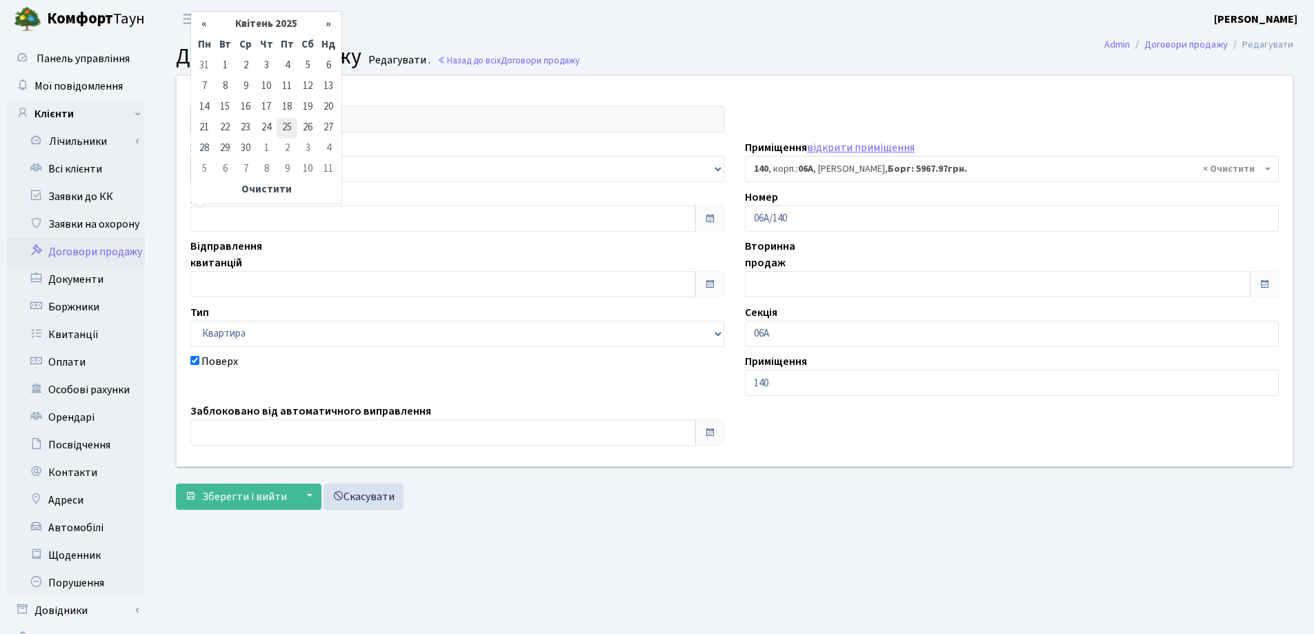
click at [284, 128] on td "25" at bounding box center [287, 128] width 21 height 21
type input "[DATE]"
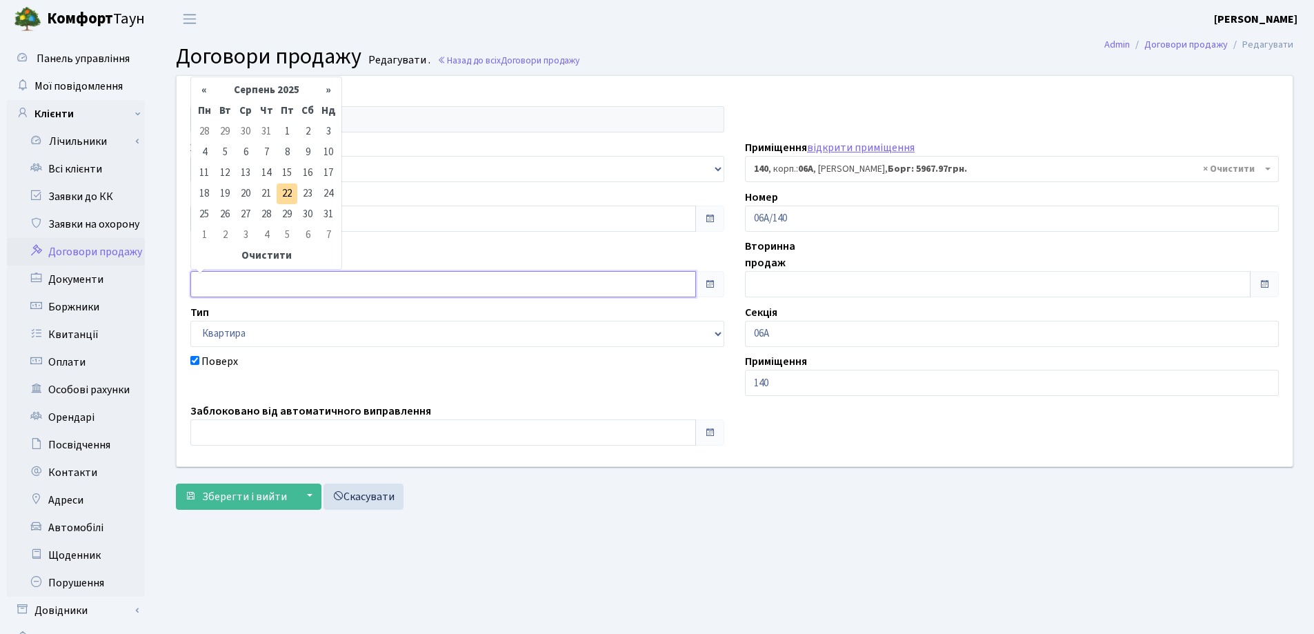
click at [279, 294] on input "text" at bounding box center [443, 284] width 506 height 26
click at [206, 88] on th "«" at bounding box center [204, 90] width 21 height 21
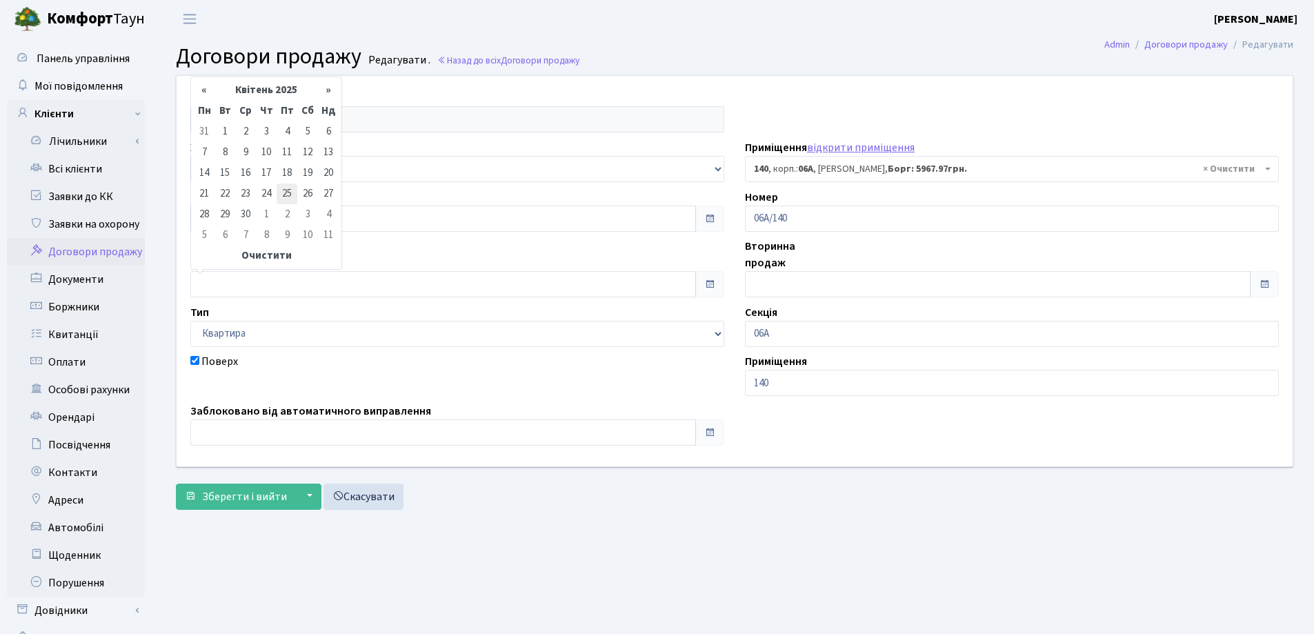
click at [289, 188] on td "25" at bounding box center [287, 193] width 21 height 21
type input "[DATE]"
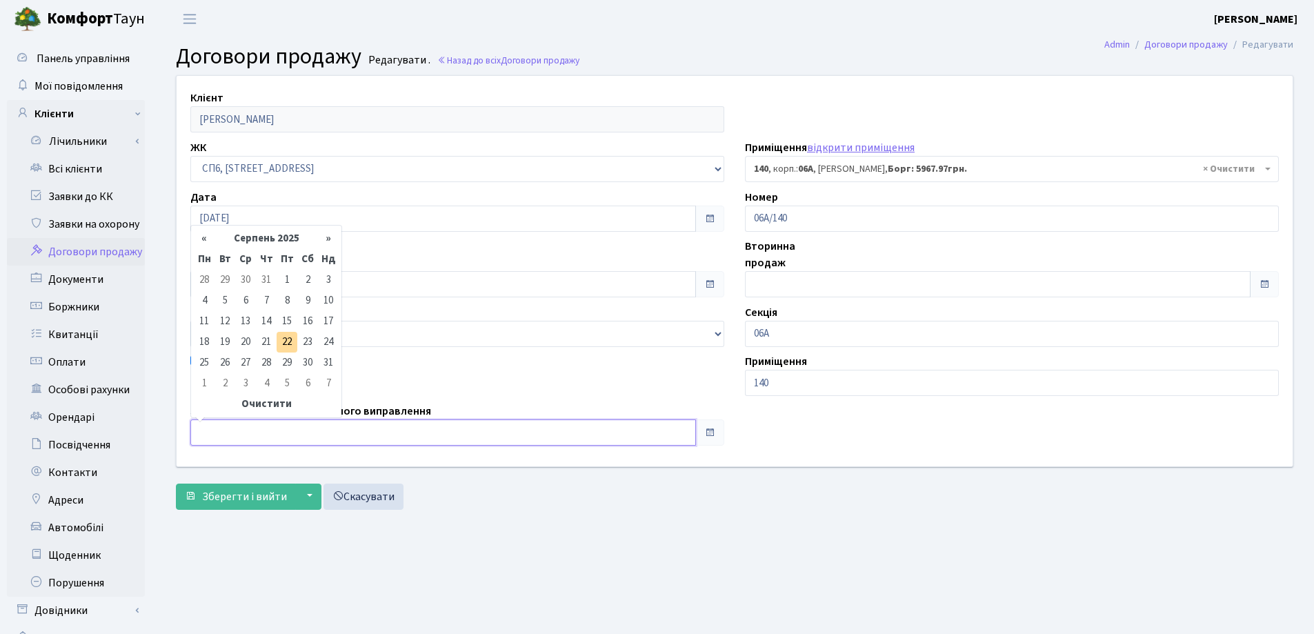
click at [297, 429] on input "text" at bounding box center [443, 432] width 506 height 26
click at [201, 241] on th "«" at bounding box center [204, 238] width 21 height 21
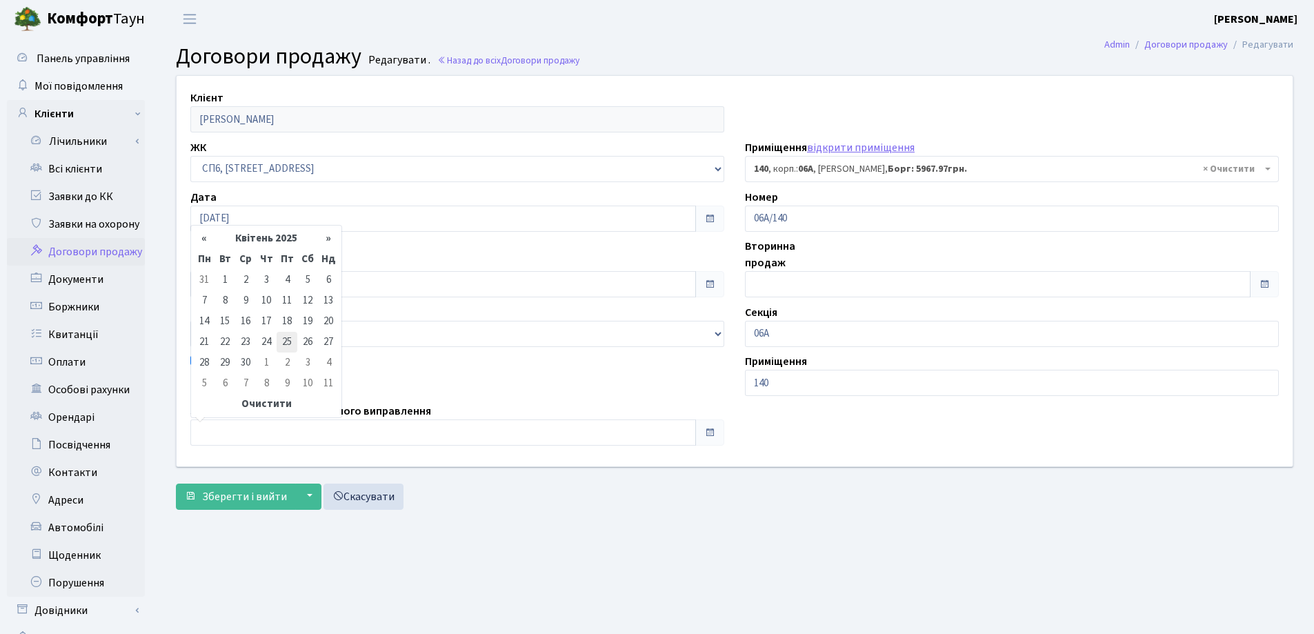
click at [281, 341] on td "25" at bounding box center [287, 342] width 21 height 21
type input "[DATE]"
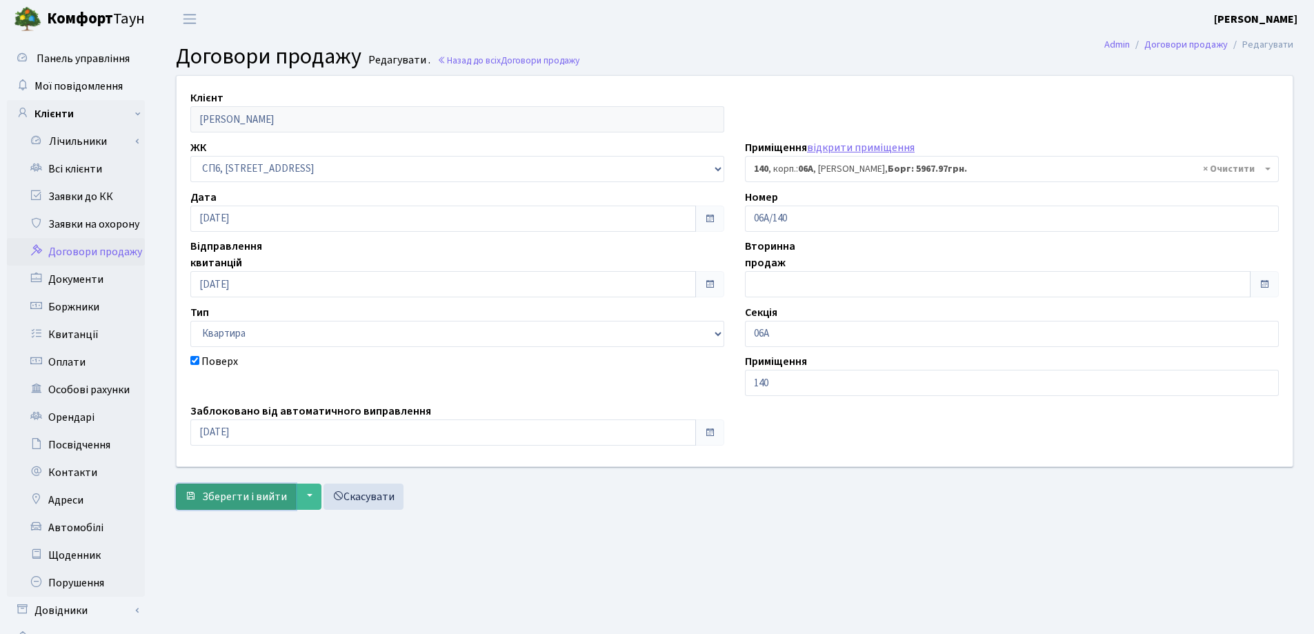
click at [234, 497] on span "Зберегти і вийти" at bounding box center [244, 496] width 85 height 15
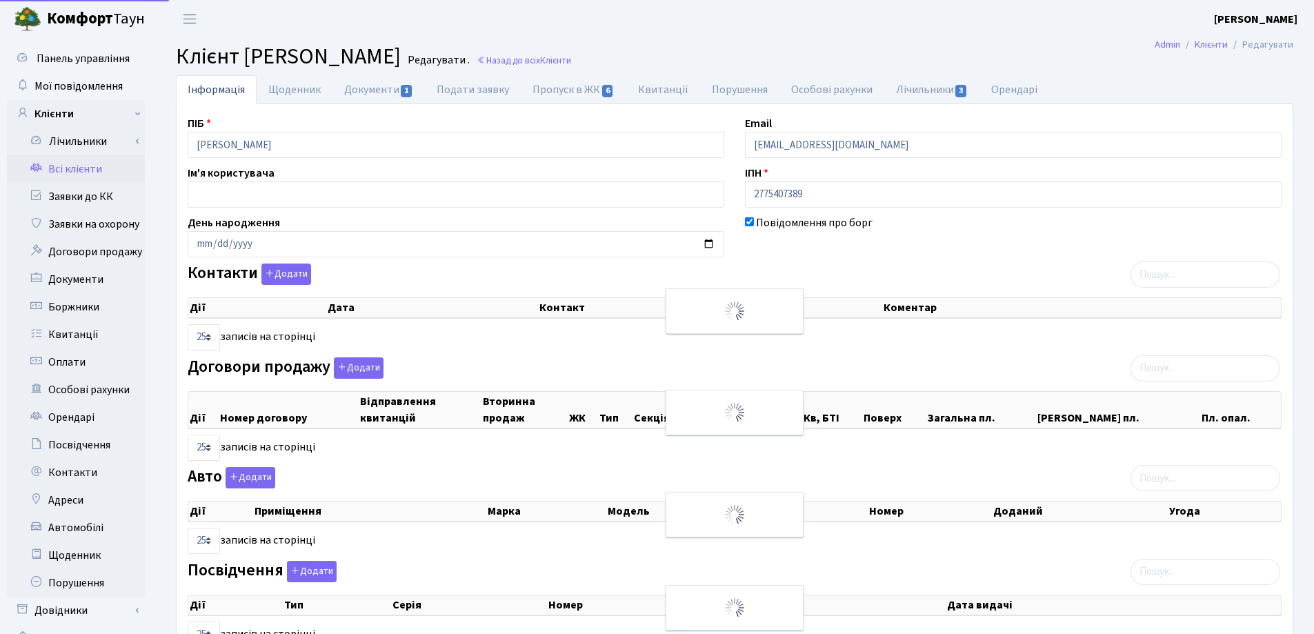
select select "25"
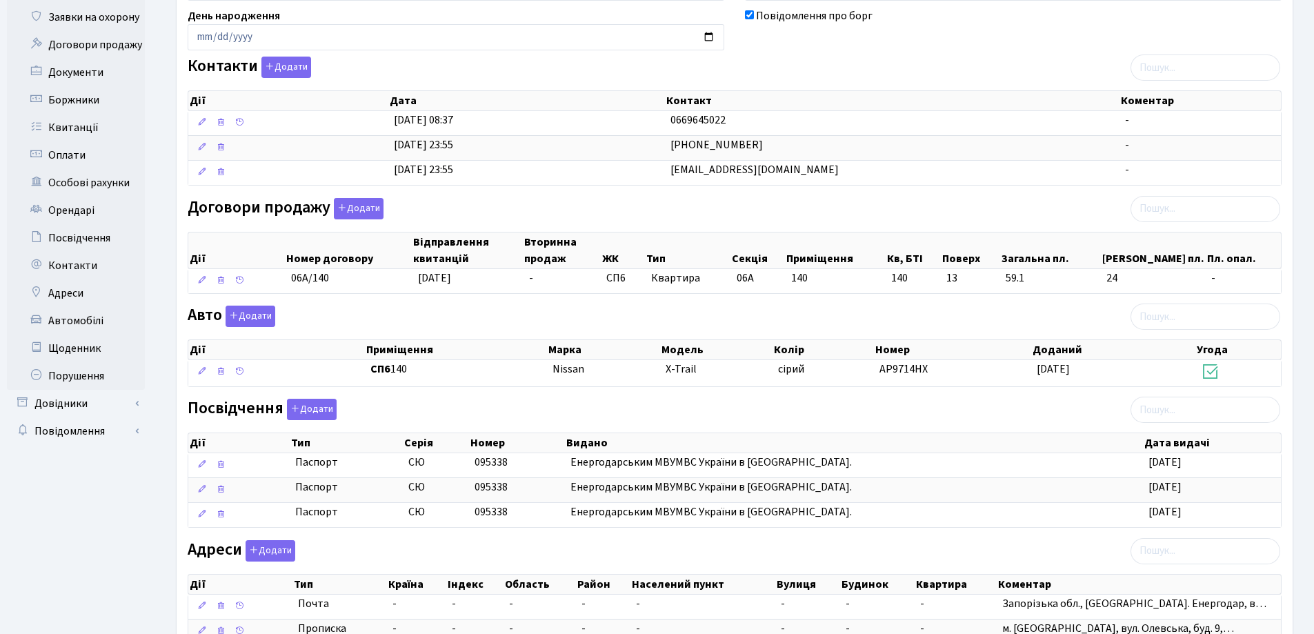
scroll to position [363, 0]
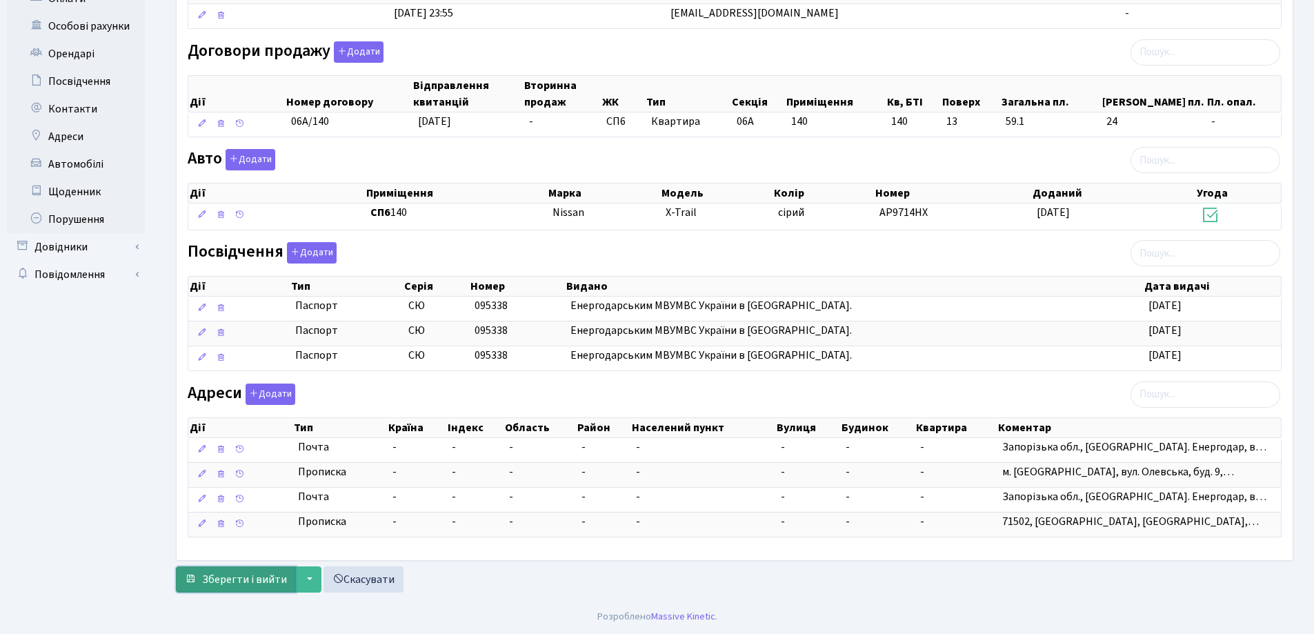
click at [238, 580] on span "Зберегти і вийти" at bounding box center [244, 579] width 85 height 15
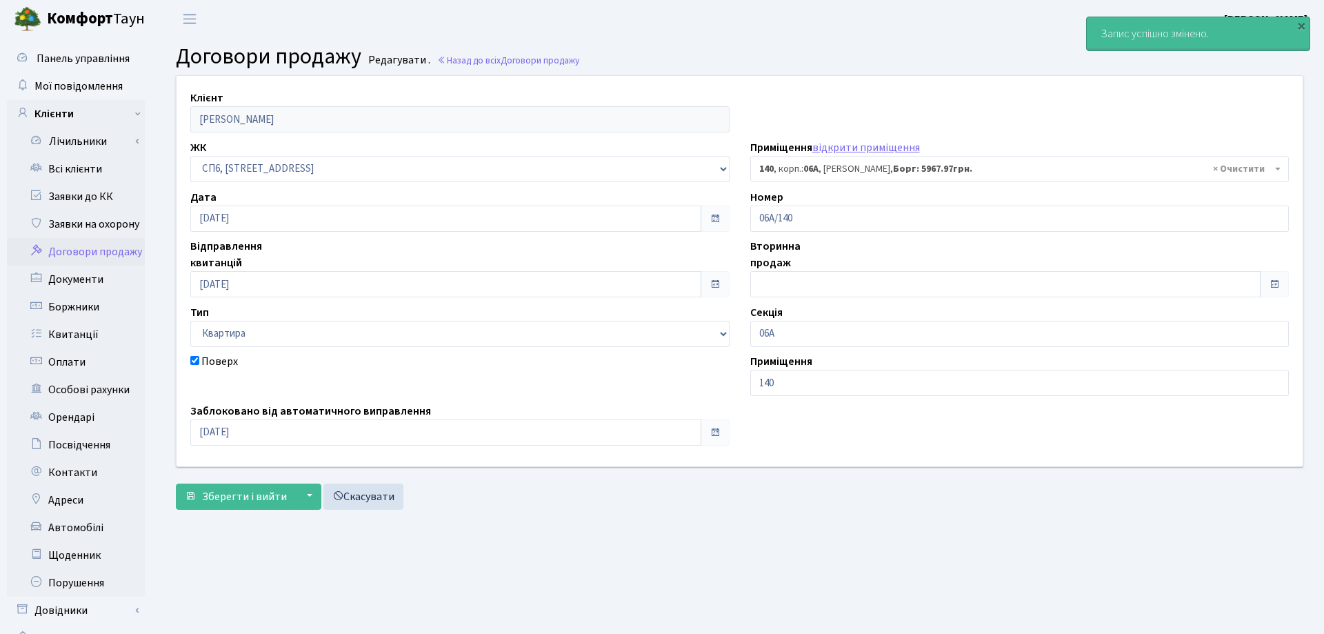
select select "21808"
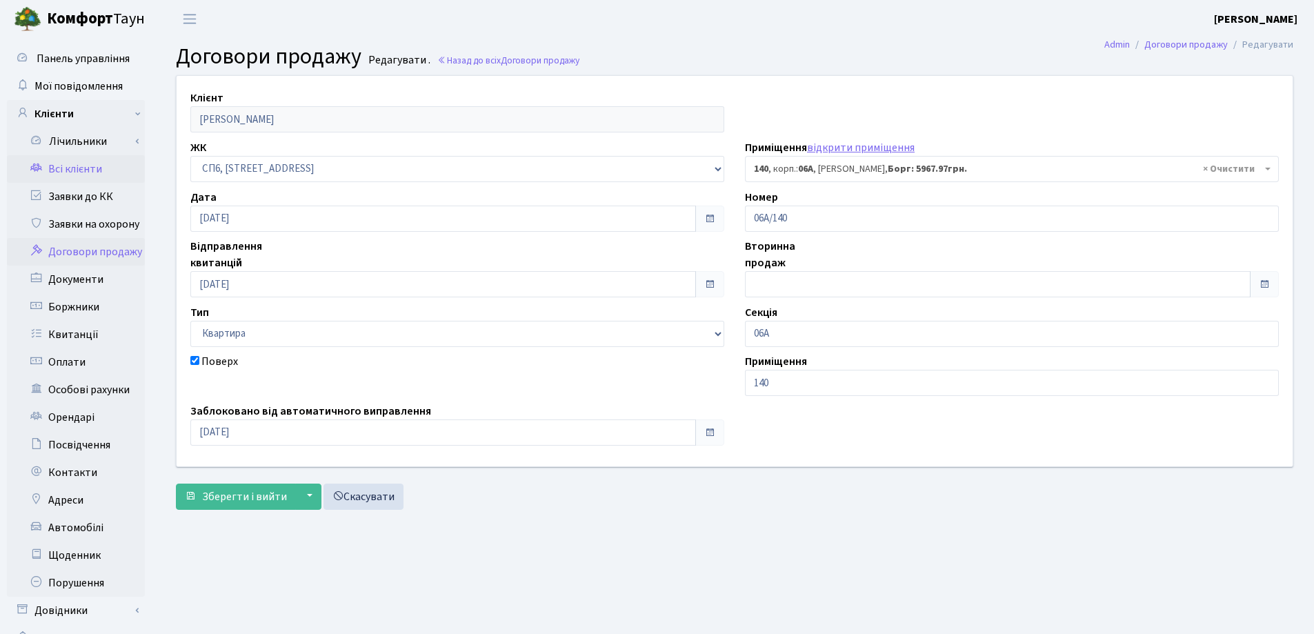
click at [57, 165] on link "Всі клієнти" at bounding box center [76, 169] width 138 height 28
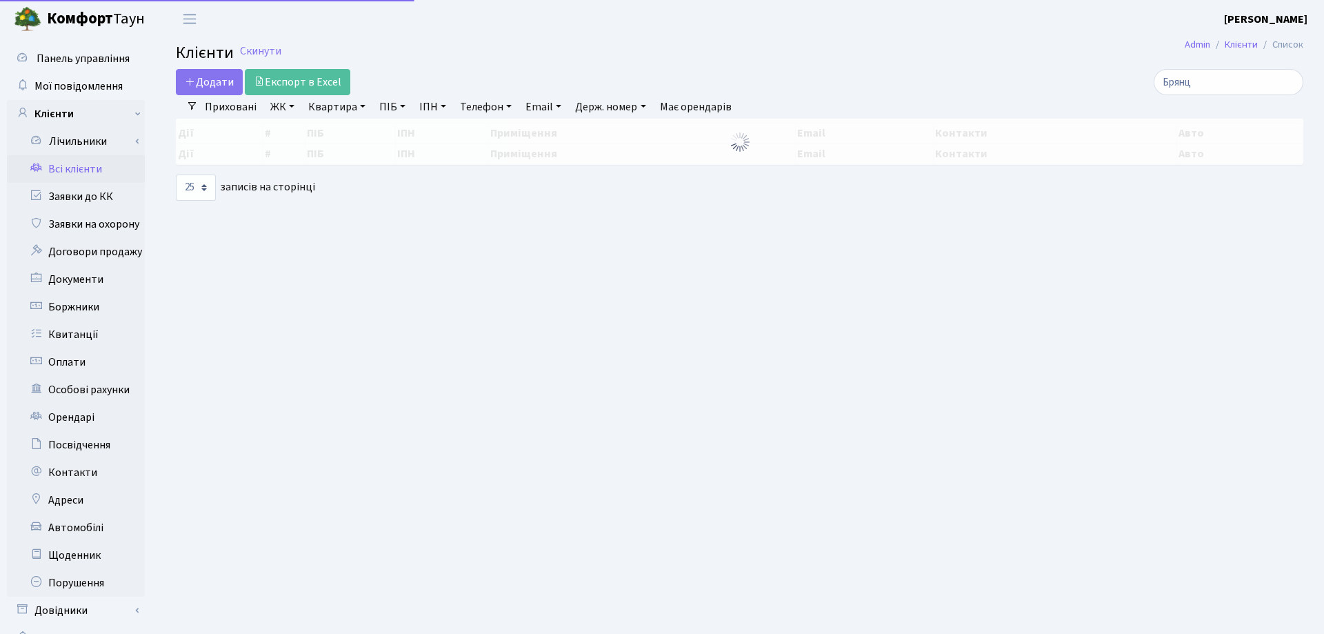
select select "25"
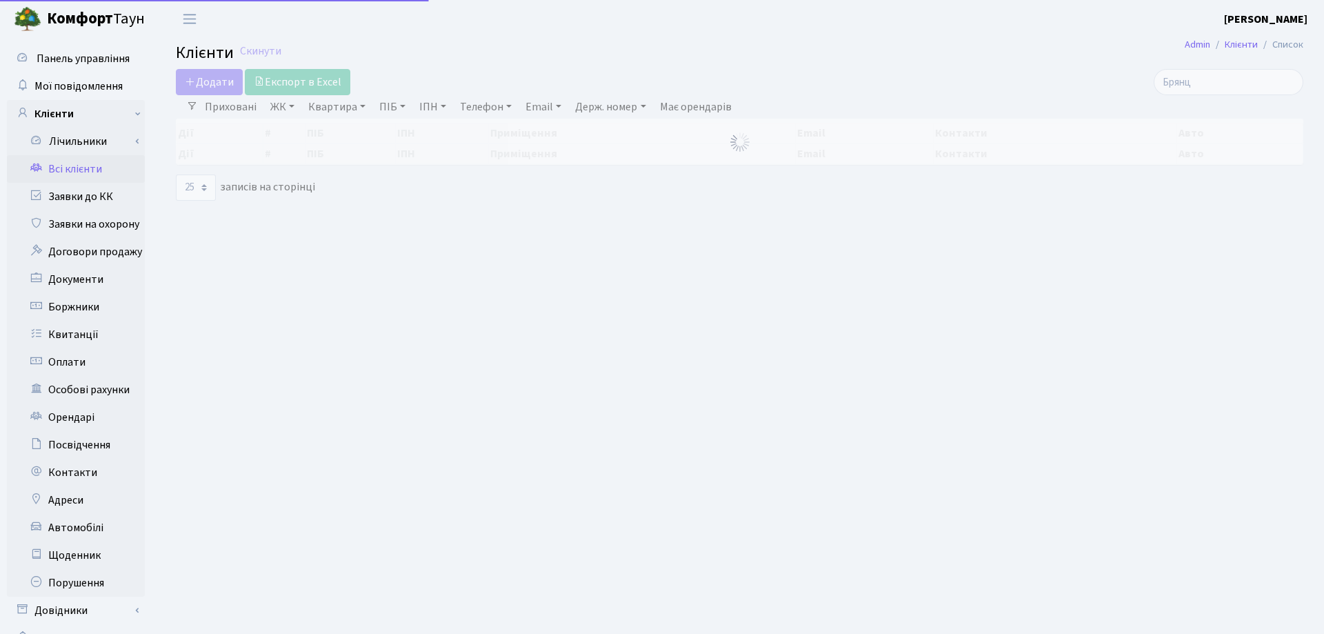
select select "25"
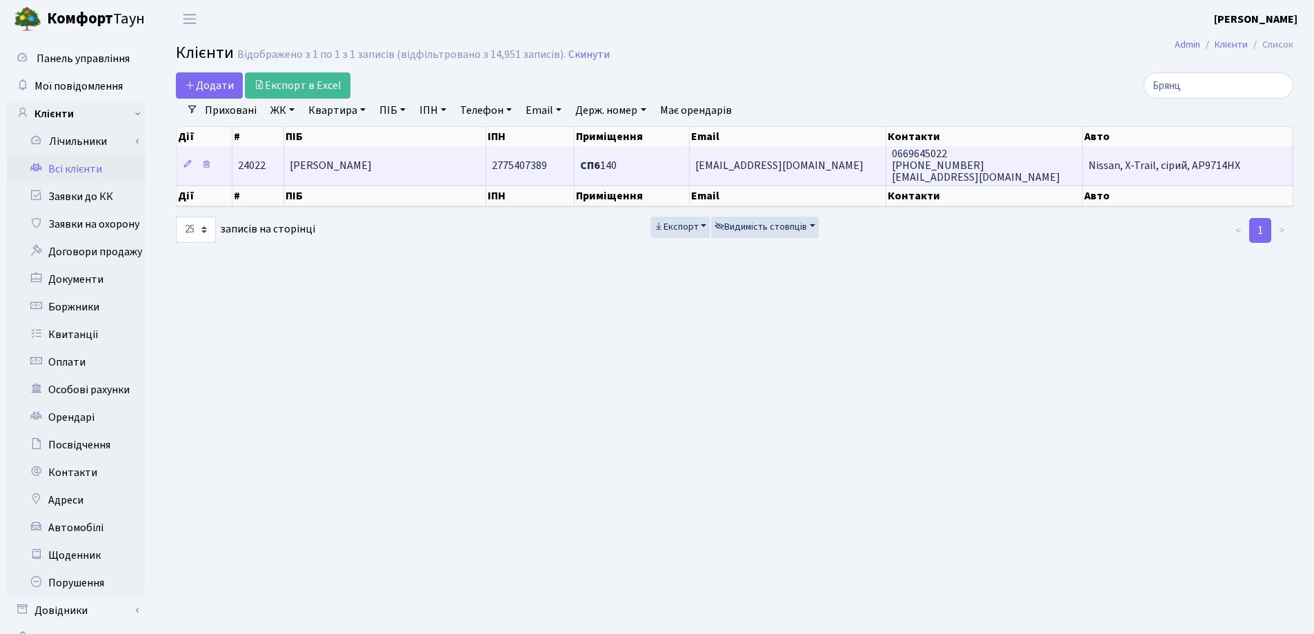
click at [448, 162] on td "[PERSON_NAME]" at bounding box center [385, 165] width 202 height 38
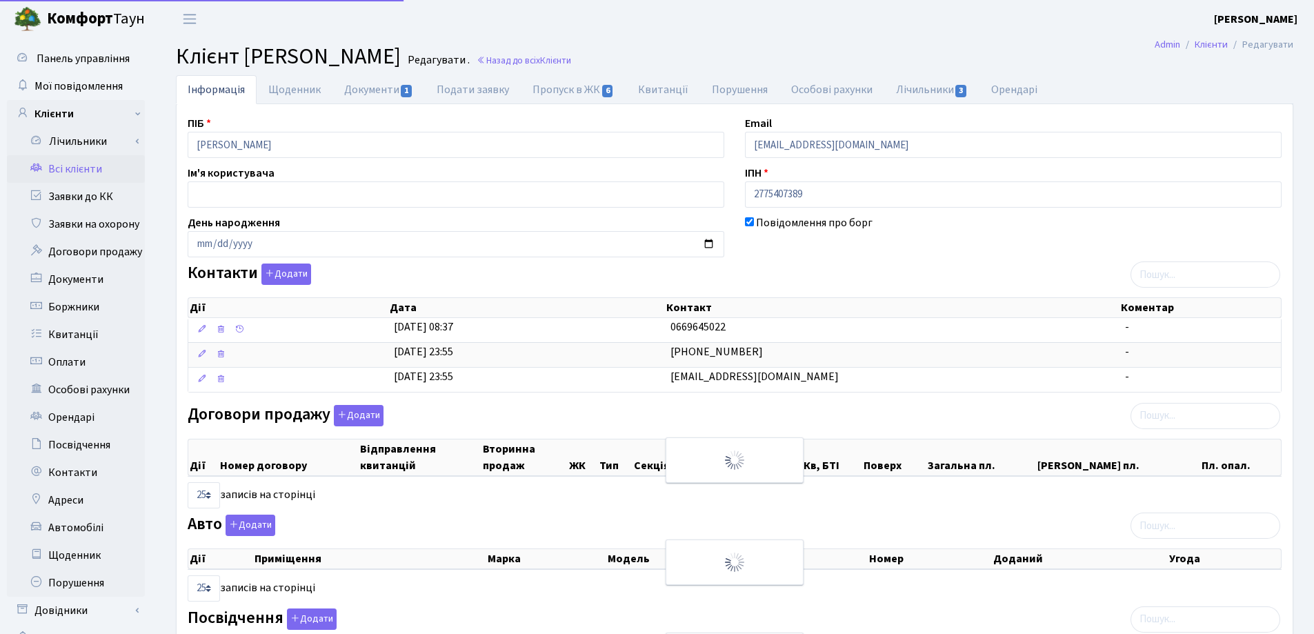
select select "25"
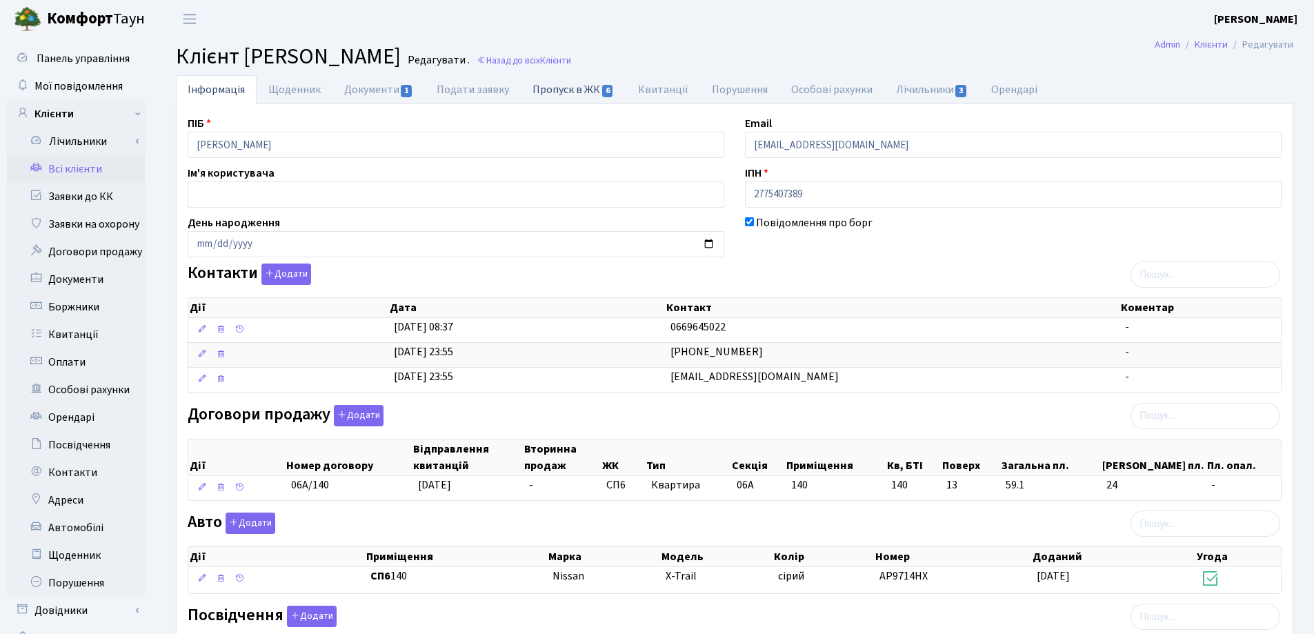
click at [553, 90] on link "Пропуск в ЖК 6" at bounding box center [573, 89] width 105 height 28
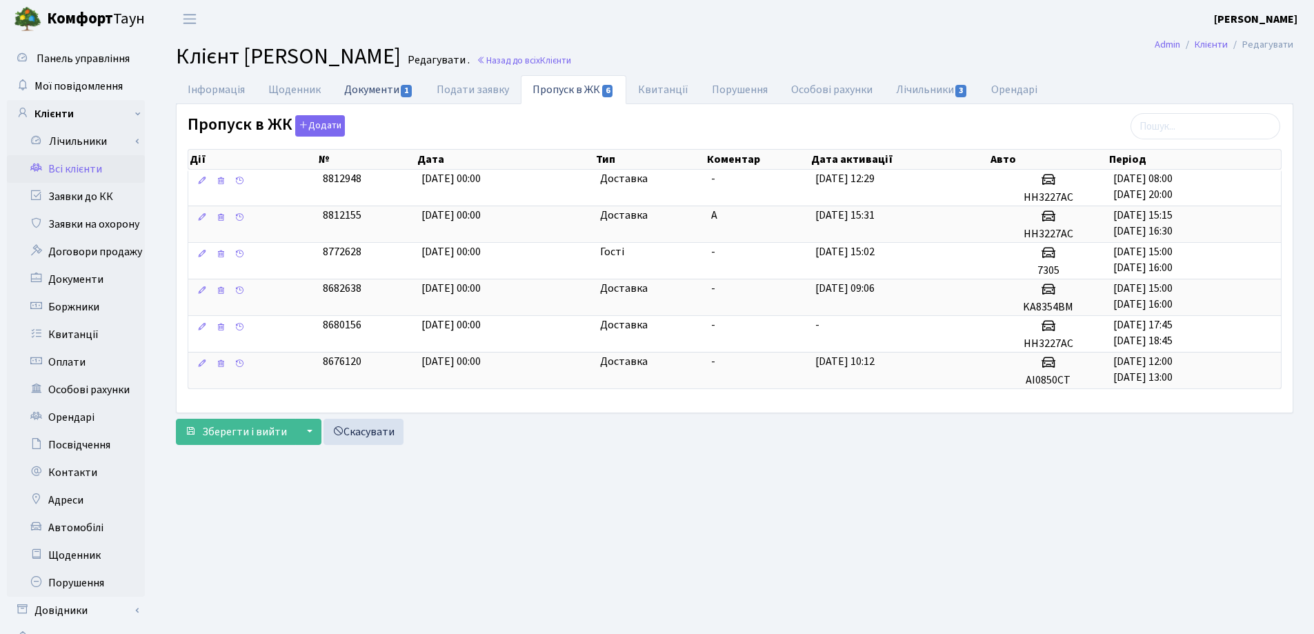
click at [377, 92] on link "Документи 1" at bounding box center [378, 89] width 92 height 28
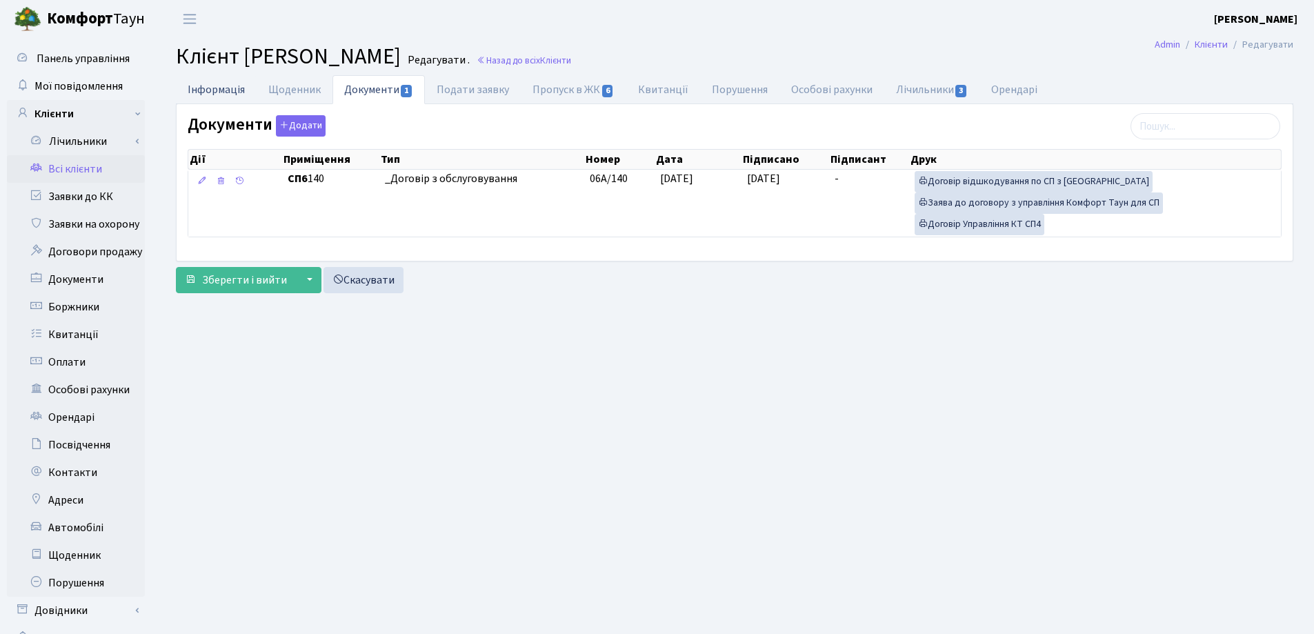
click at [203, 91] on link "Інформація" at bounding box center [216, 89] width 81 height 28
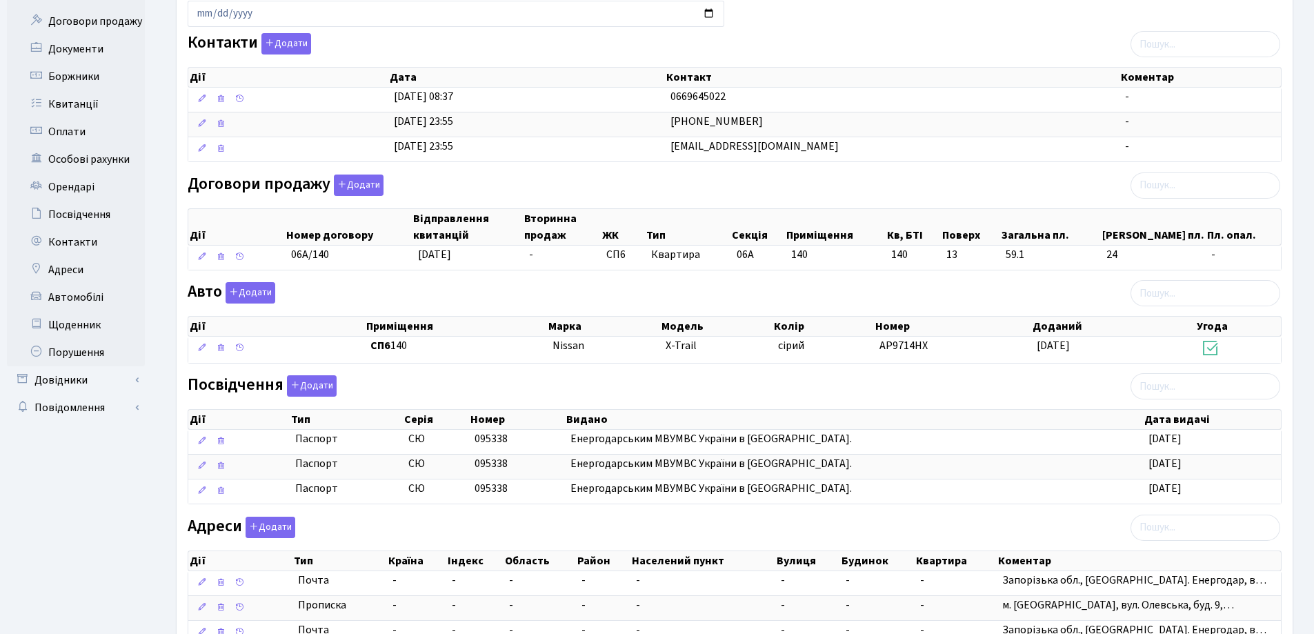
scroll to position [363, 0]
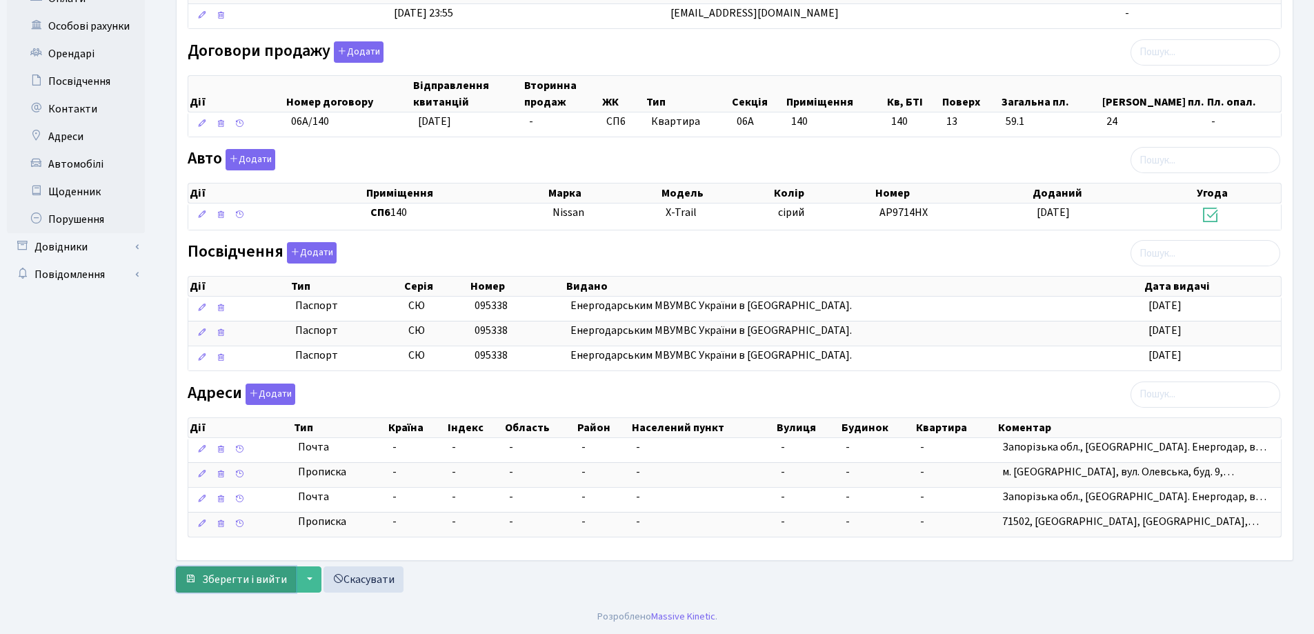
click at [232, 583] on span "Зберегти і вийти" at bounding box center [244, 579] width 85 height 15
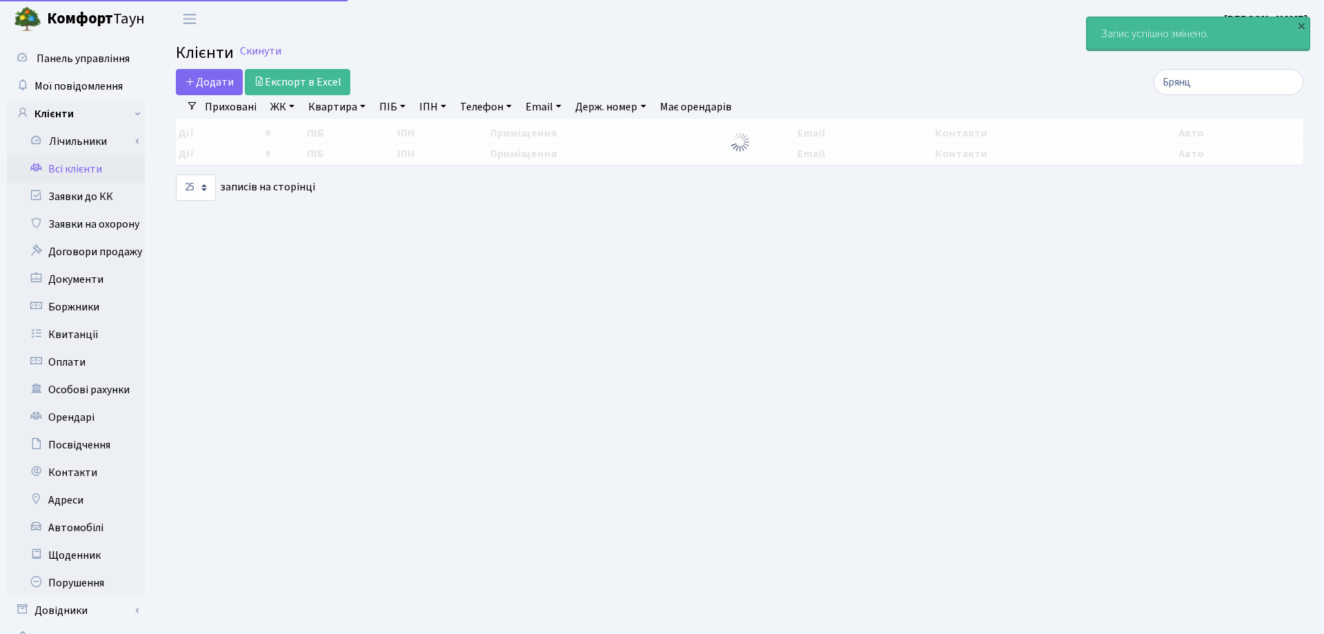
select select "25"
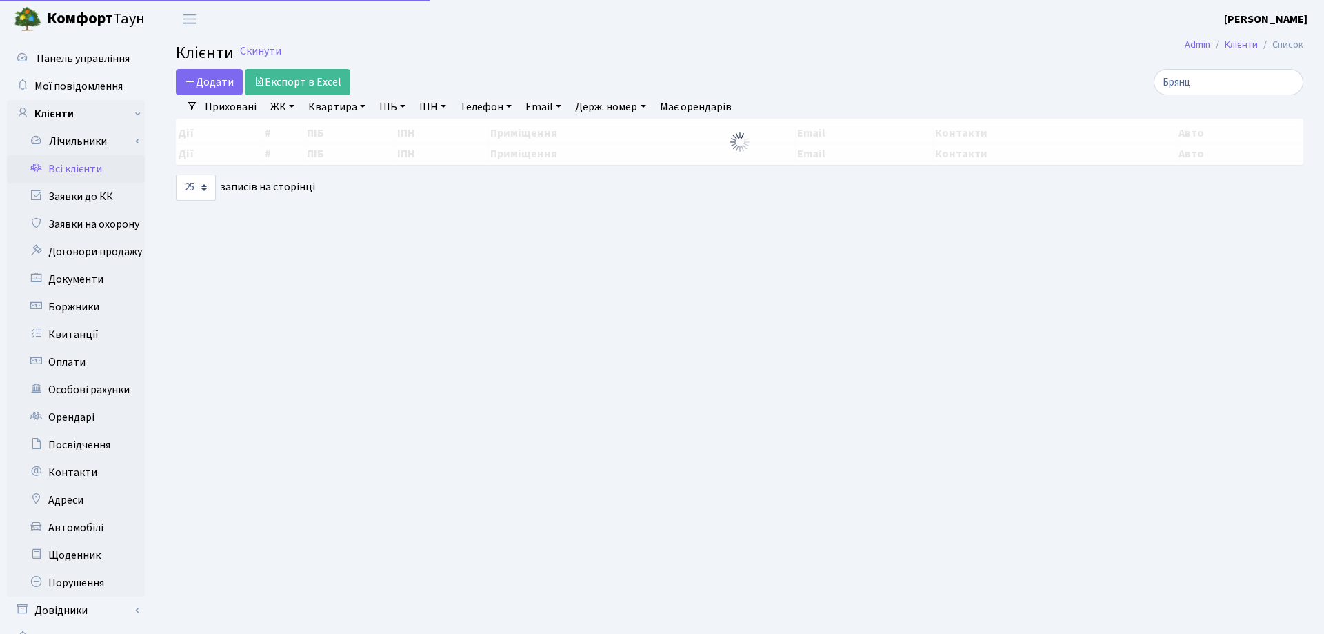
select select "25"
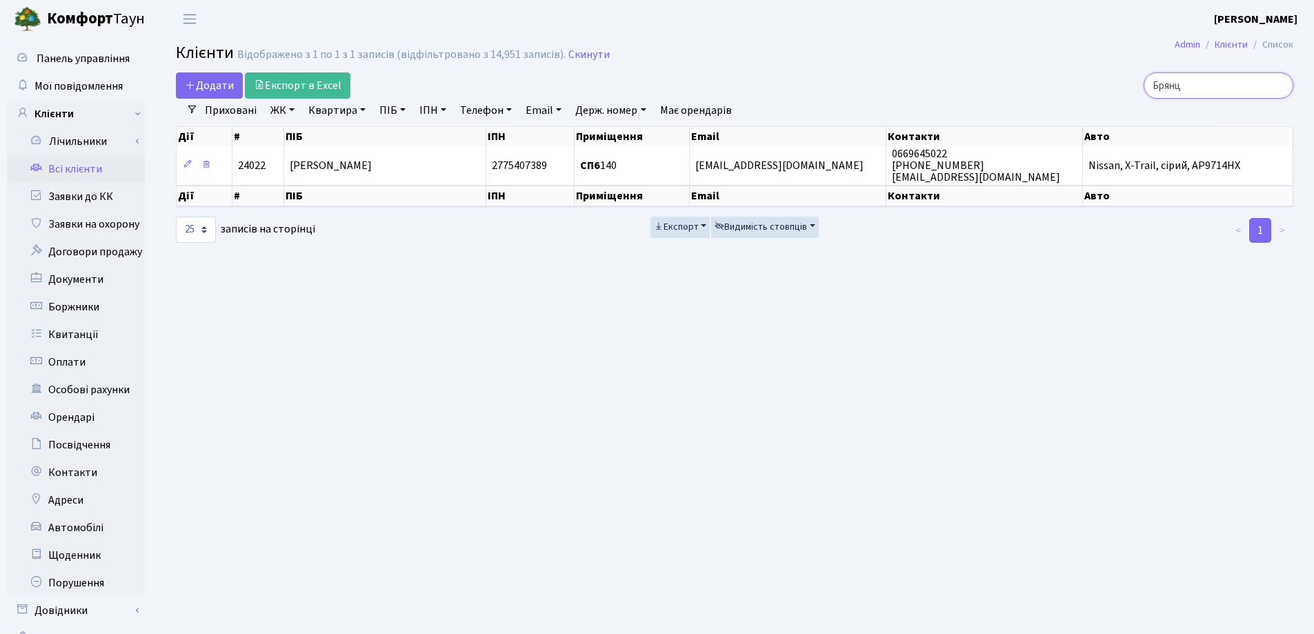
click at [1278, 83] on input "Брянц" at bounding box center [1218, 85] width 150 height 26
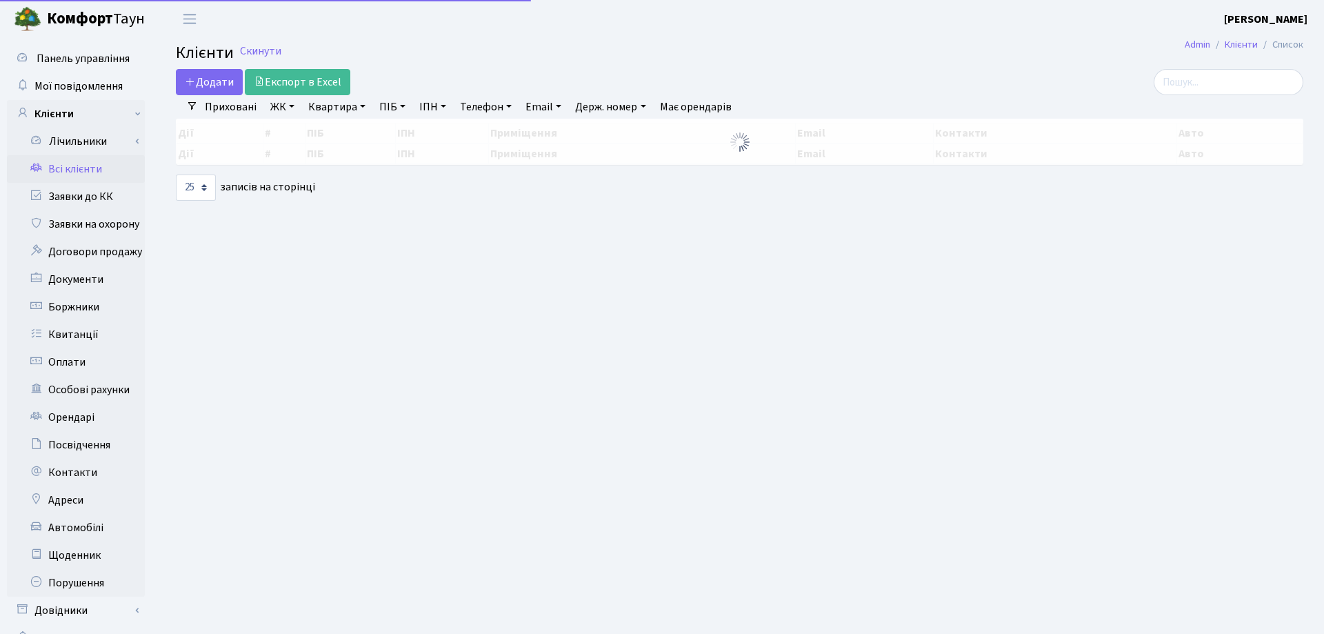
select select "25"
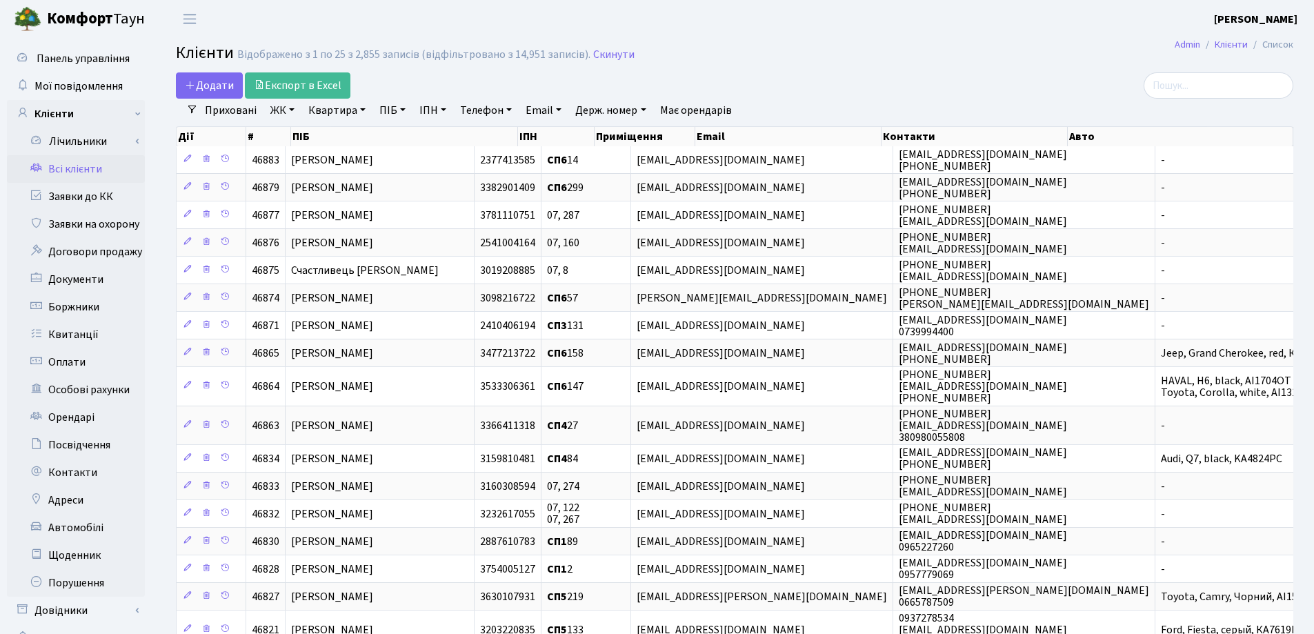
click at [363, 108] on link "Квартира" at bounding box center [337, 110] width 68 height 23
type input "140"
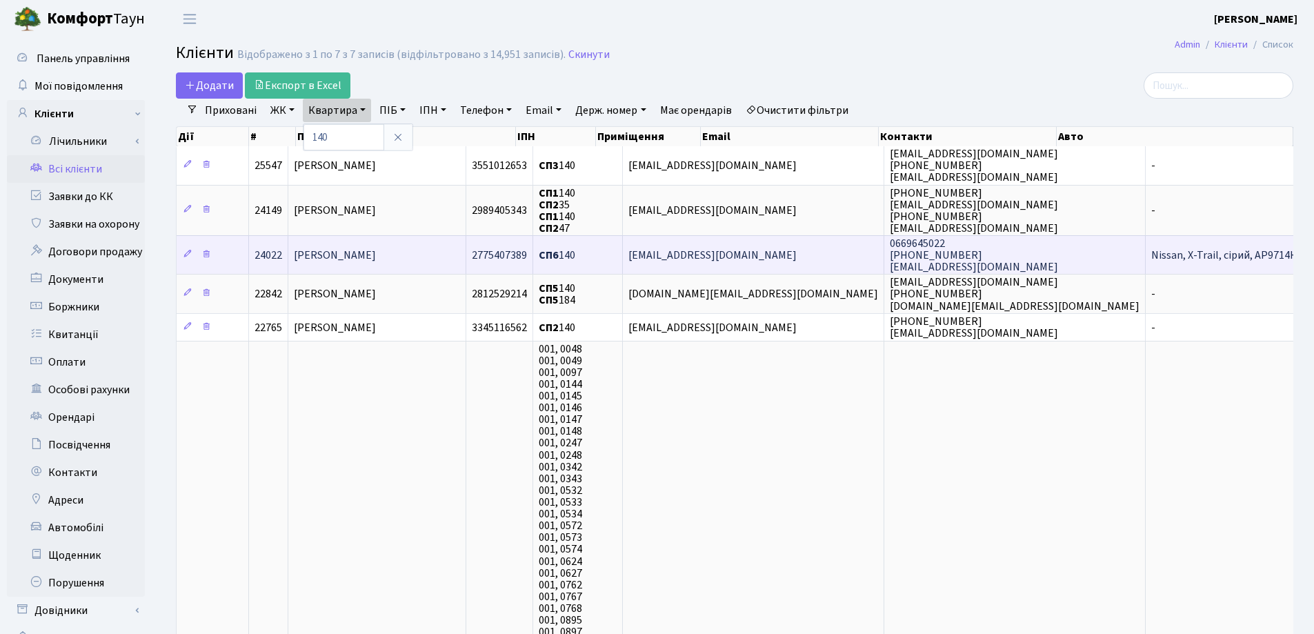
click at [401, 244] on td "[PERSON_NAME]" at bounding box center [377, 254] width 178 height 39
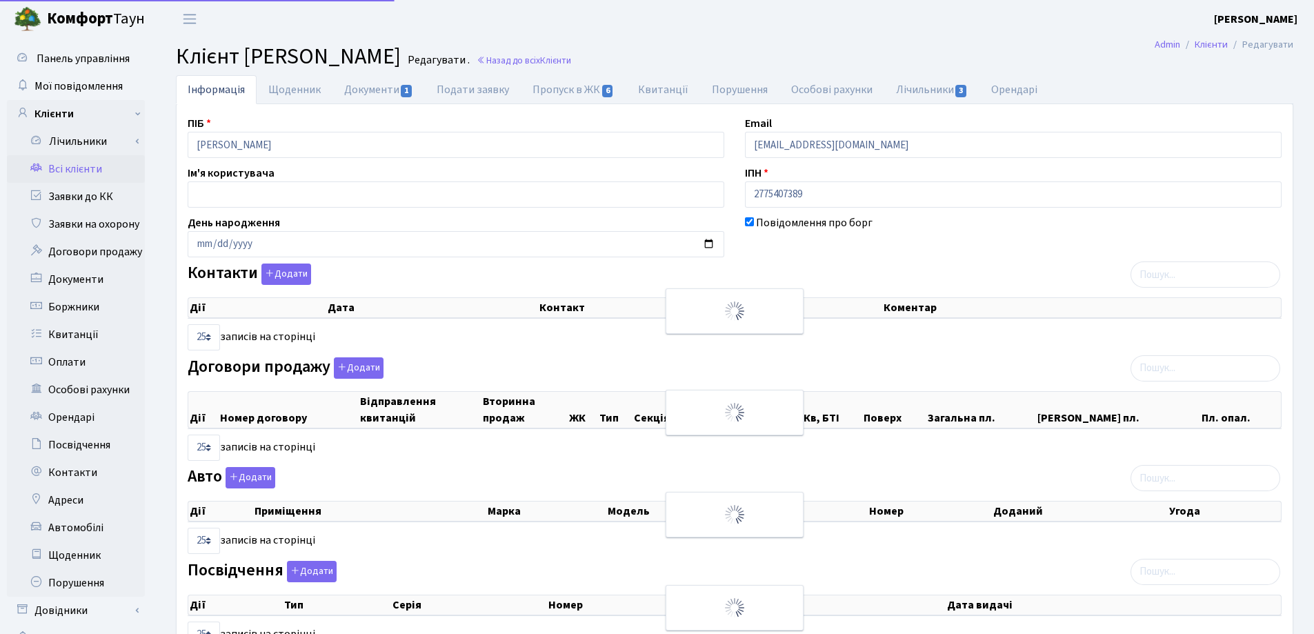
select select "25"
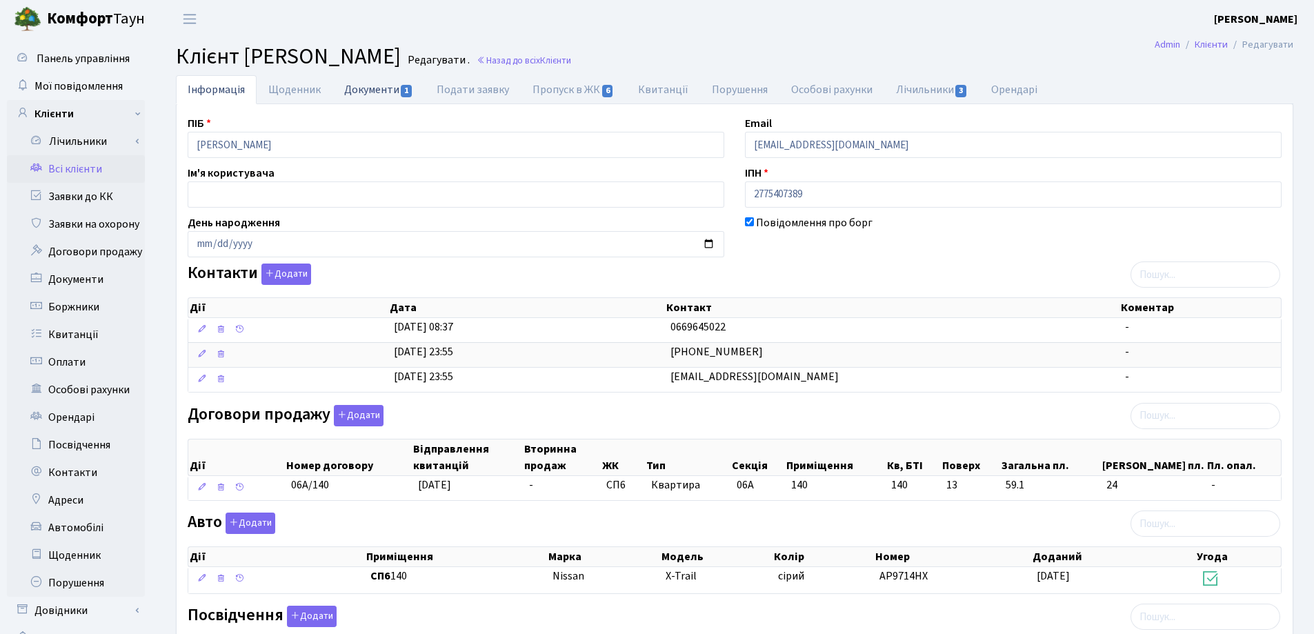
click at [369, 89] on link "Документи 1" at bounding box center [378, 89] width 92 height 28
select select "25"
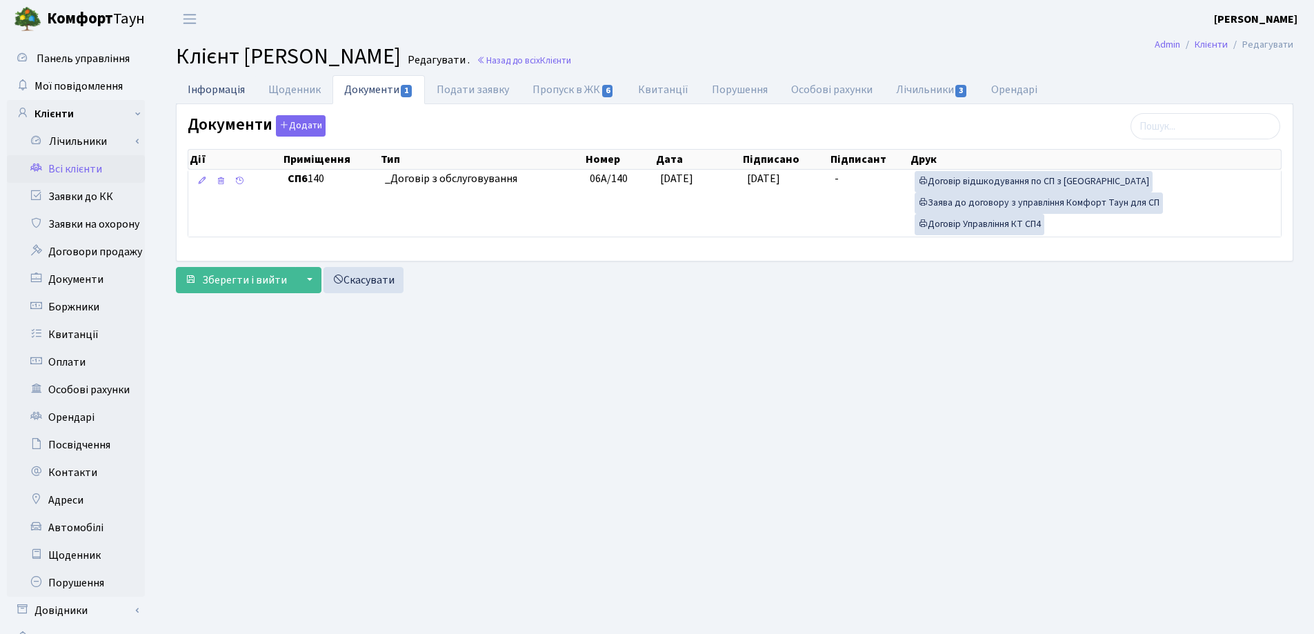
click at [194, 89] on link "Інформація" at bounding box center [216, 89] width 81 height 28
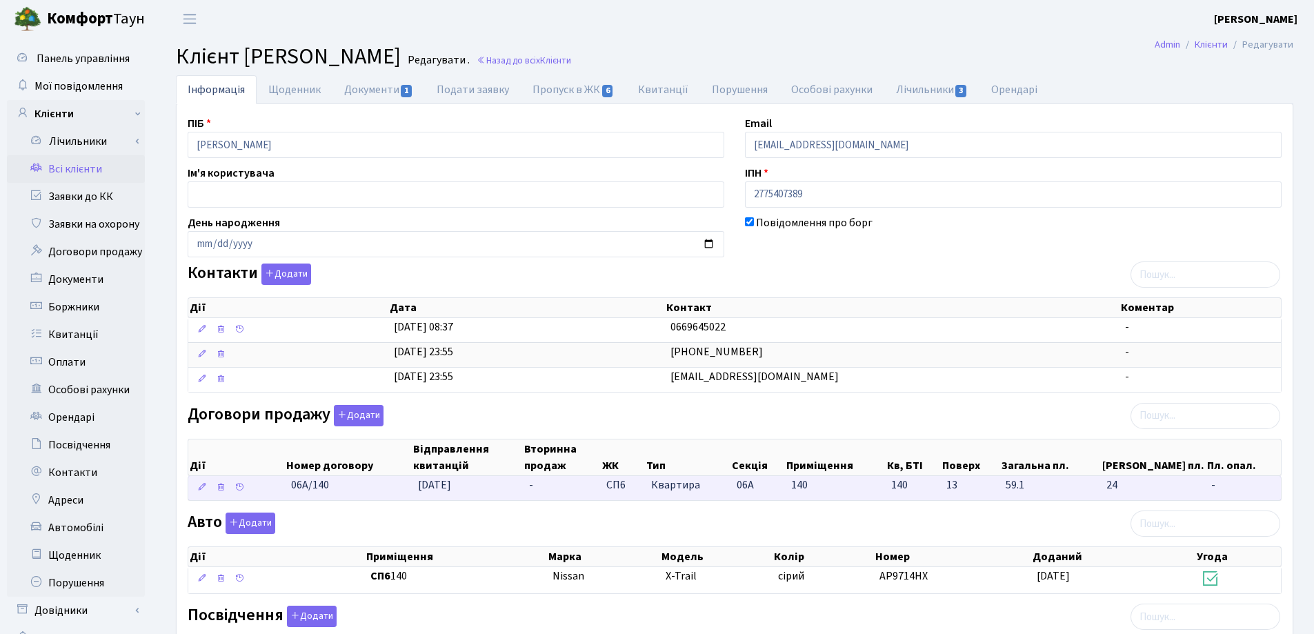
click at [429, 490] on span "25.04.2025" at bounding box center [434, 484] width 33 height 15
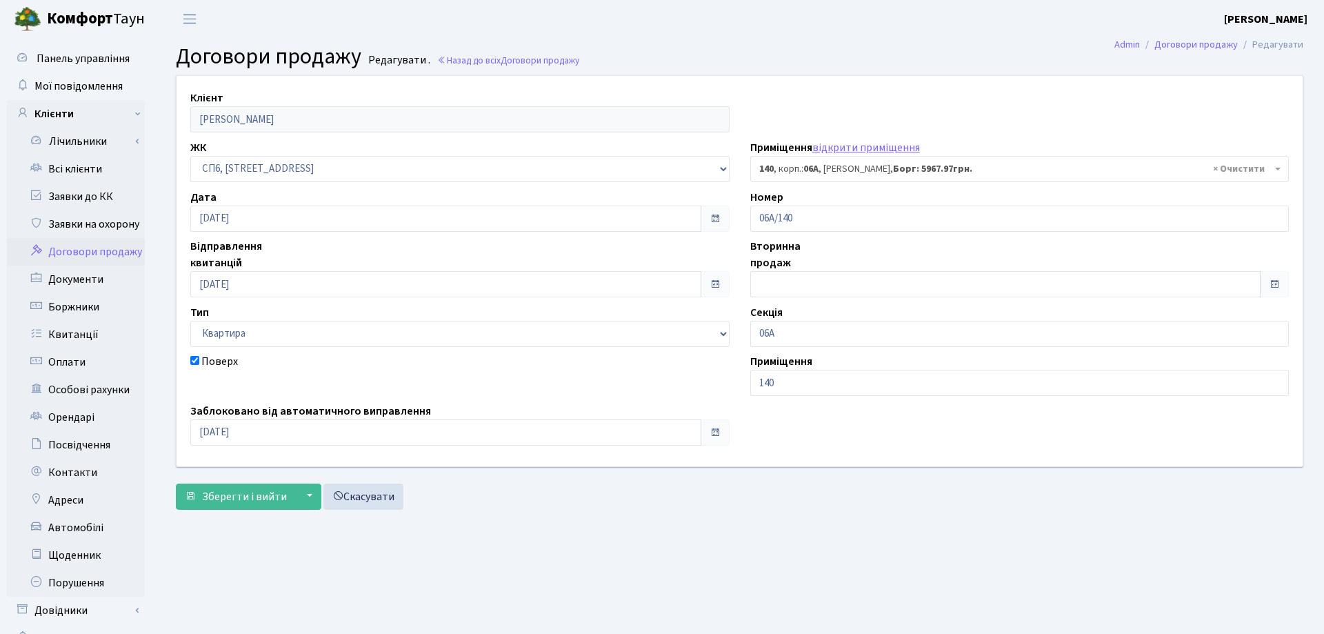
select select "21808"
click at [248, 506] on button "Зберегти і вийти" at bounding box center [236, 496] width 120 height 26
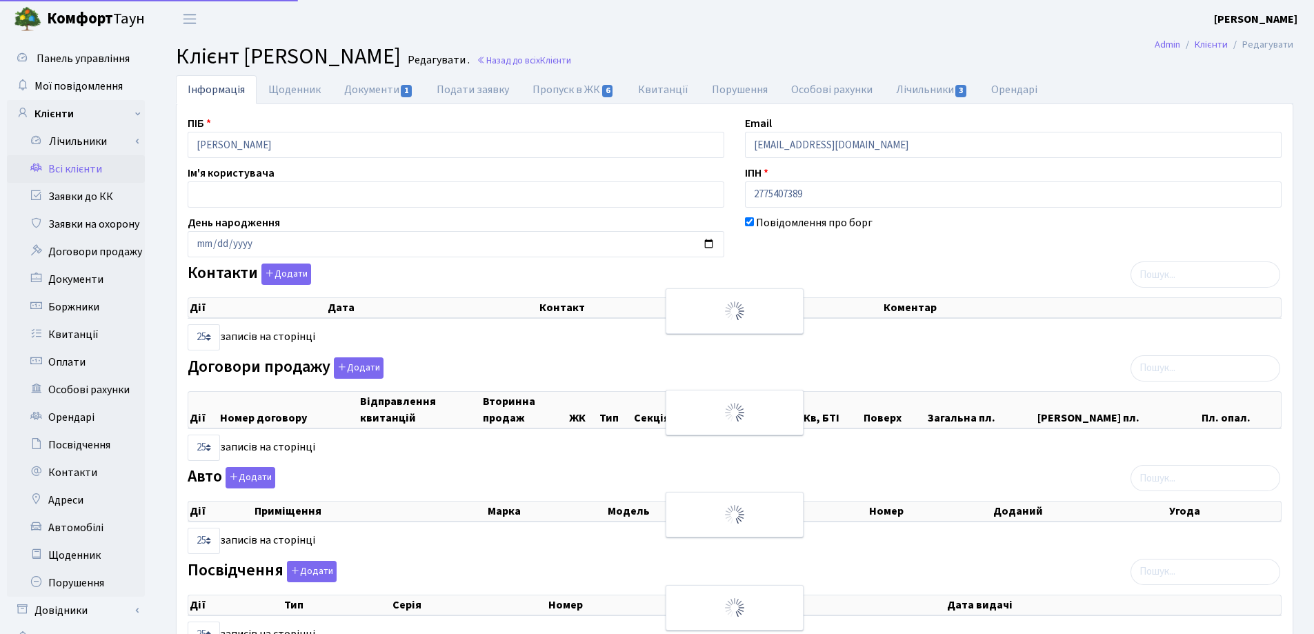
select select "25"
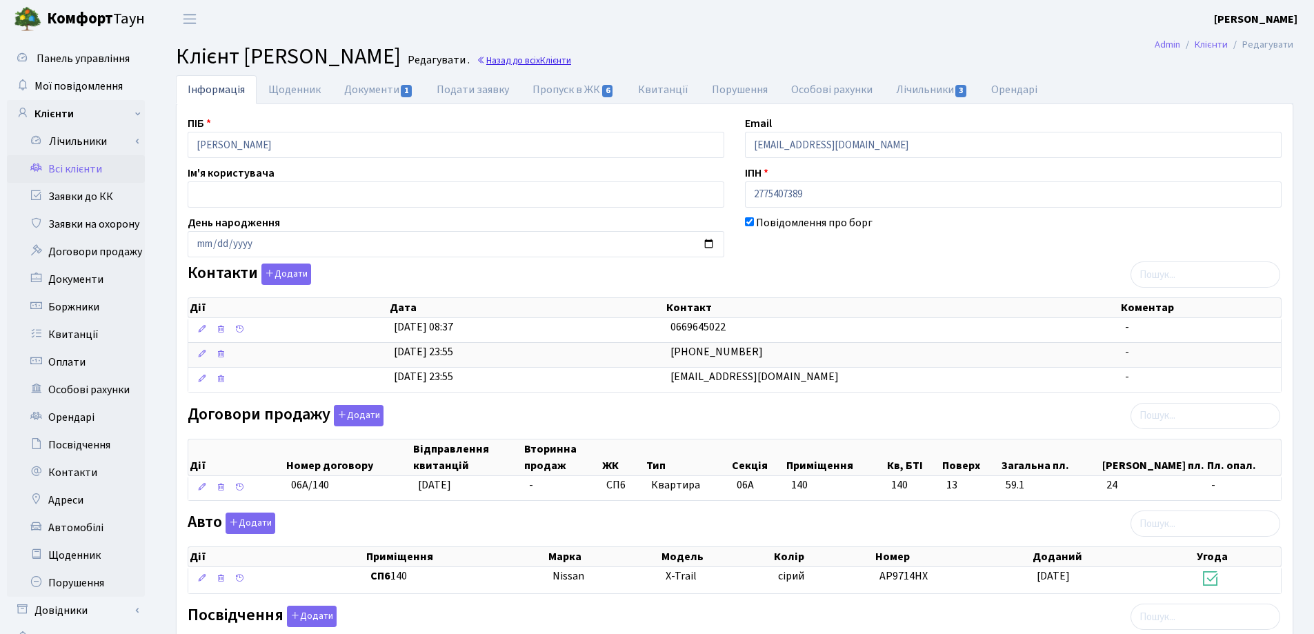
click at [571, 58] on link "Назад до всіх Клієнти" at bounding box center [524, 60] width 94 height 13
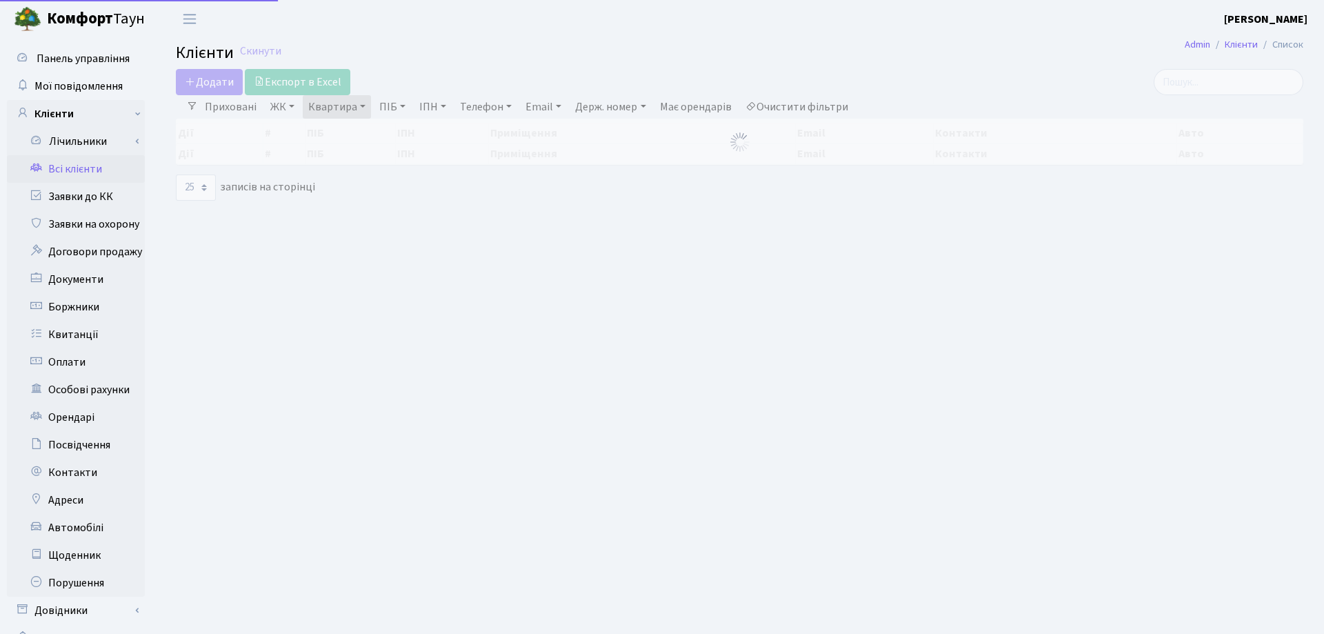
select select "25"
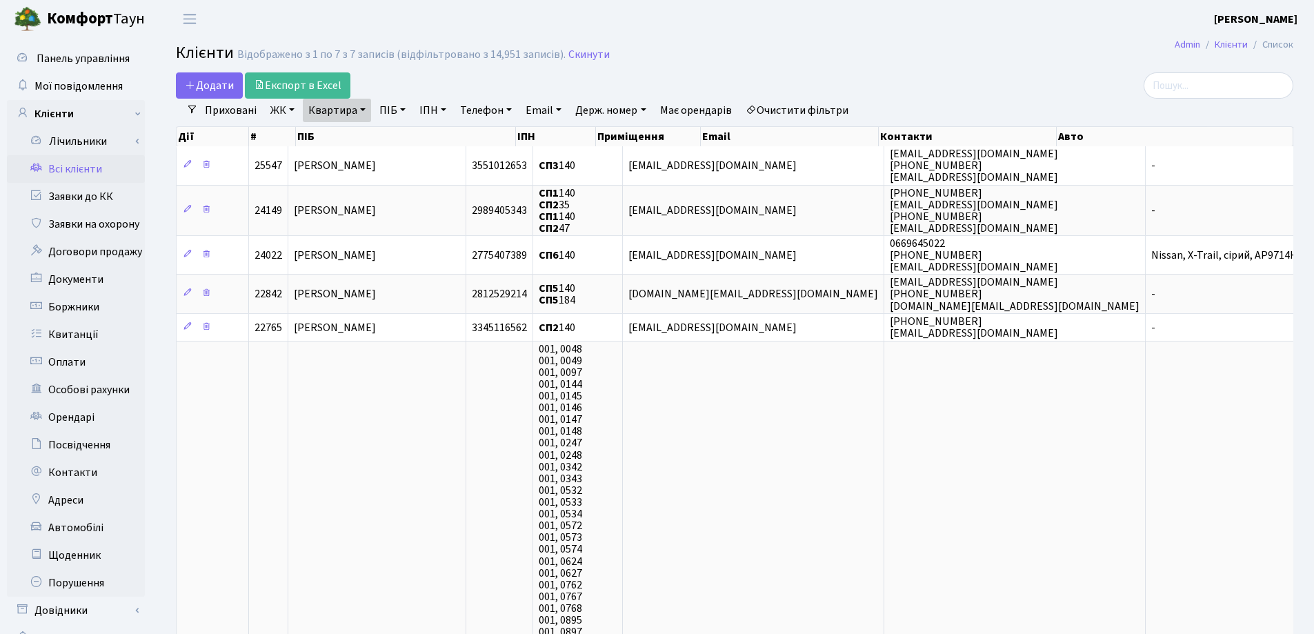
click at [366, 112] on link "Квартира" at bounding box center [337, 110] width 68 height 23
click at [394, 136] on icon at bounding box center [397, 137] width 11 height 11
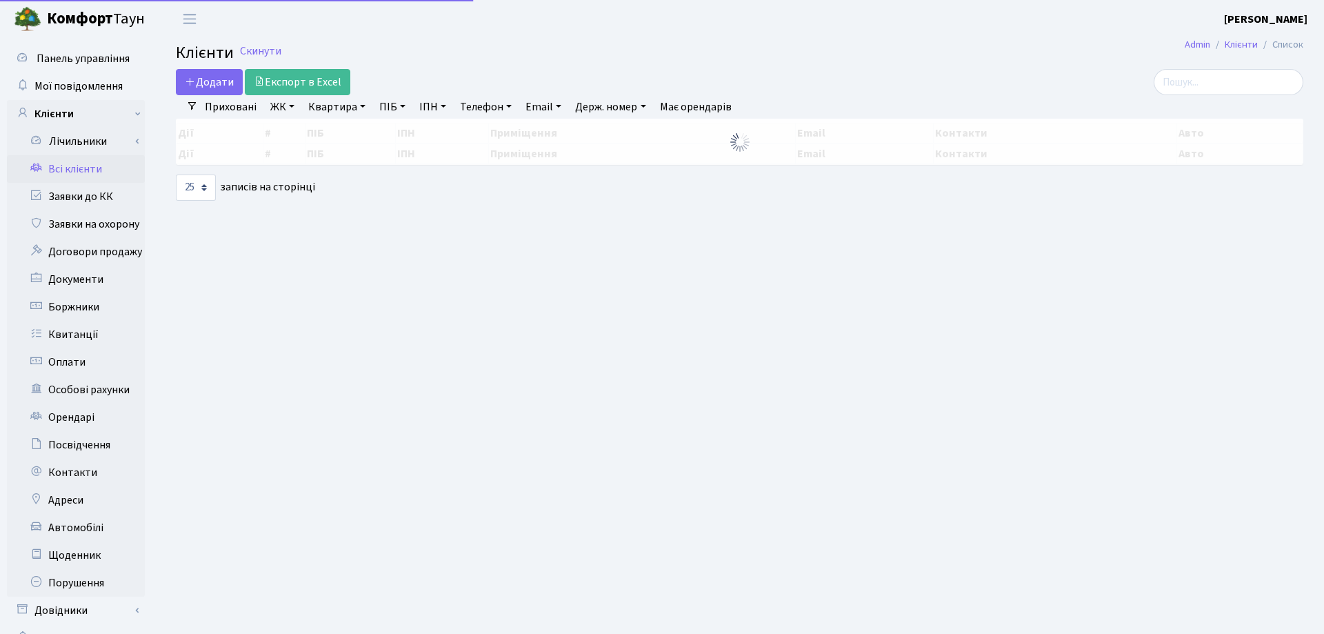
select select "25"
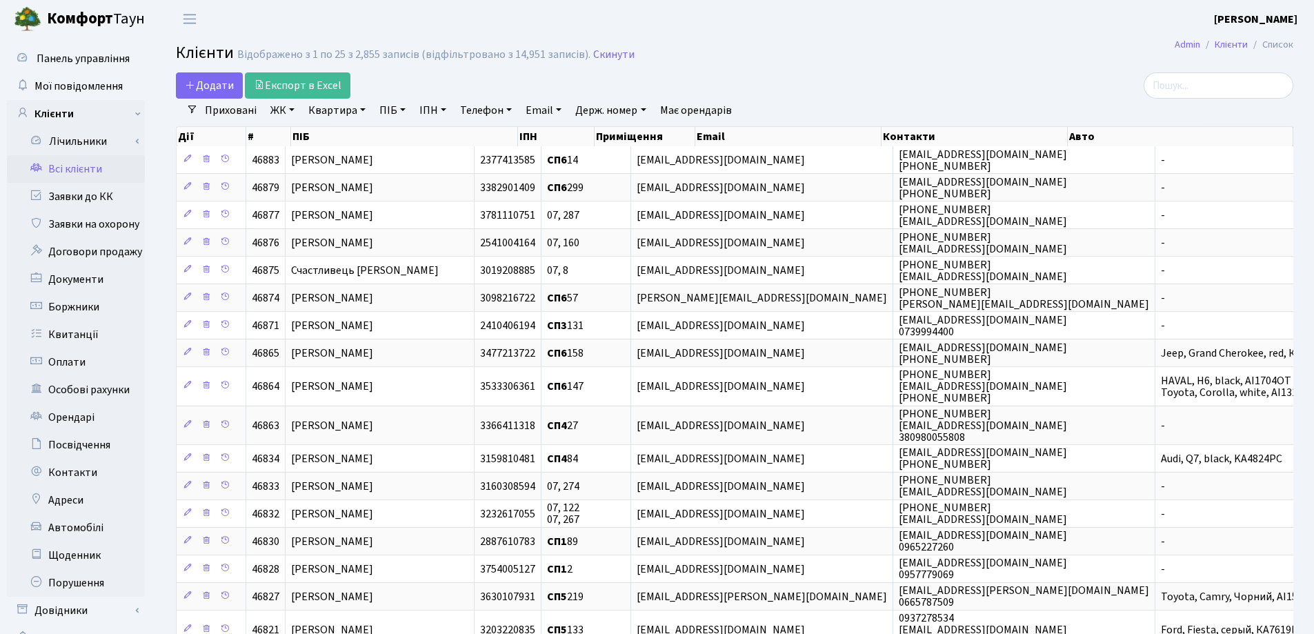
click at [365, 107] on link "Квартира" at bounding box center [337, 110] width 68 height 23
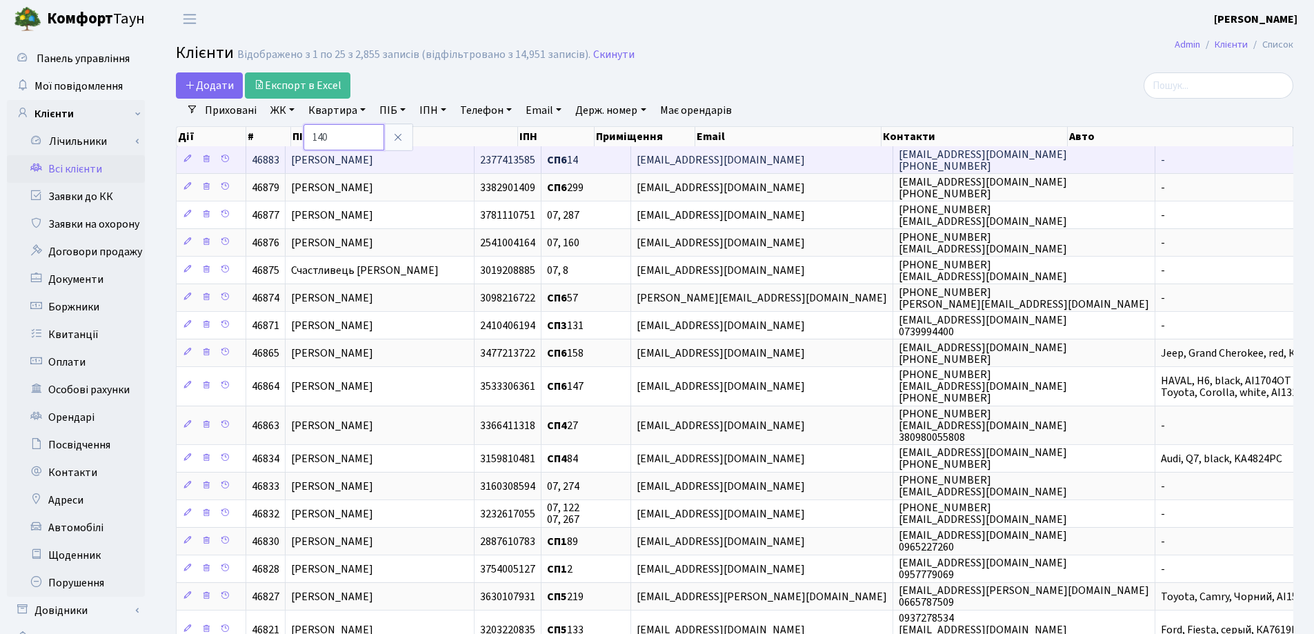
type input "140"
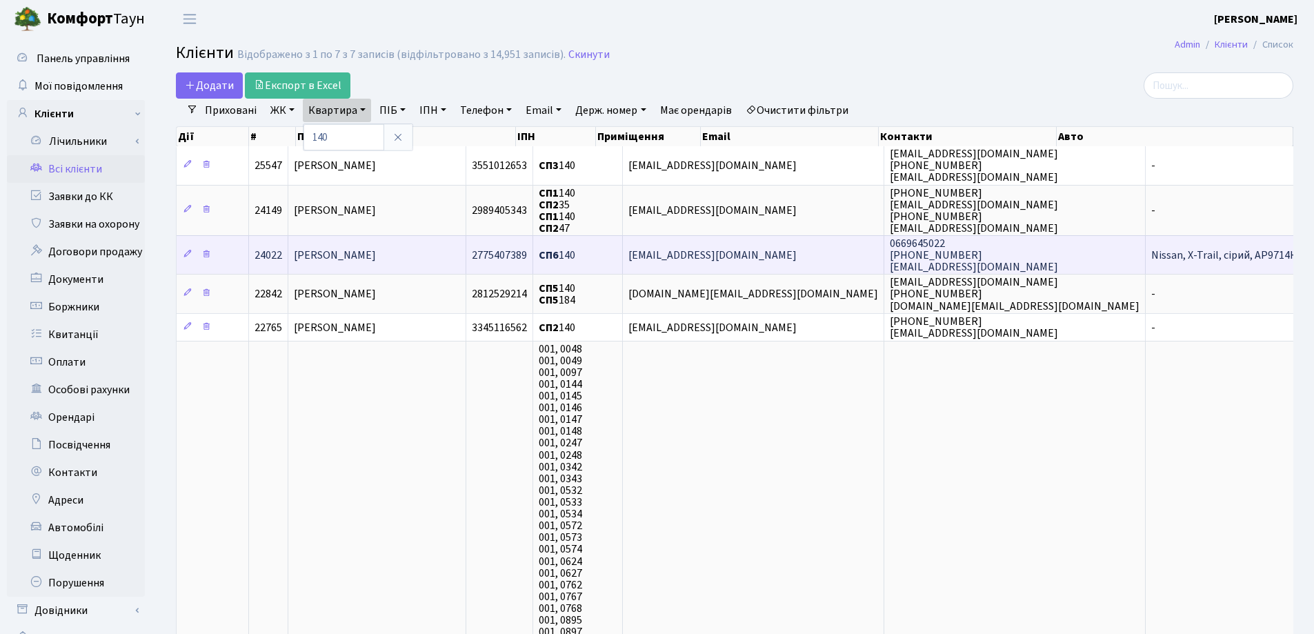
click at [376, 256] on span "Брянцева Тетяна Миколаївна" at bounding box center [335, 255] width 82 height 15
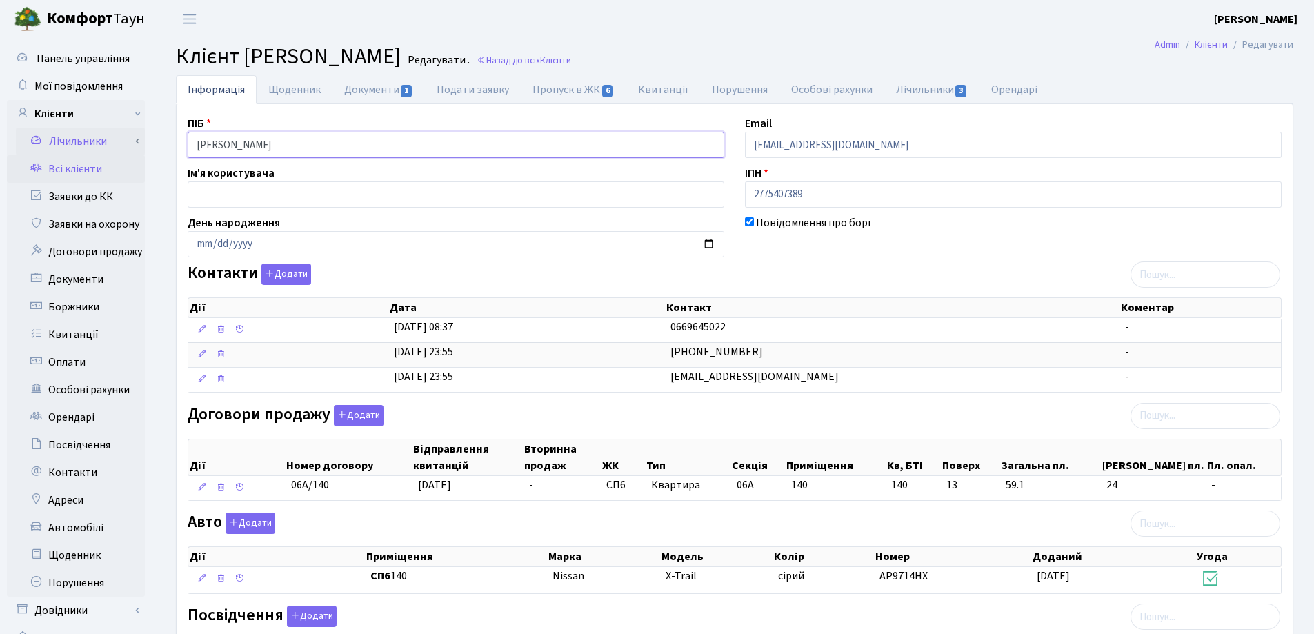
drag, startPoint x: 348, startPoint y: 140, endPoint x: 103, endPoint y: 154, distance: 244.5
click at [103, 154] on div "Панель управління Мої повідомлення Клієнти Лічильники Показання" at bounding box center [657, 500] width 1314 height 925
click at [790, 17] on header "Комфорт Таун Лоскутова В. С. Мій обліковий запис Вийти" at bounding box center [657, 19] width 1314 height 38
click at [571, 59] on link "Назад до всіх Клієнти" at bounding box center [524, 60] width 94 height 13
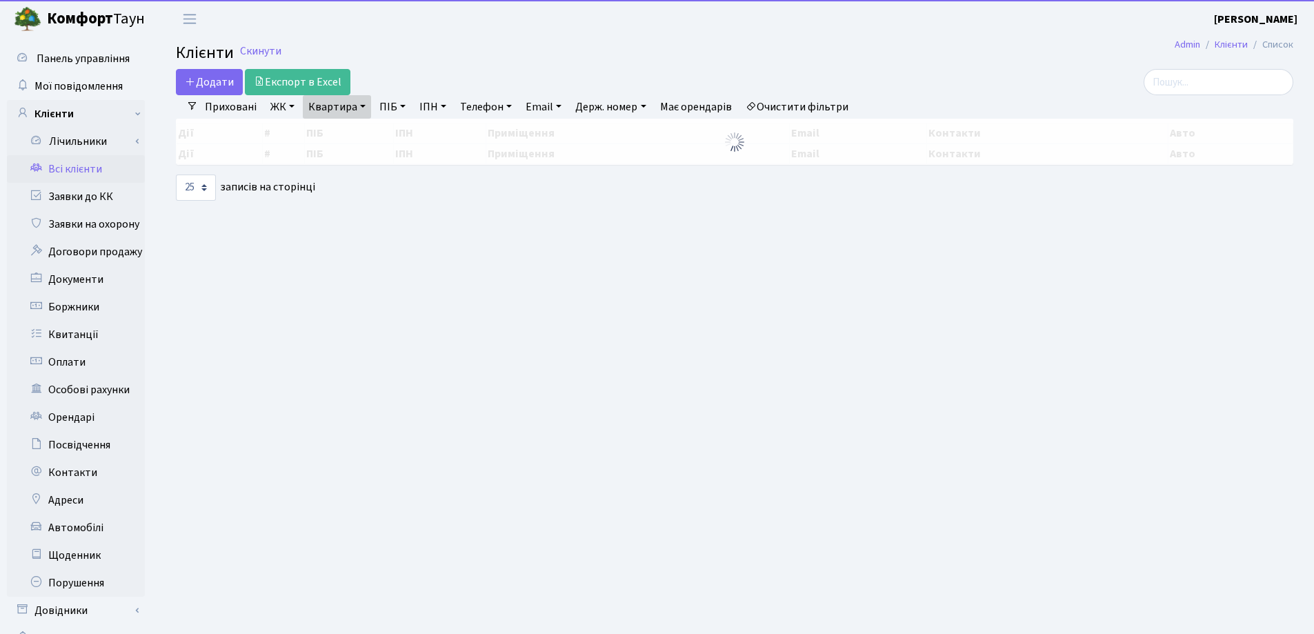
select select "25"
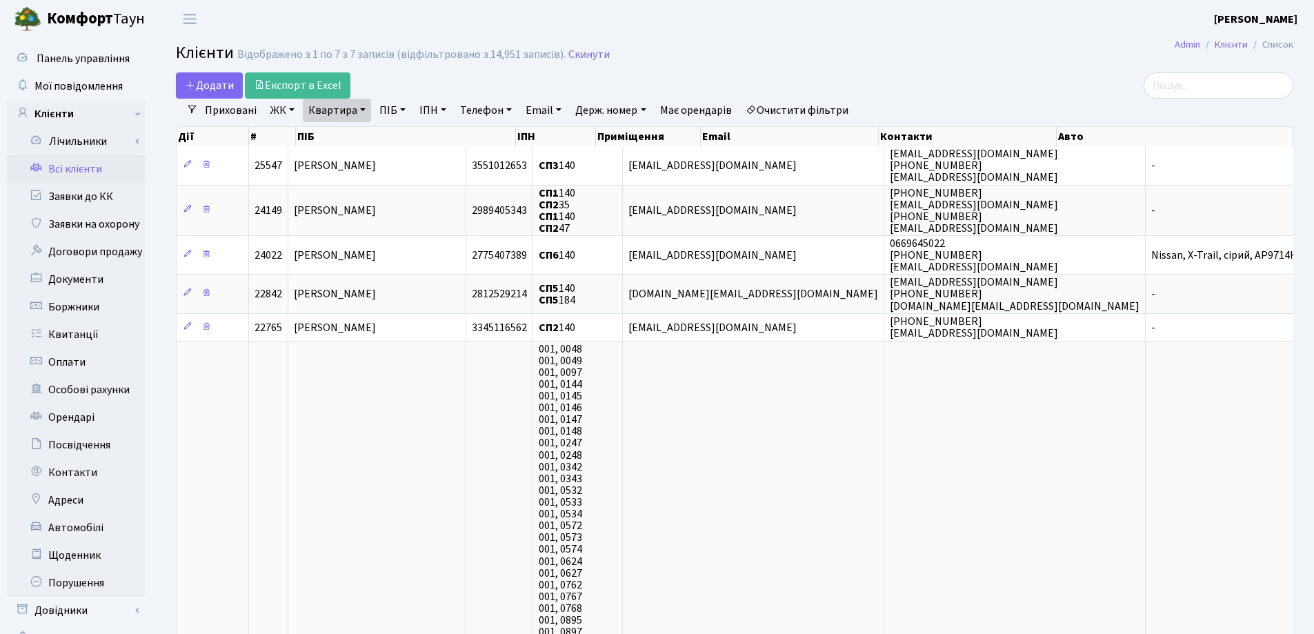
click at [363, 112] on link "Квартира" at bounding box center [337, 110] width 68 height 23
click at [401, 138] on icon at bounding box center [397, 137] width 11 height 11
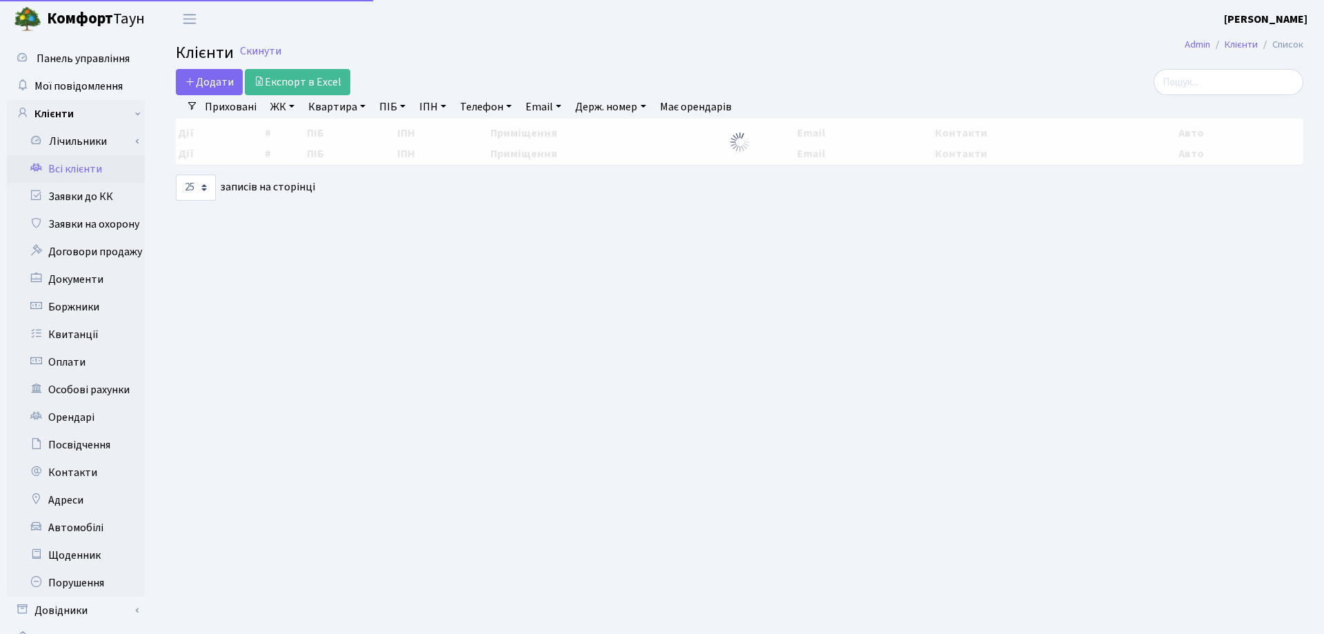
select select "25"
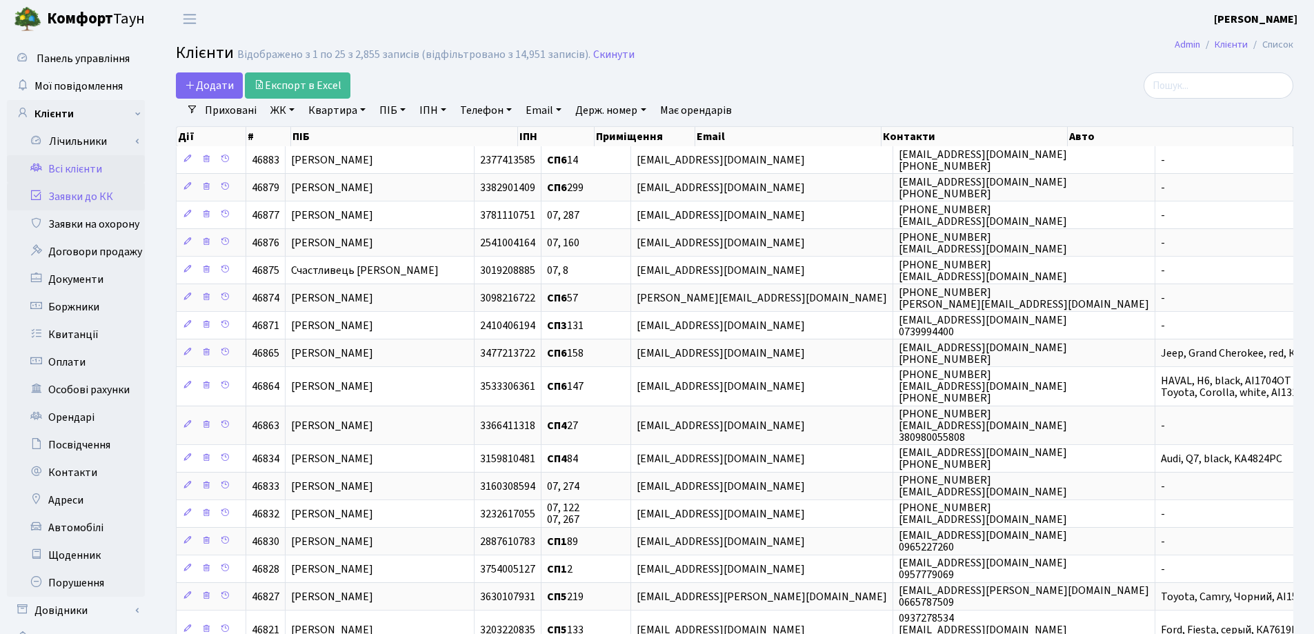
click at [96, 198] on link "Заявки до КК" at bounding box center [76, 197] width 138 height 28
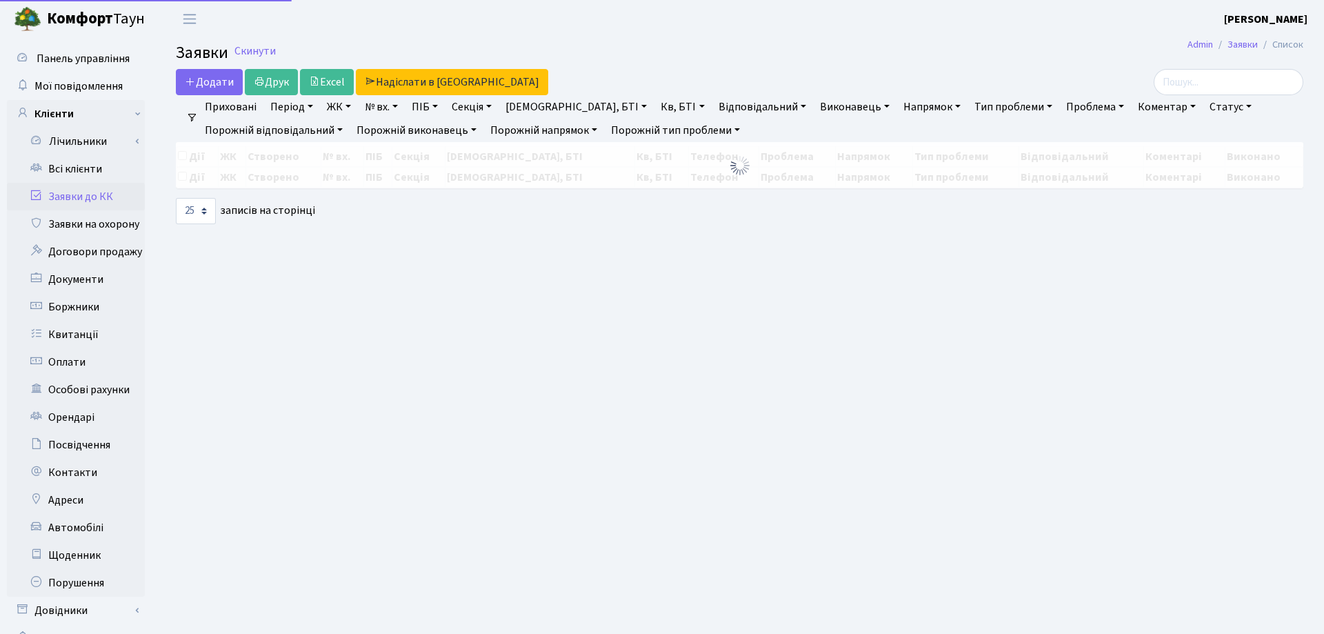
select select "25"
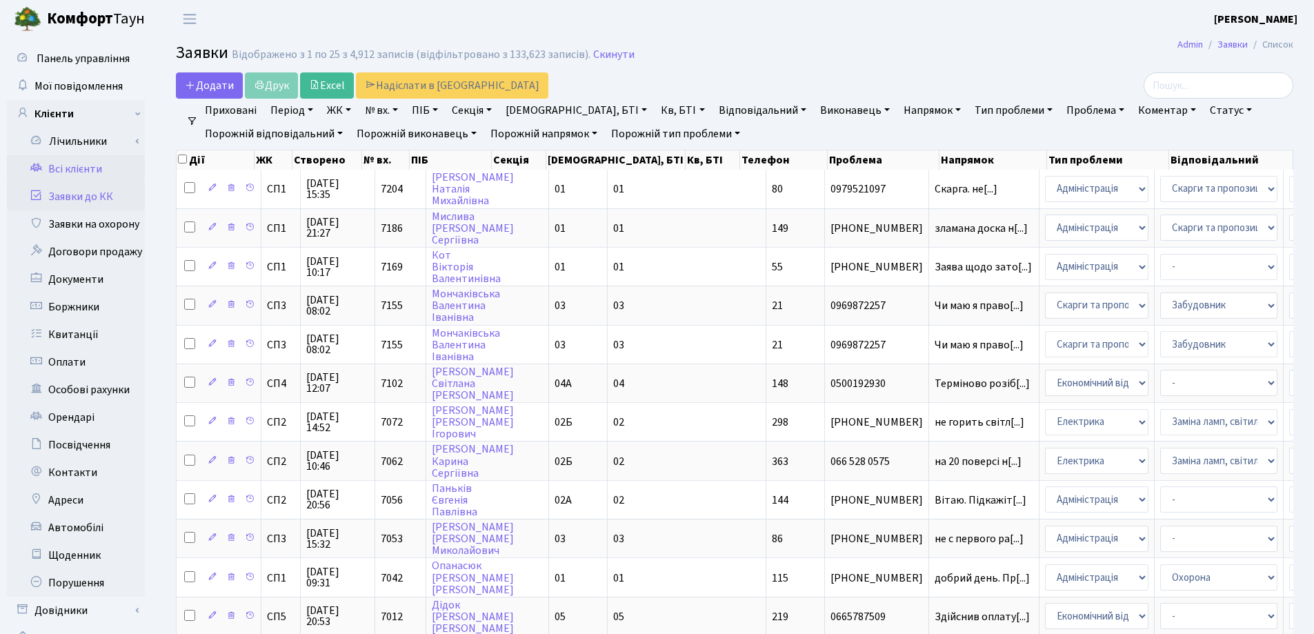
click at [86, 170] on link "Всі клієнти" at bounding box center [76, 169] width 138 height 28
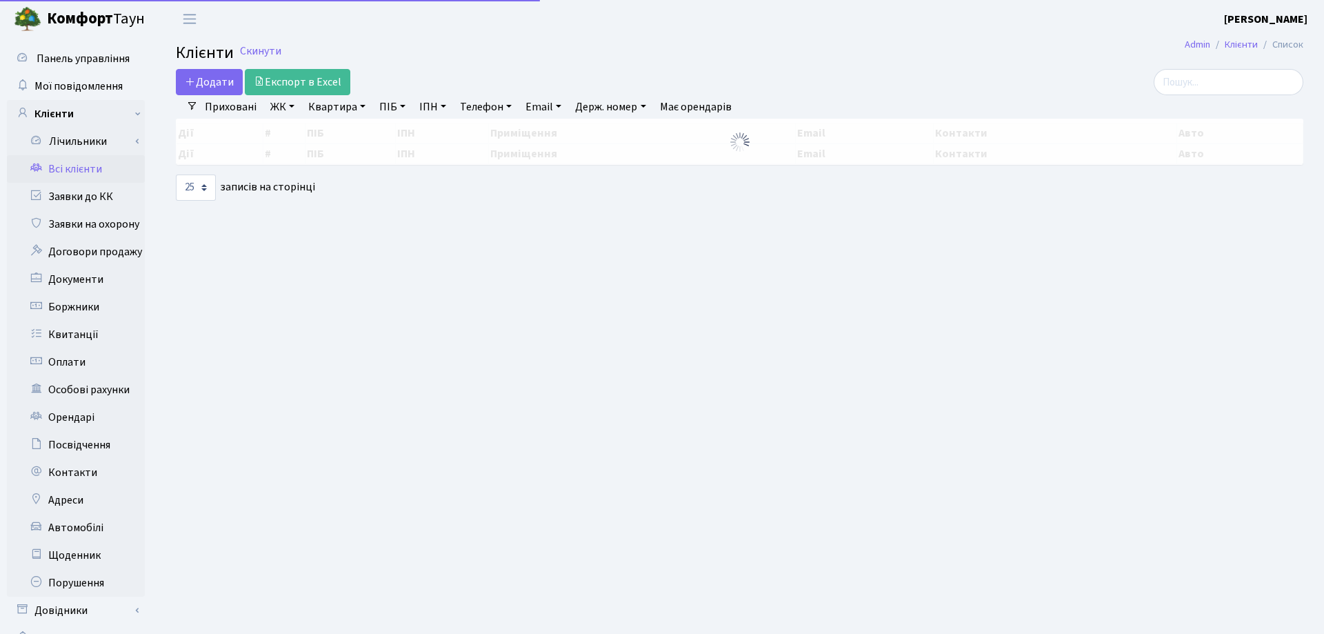
select select "25"
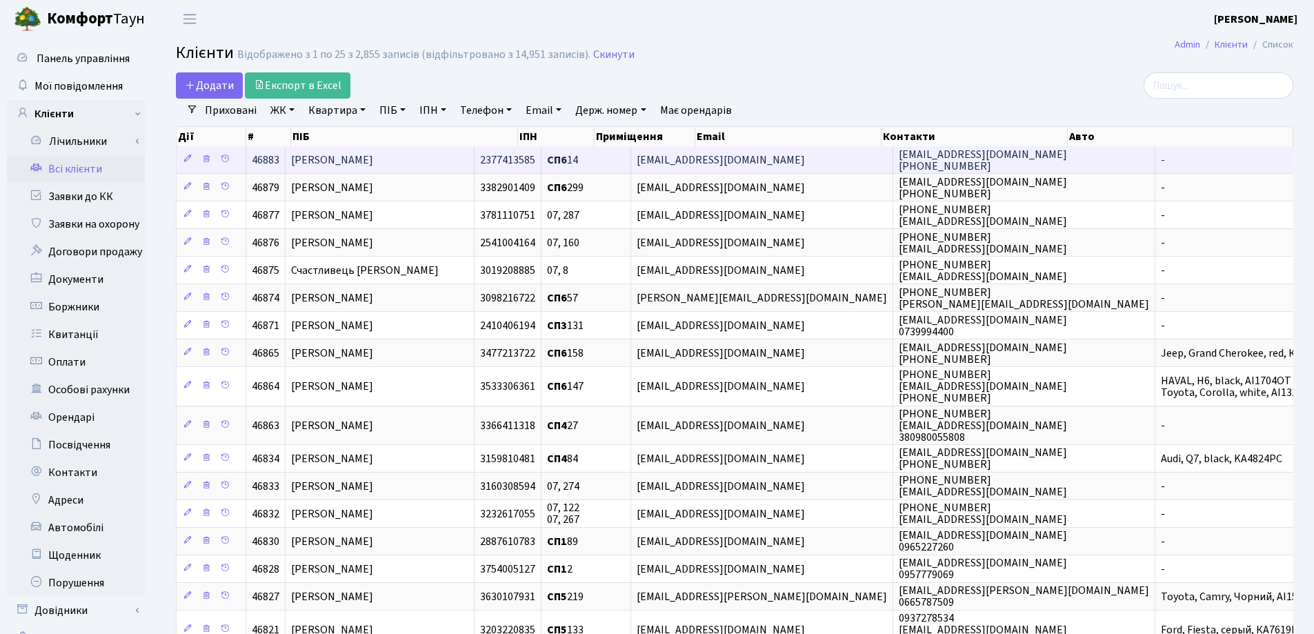
click at [373, 166] on span "[PERSON_NAME]" at bounding box center [332, 159] width 82 height 15
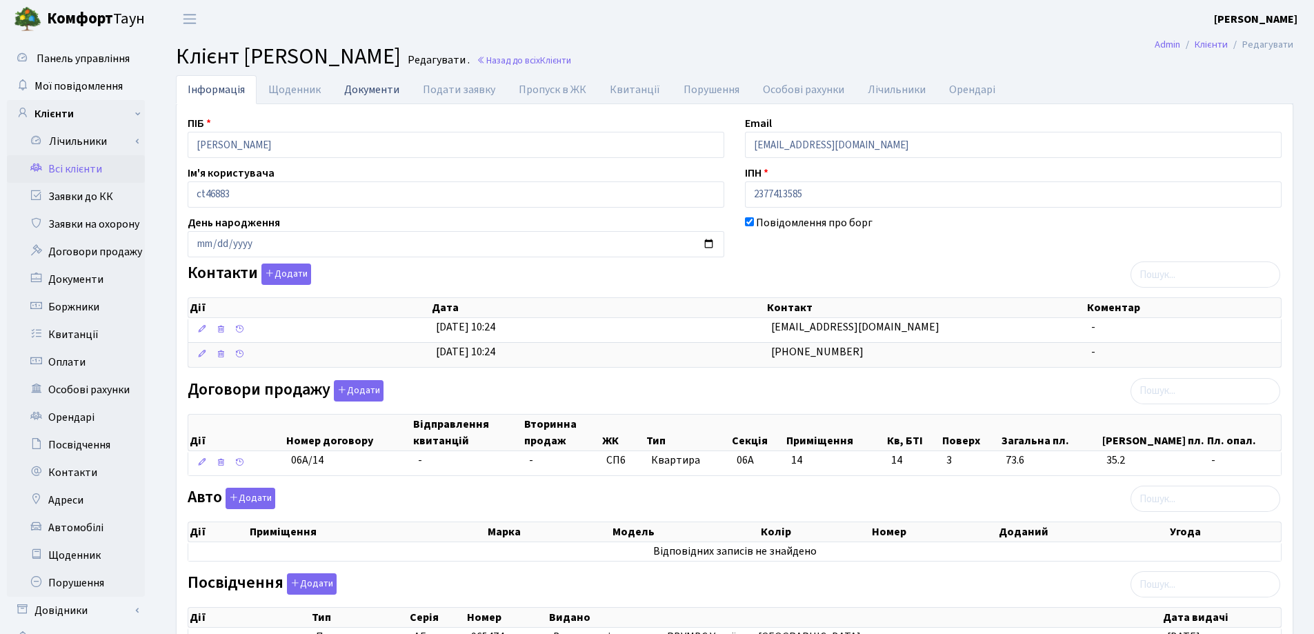
click at [363, 86] on link "Документи" at bounding box center [371, 89] width 79 height 28
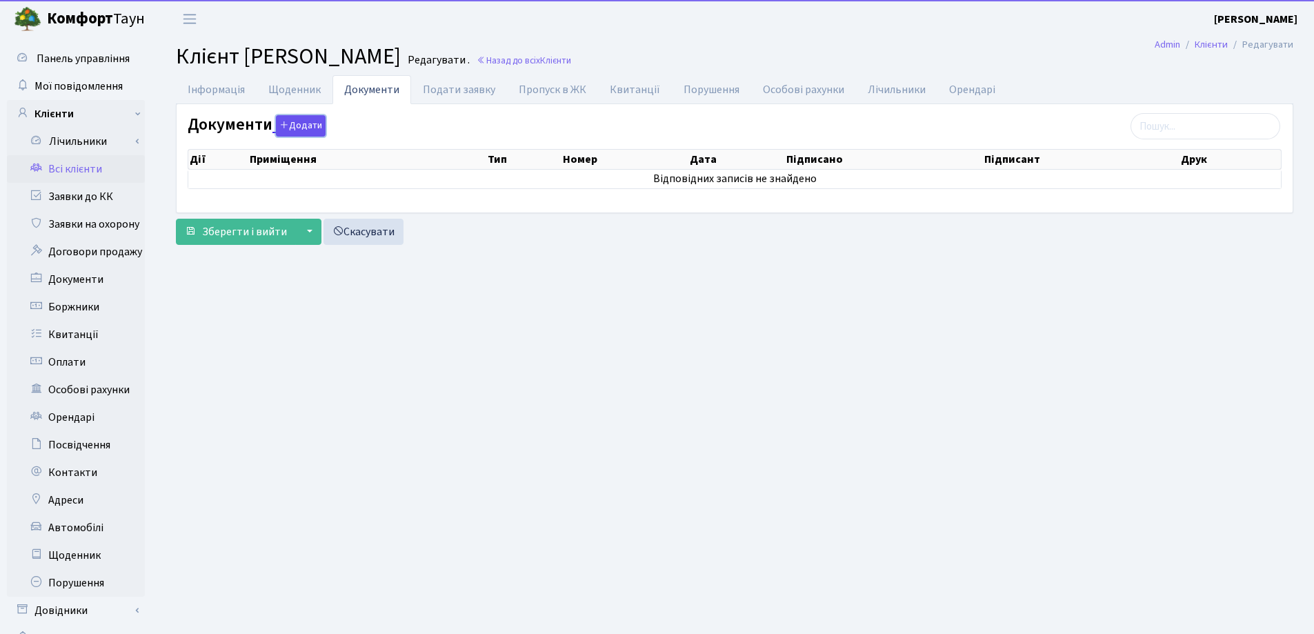
click at [291, 127] on button "Додати" at bounding box center [301, 125] width 50 height 21
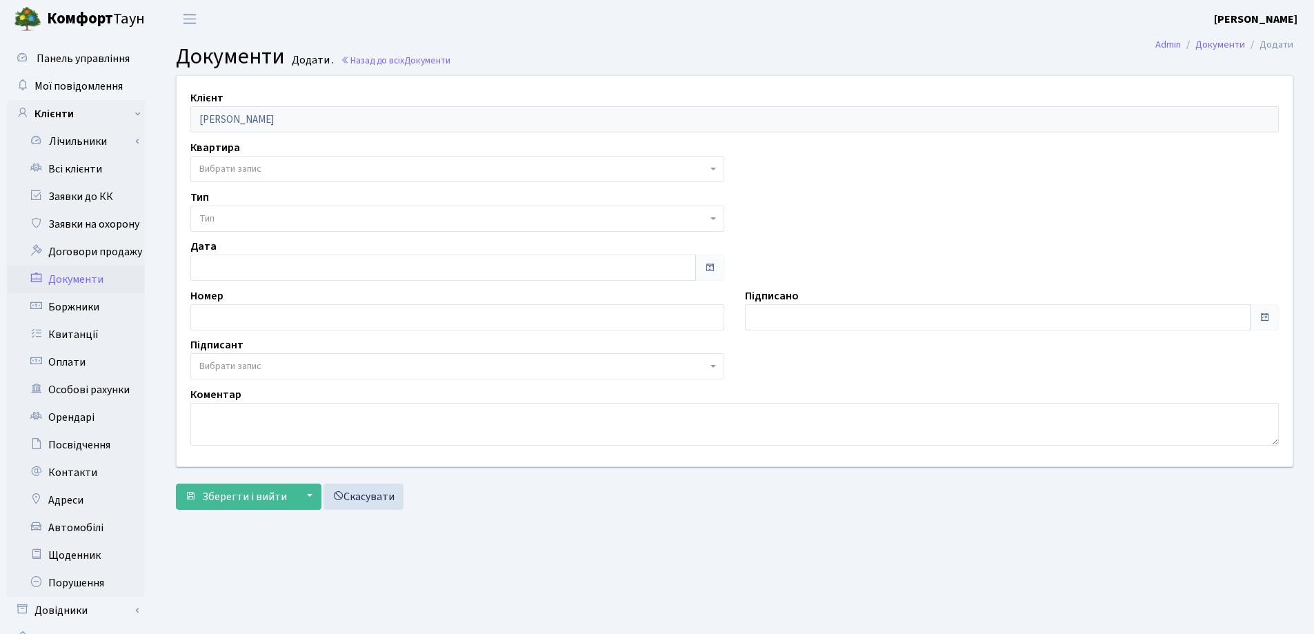
click at [263, 165] on span "Вибрати запис" at bounding box center [453, 169] width 508 height 14
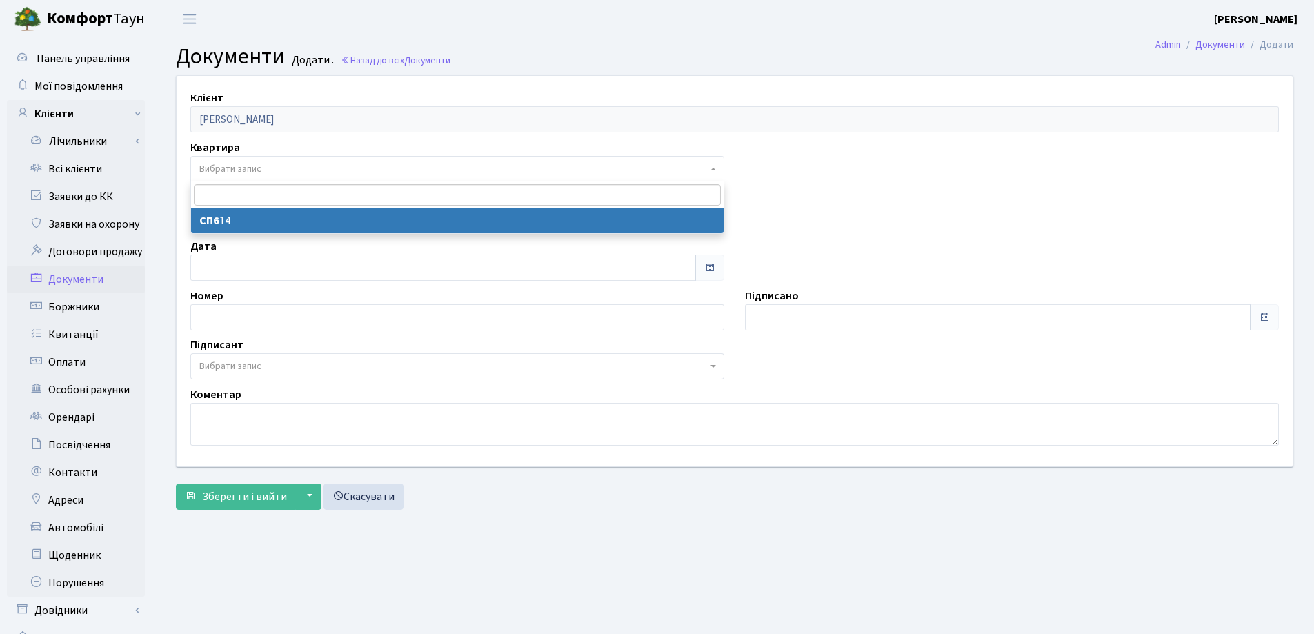
select select "178223"
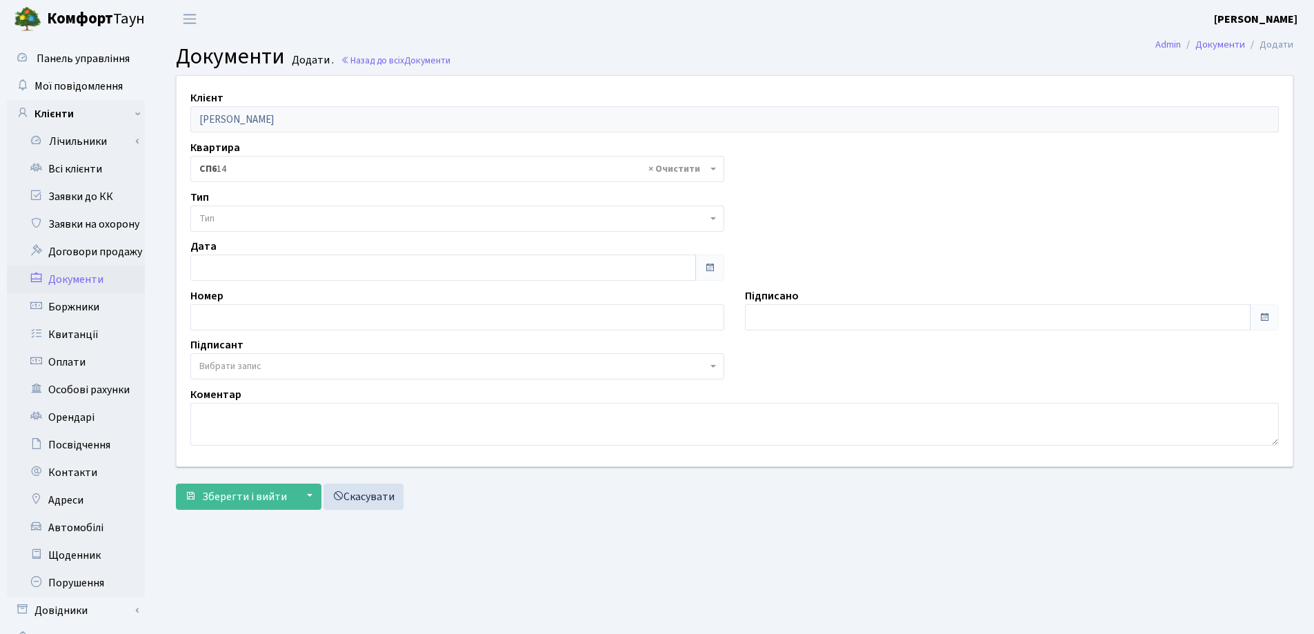
click at [260, 209] on span "Тип" at bounding box center [457, 219] width 534 height 26
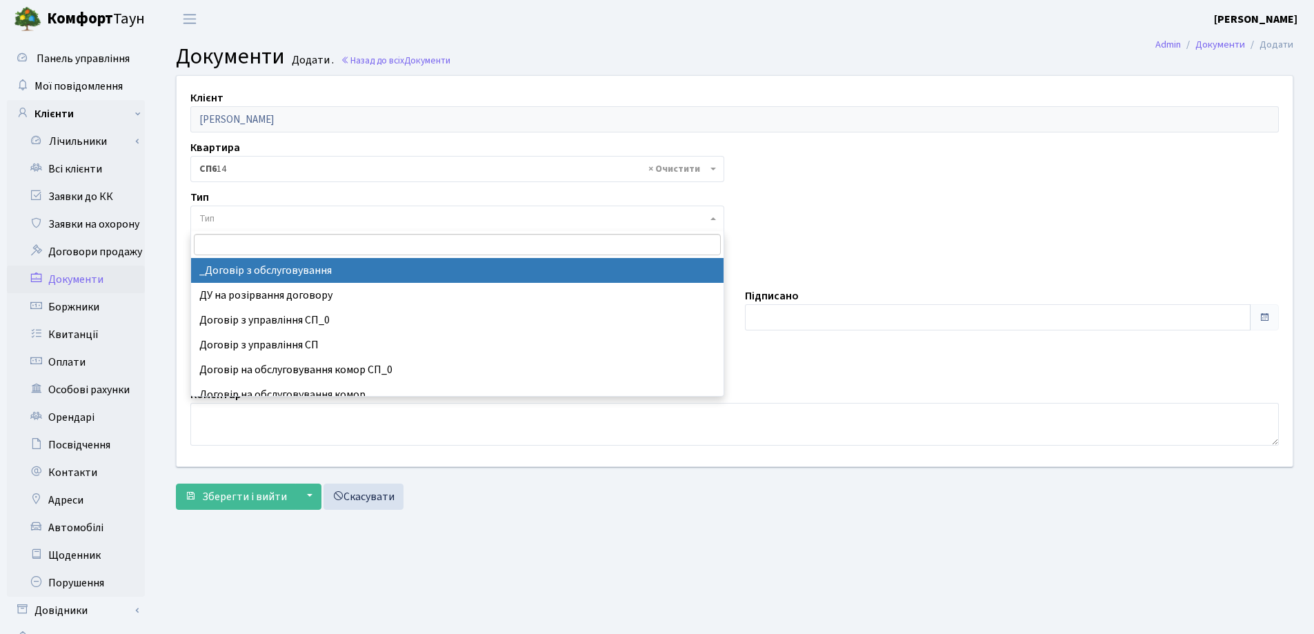
select select "289"
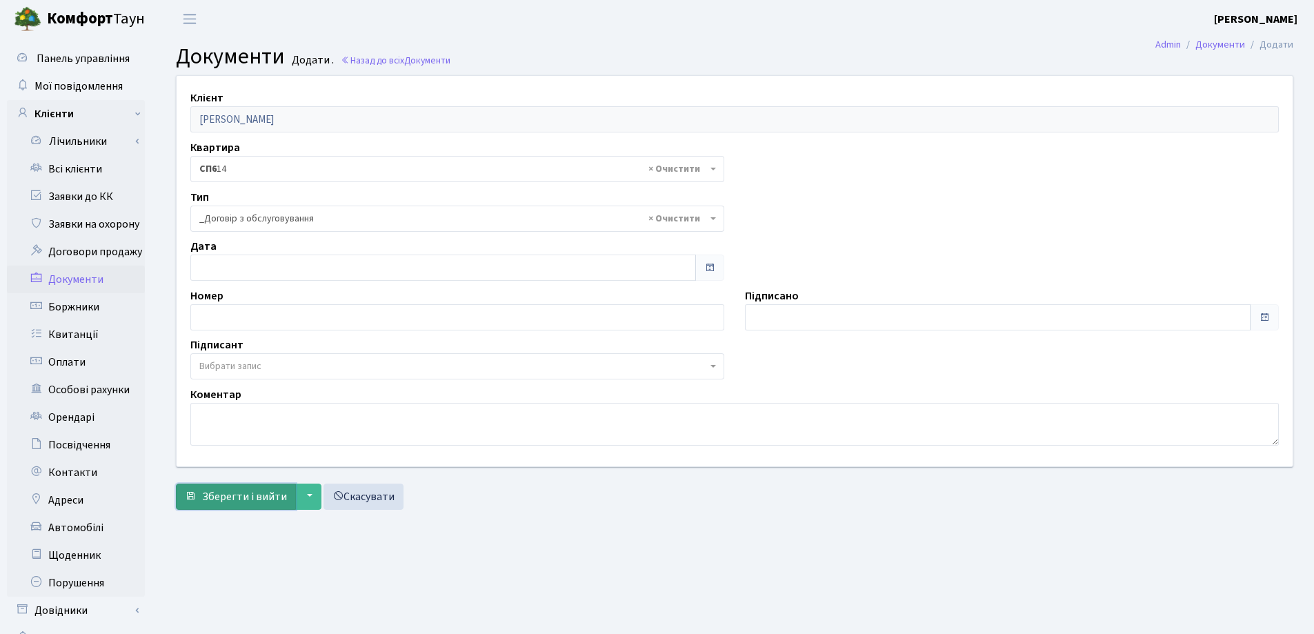
click at [237, 492] on span "Зберегти і вийти" at bounding box center [244, 496] width 85 height 15
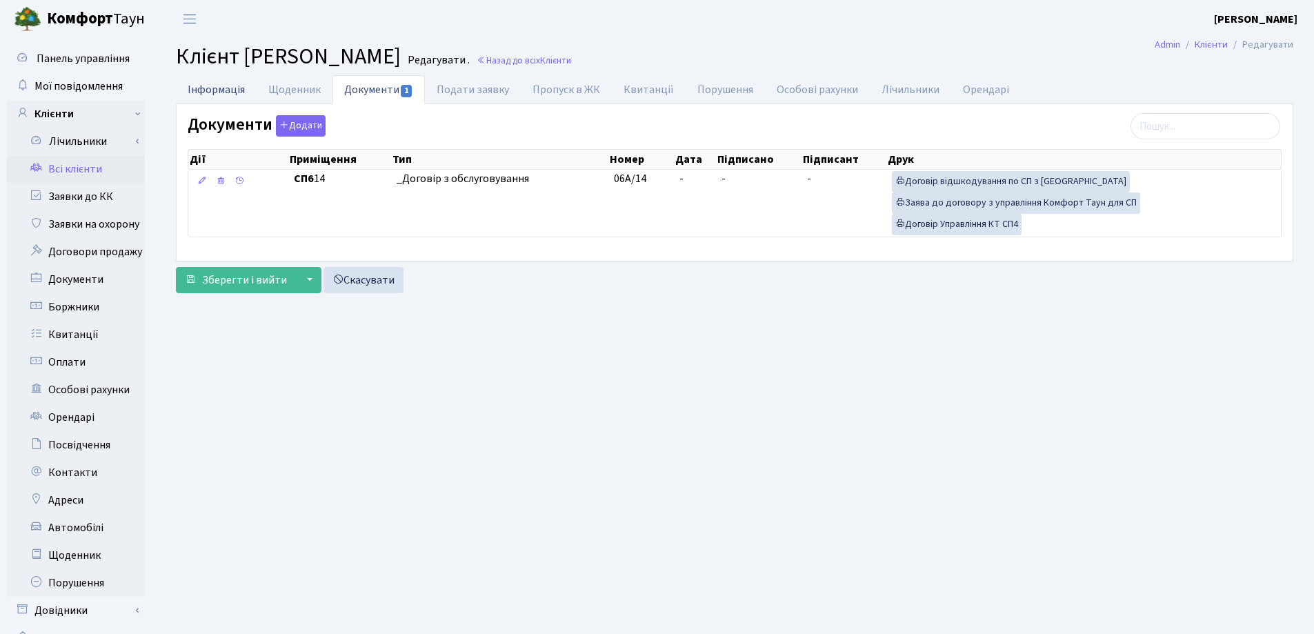
click at [205, 91] on link "Інформація" at bounding box center [216, 89] width 81 height 28
select select "25"
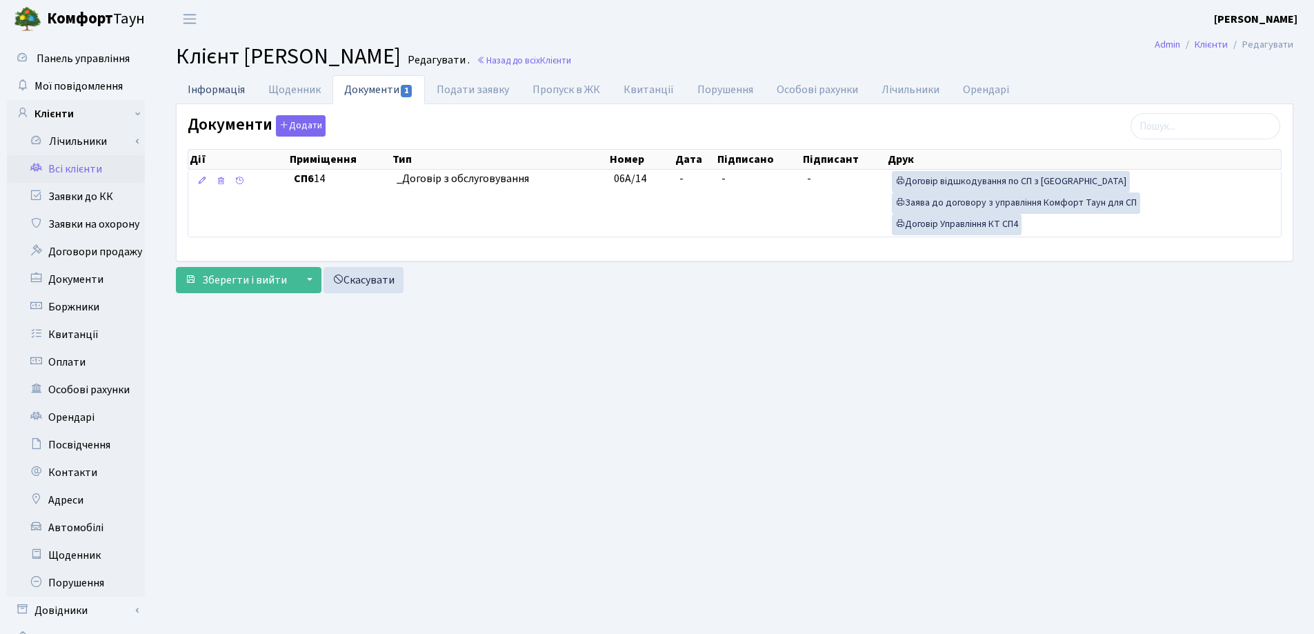
select select "25"
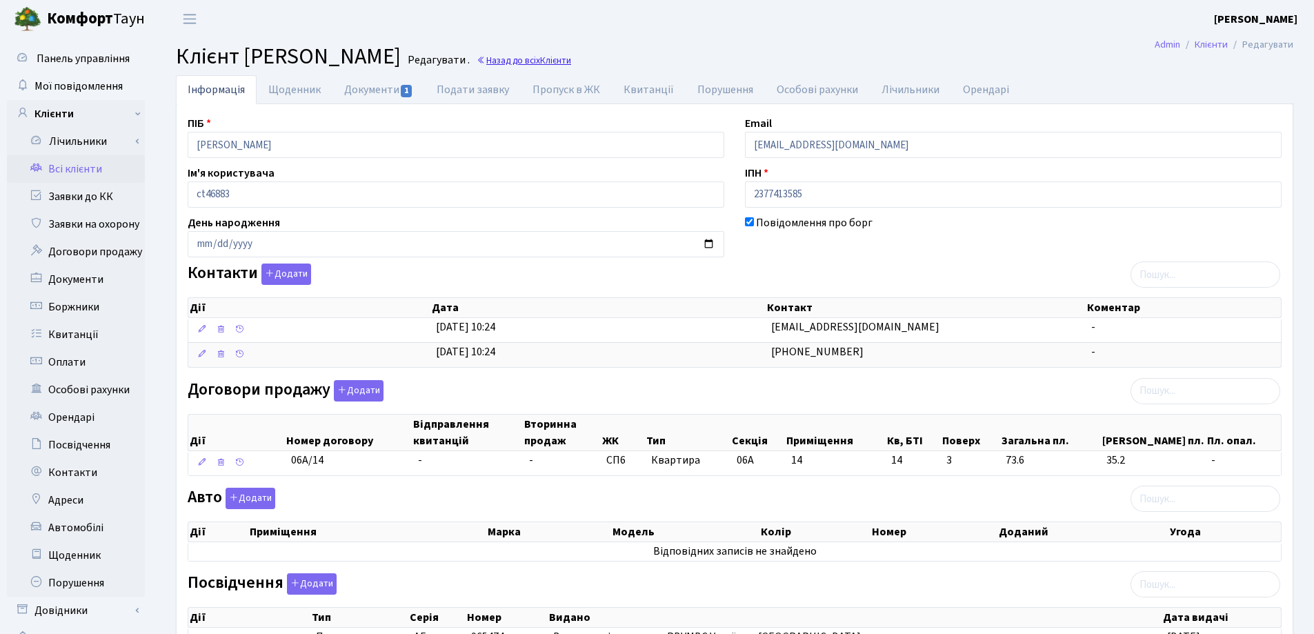
click at [571, 60] on link "Назад до всіх Клієнти" at bounding box center [524, 60] width 94 height 13
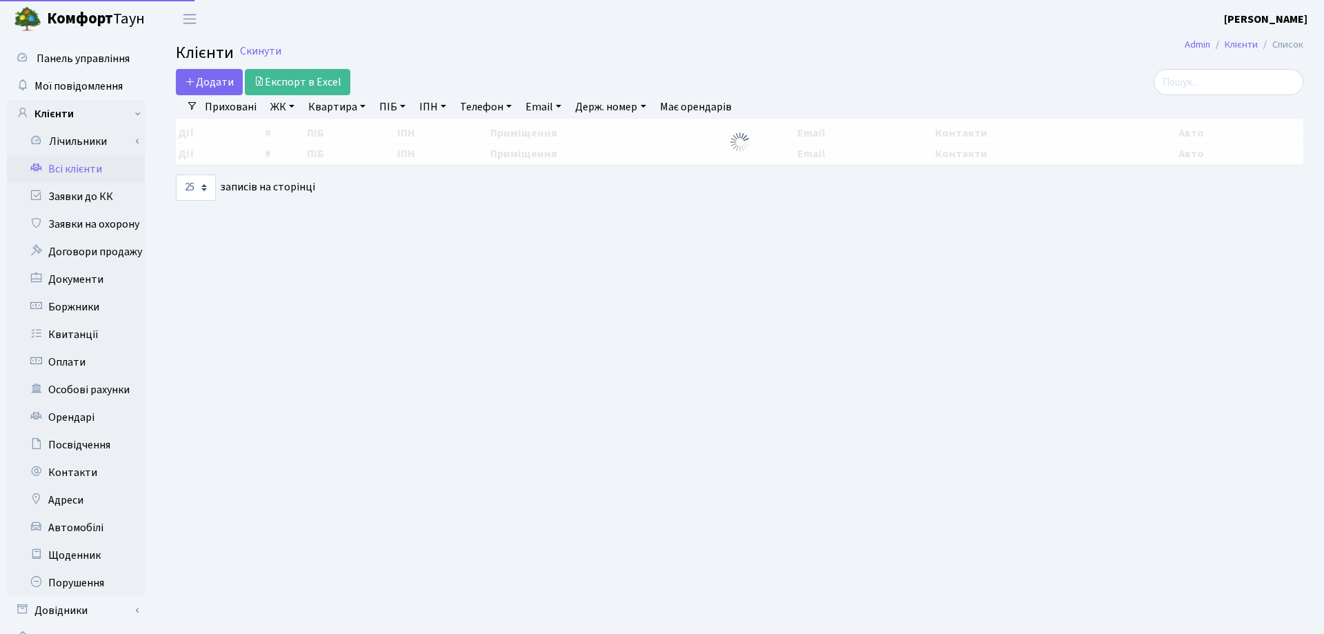
select select "25"
